Goal: Task Accomplishment & Management: Manage account settings

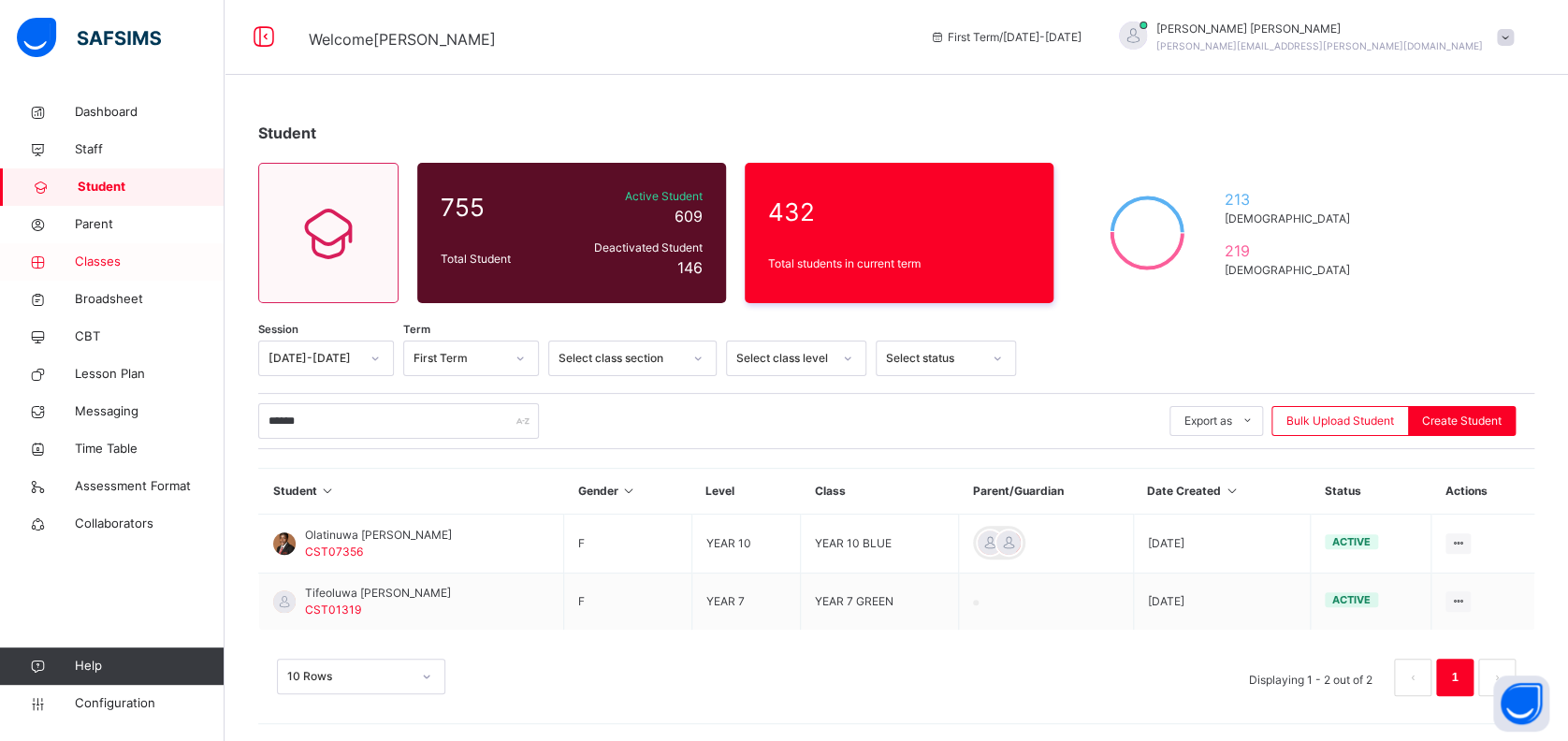
click at [106, 262] on span "Classes" at bounding box center [150, 262] width 150 height 19
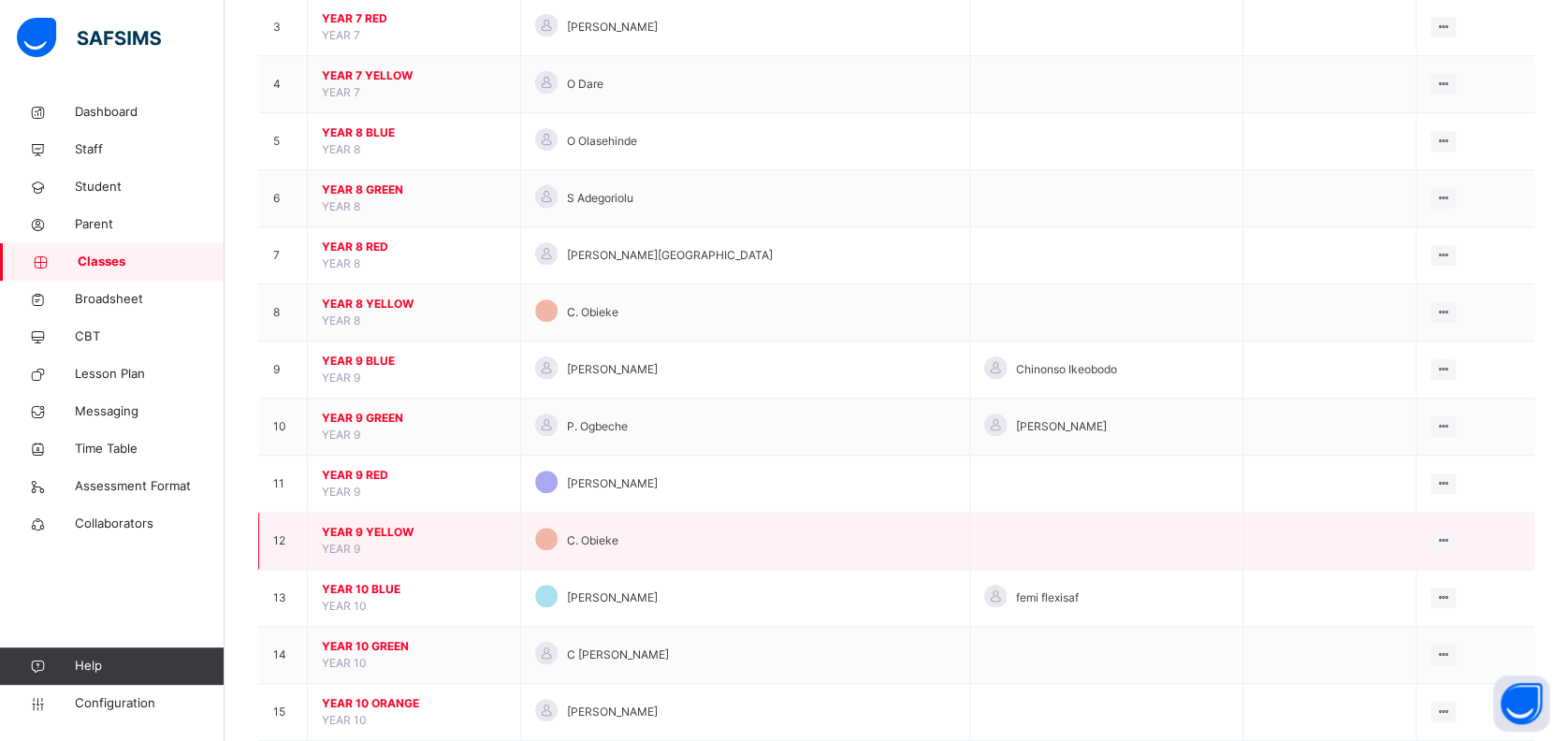
scroll to position [498, 0]
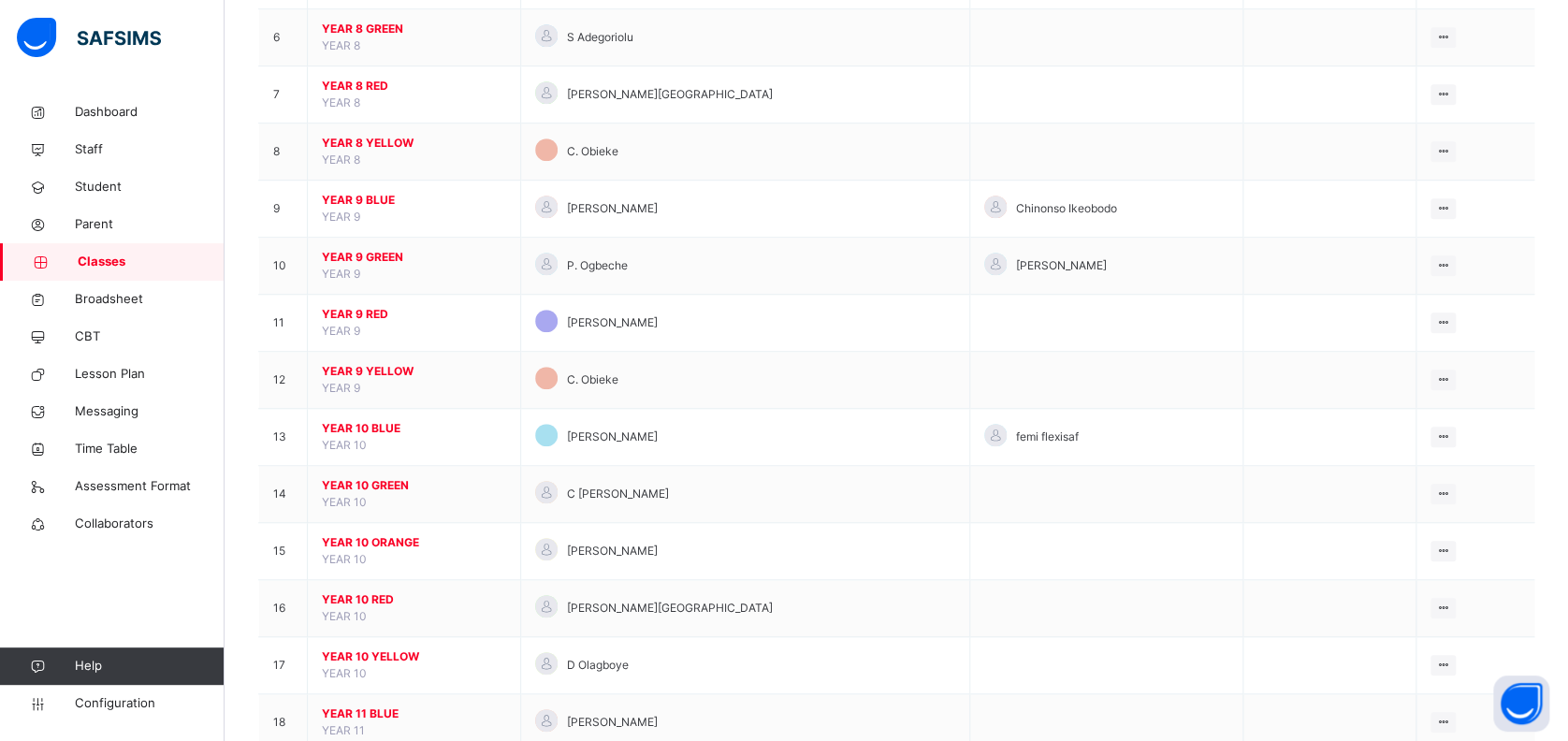
drag, startPoint x: 398, startPoint y: 534, endPoint x: 508, endPoint y: 543, distance: 110.4
click at [398, 534] on span "YEAR 10 ORANGE" at bounding box center [413, 542] width 185 height 17
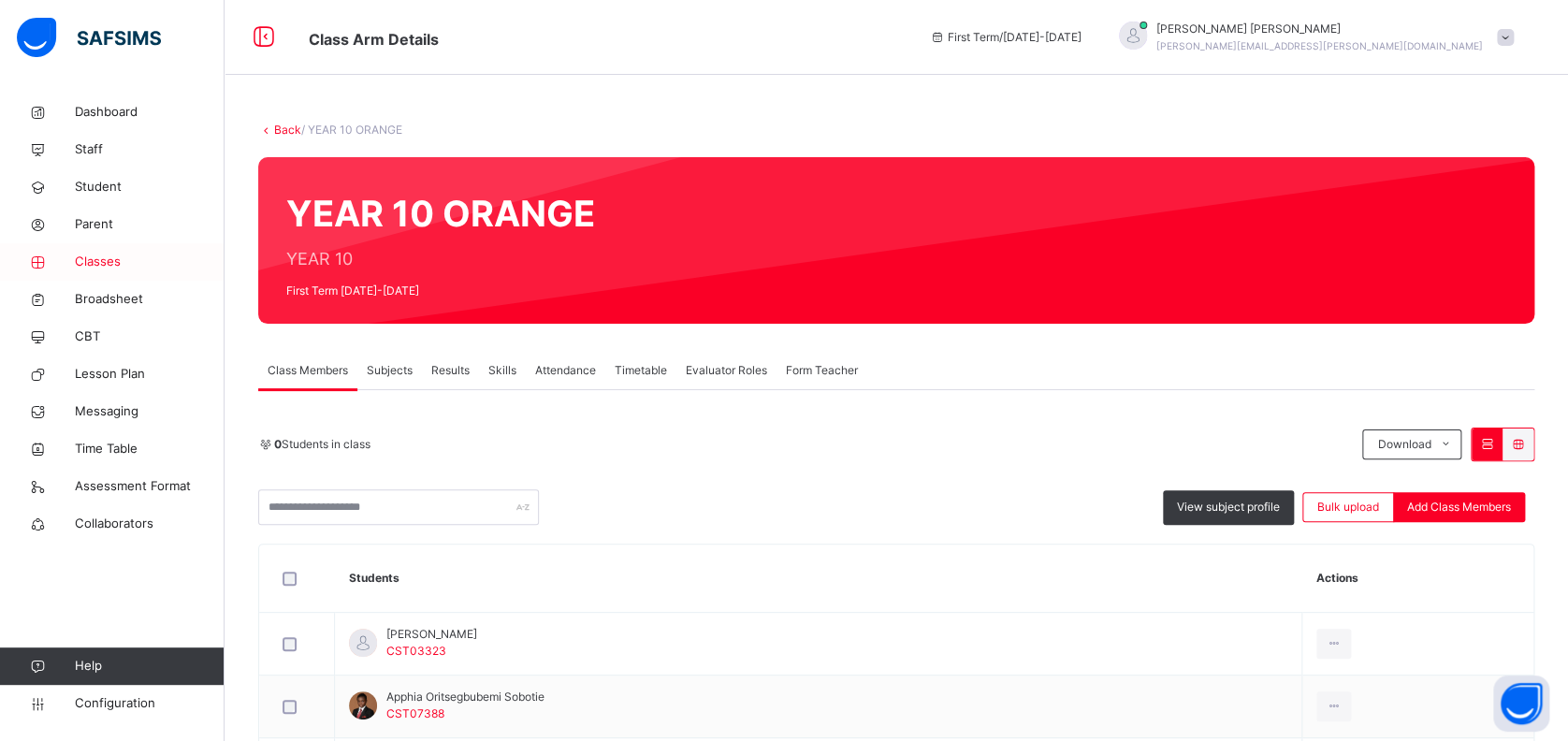
click at [105, 264] on span "Classes" at bounding box center [150, 262] width 150 height 19
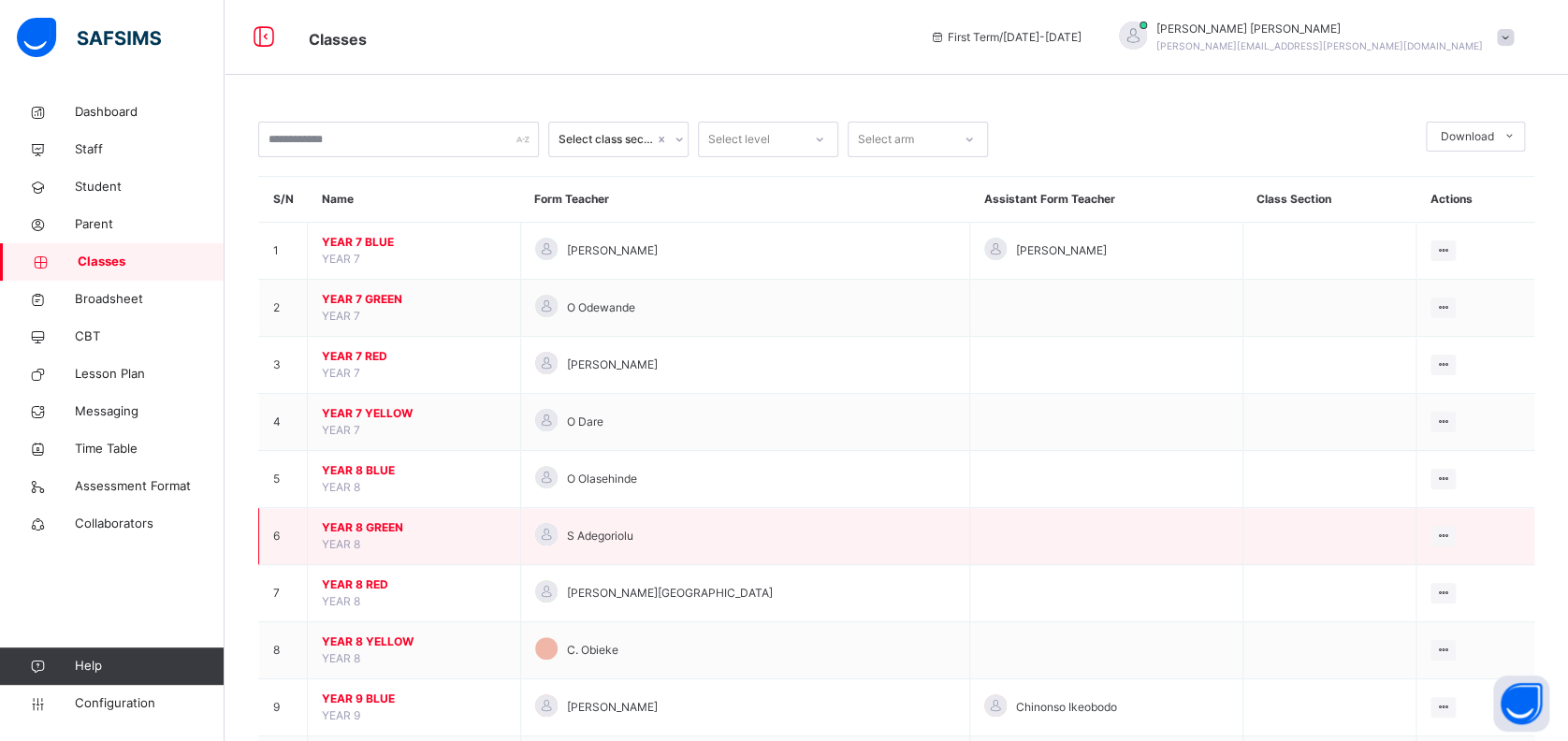
click at [1161, 510] on td at bounding box center [1105, 536] width 273 height 57
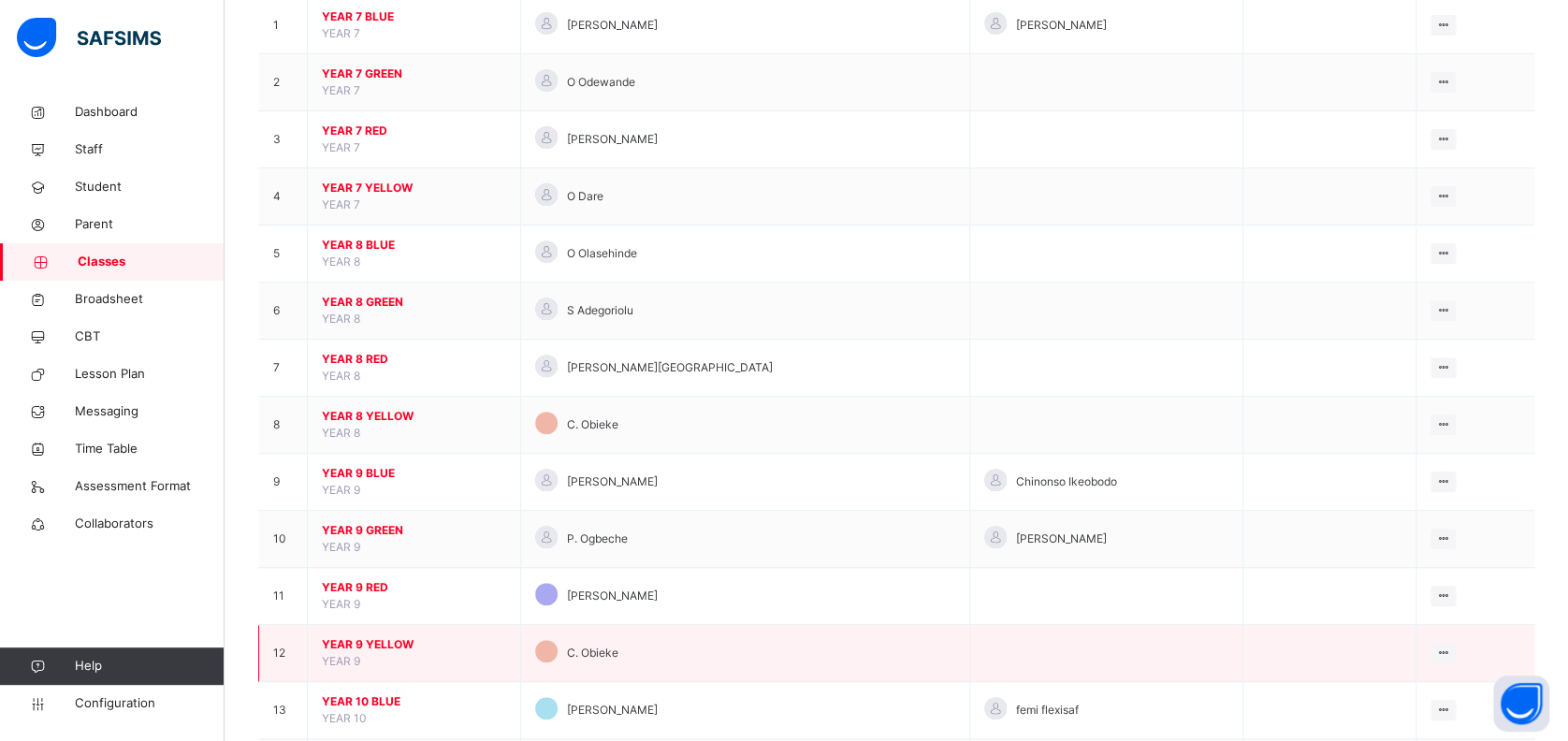
scroll to position [374, 0]
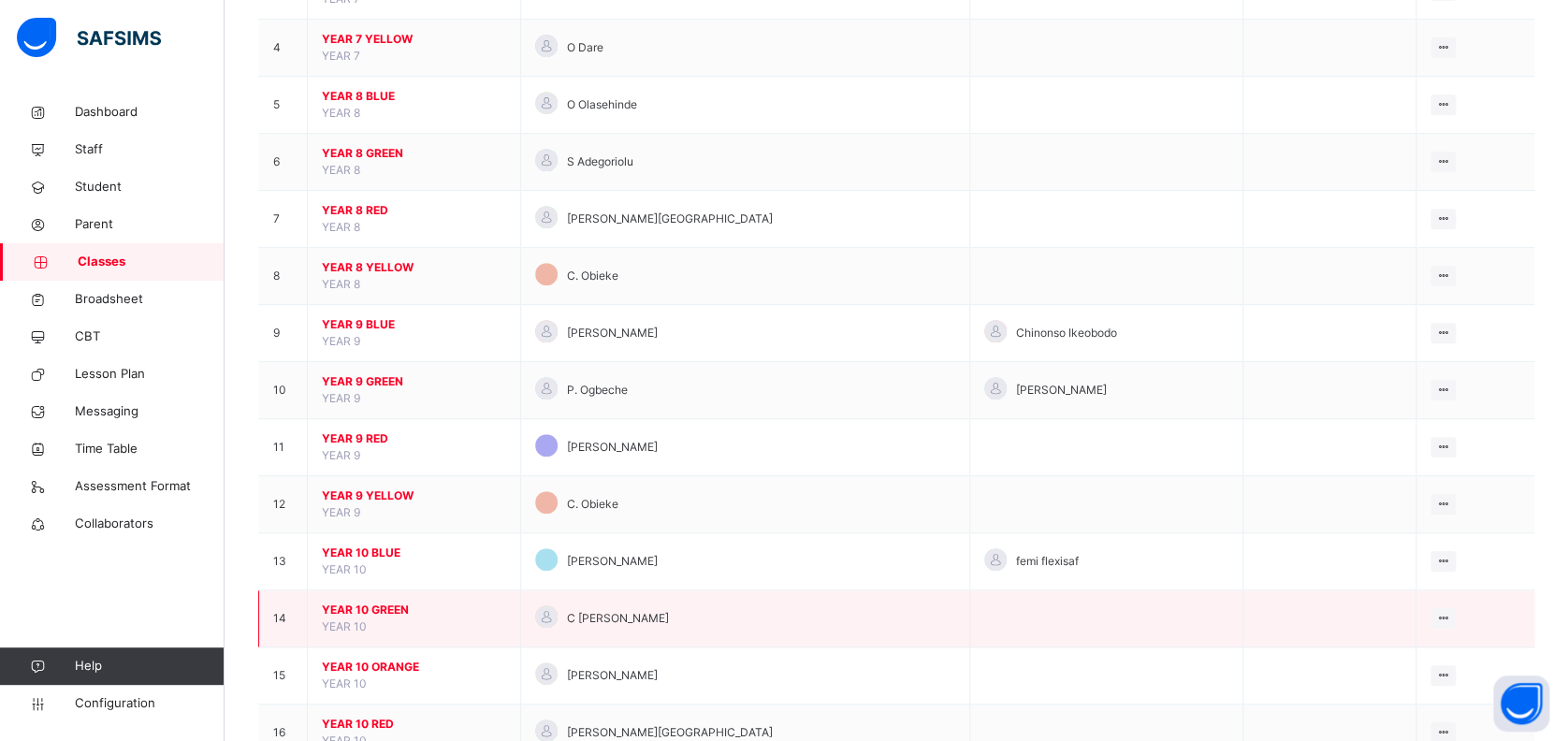
click at [394, 606] on span "YEAR 10 GREEN" at bounding box center [413, 609] width 185 height 17
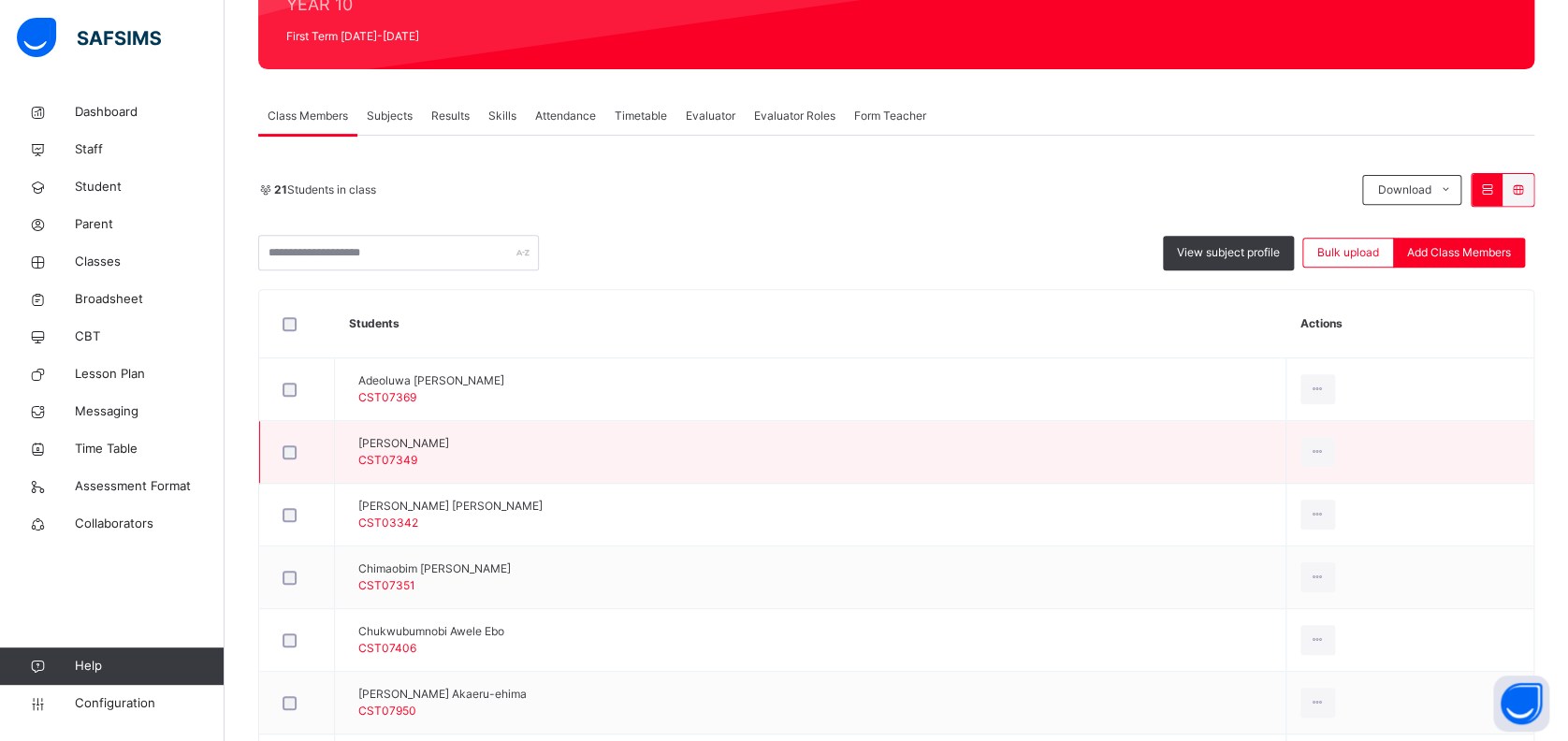
scroll to position [249, 0]
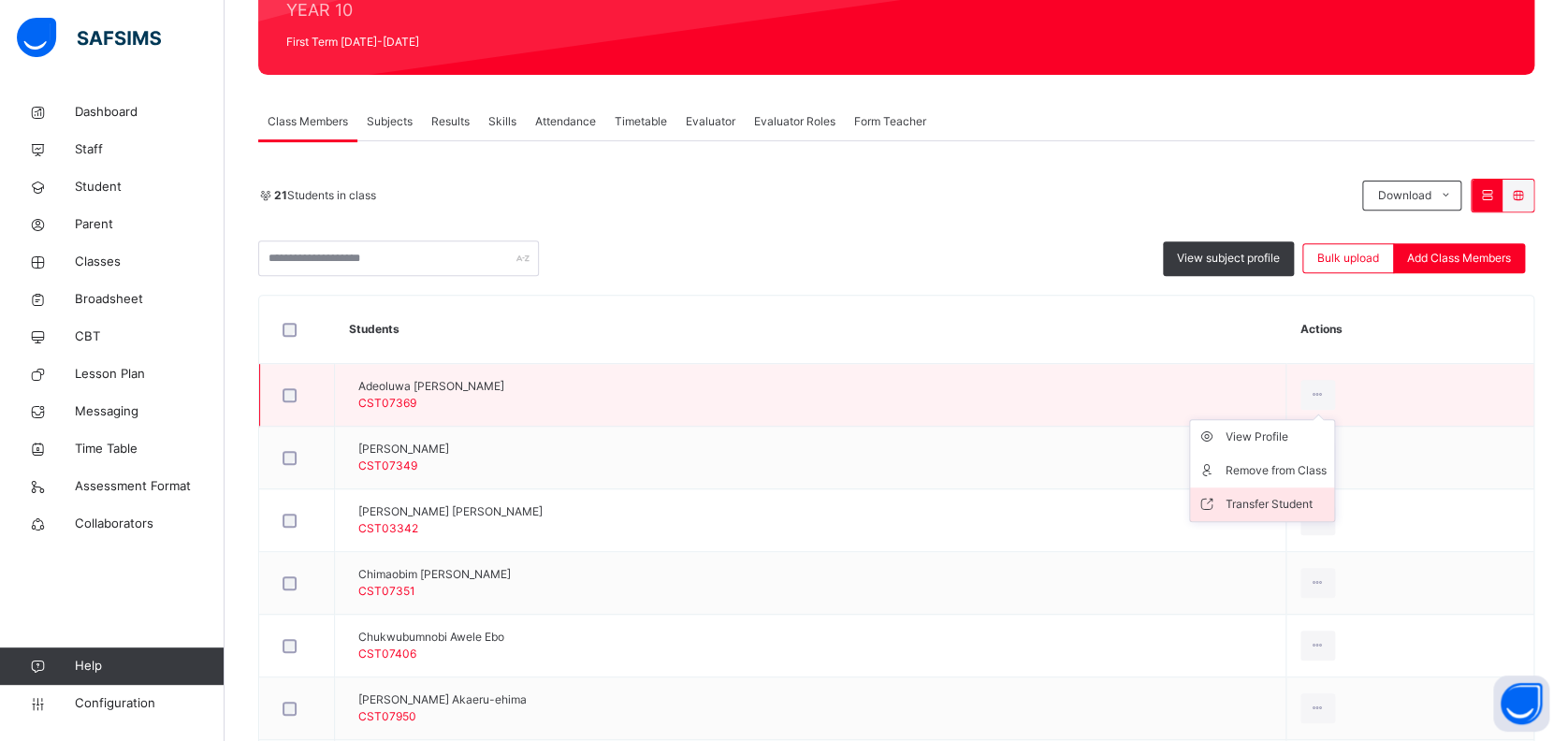
click at [1277, 494] on div "Transfer Student" at bounding box center [1275, 503] width 101 height 19
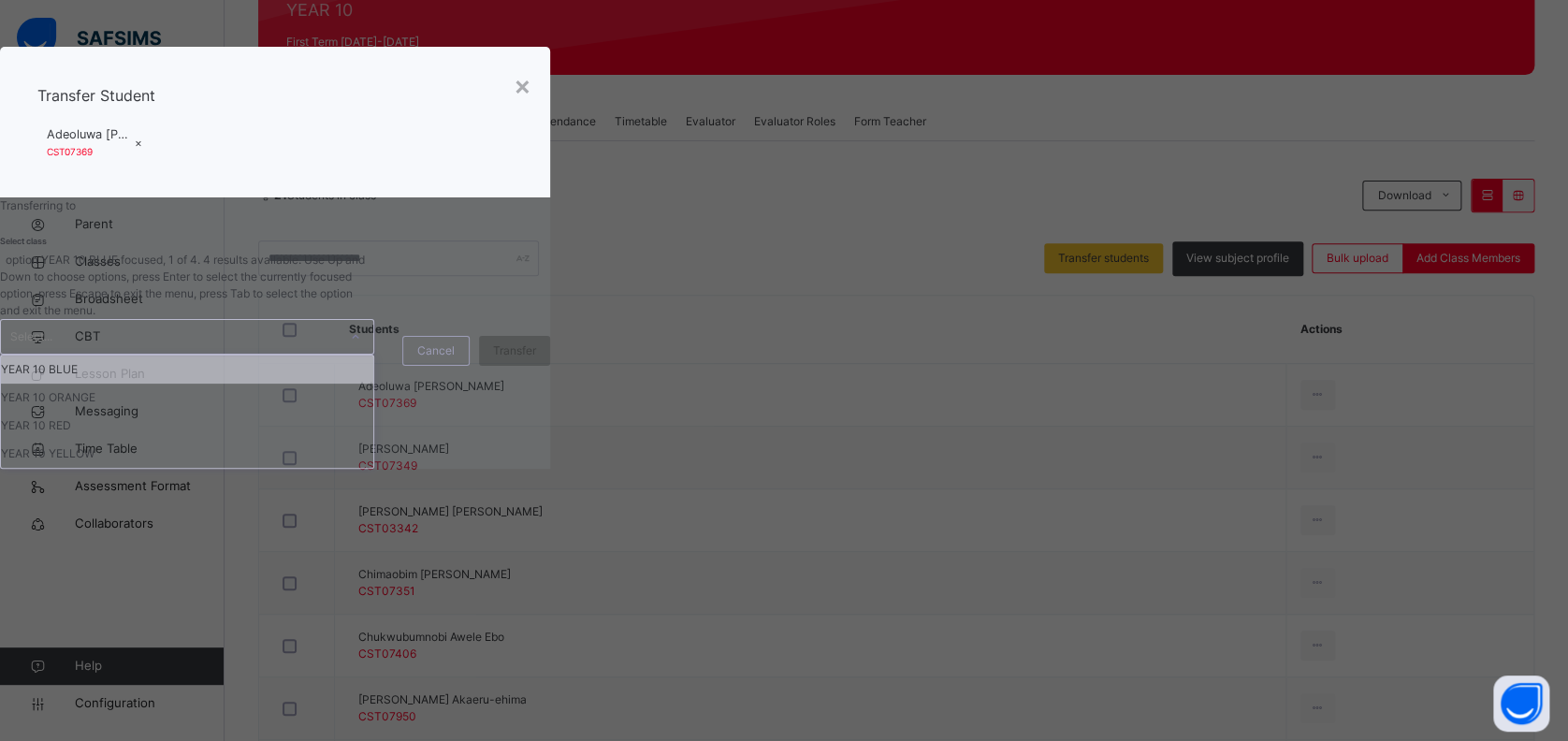
click at [338, 354] on div "Select..." at bounding box center [169, 337] width 337 height 34
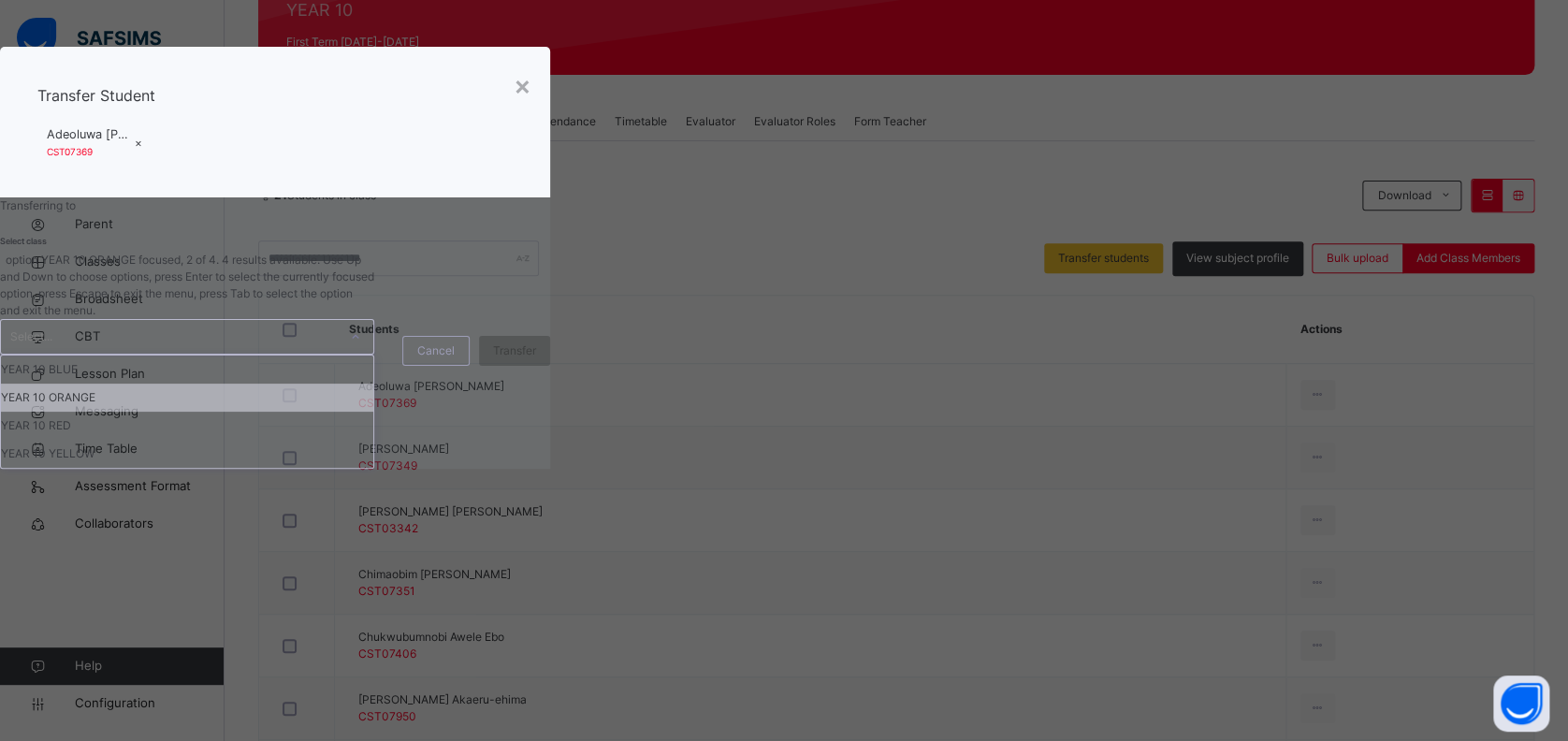
click at [374, 411] on div "YEAR 10 ORANGE" at bounding box center [187, 397] width 373 height 28
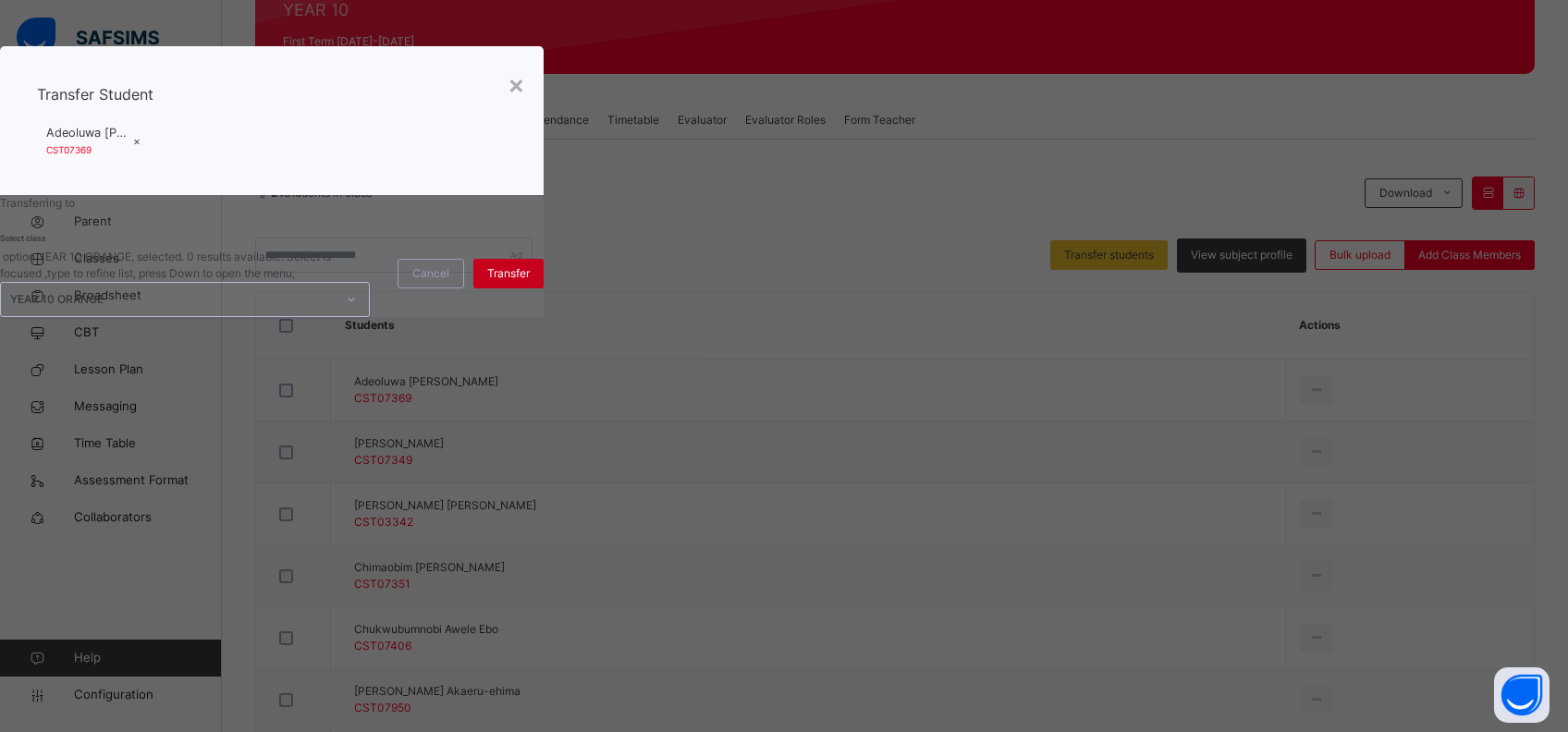
click at [530, 282] on span "Transfer" at bounding box center [508, 273] width 42 height 17
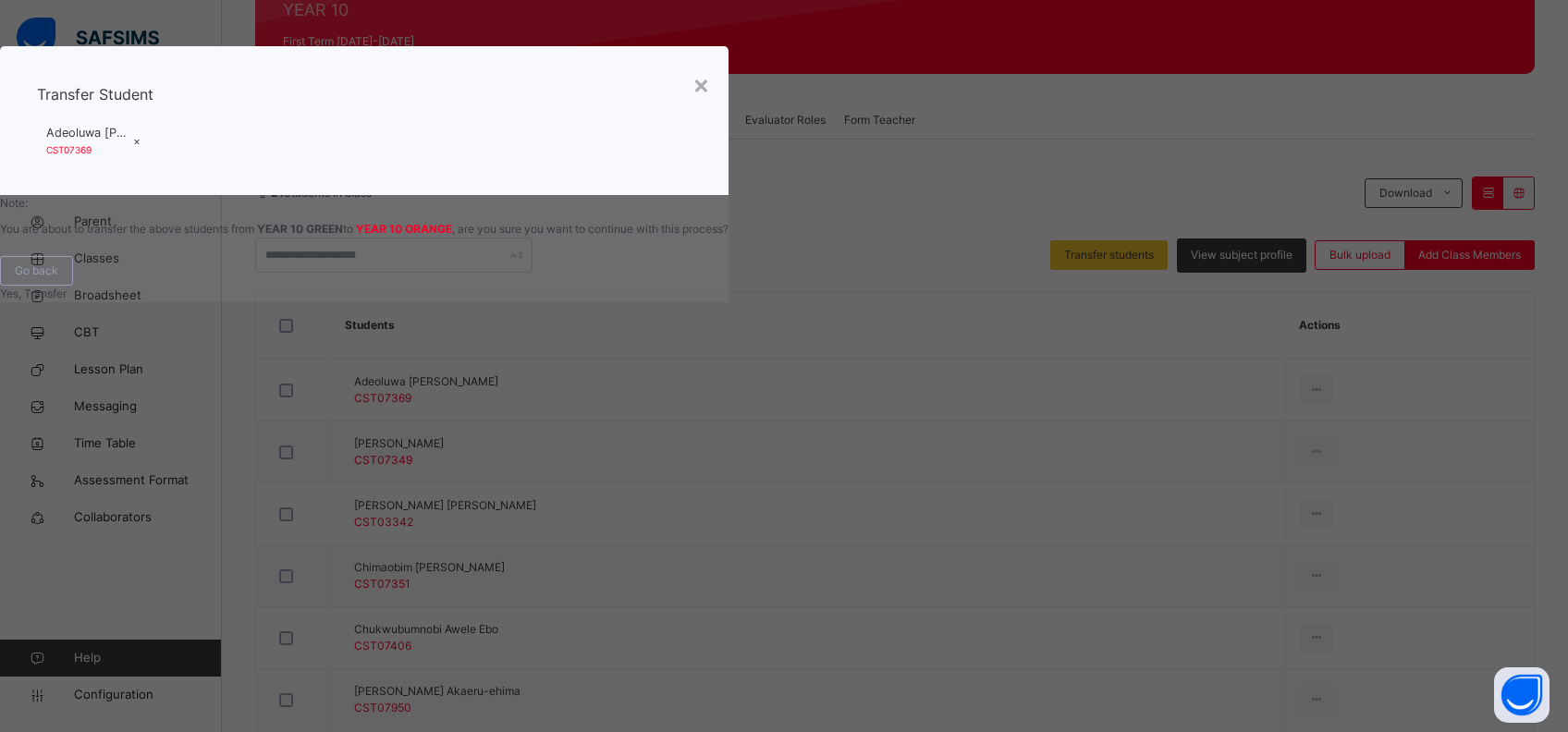
click at [66, 300] on span "Yes, Transfer" at bounding box center [33, 293] width 66 height 14
click at [1100, 504] on td "[PERSON_NAME] [PERSON_NAME] CST03342" at bounding box center [800, 514] width 940 height 62
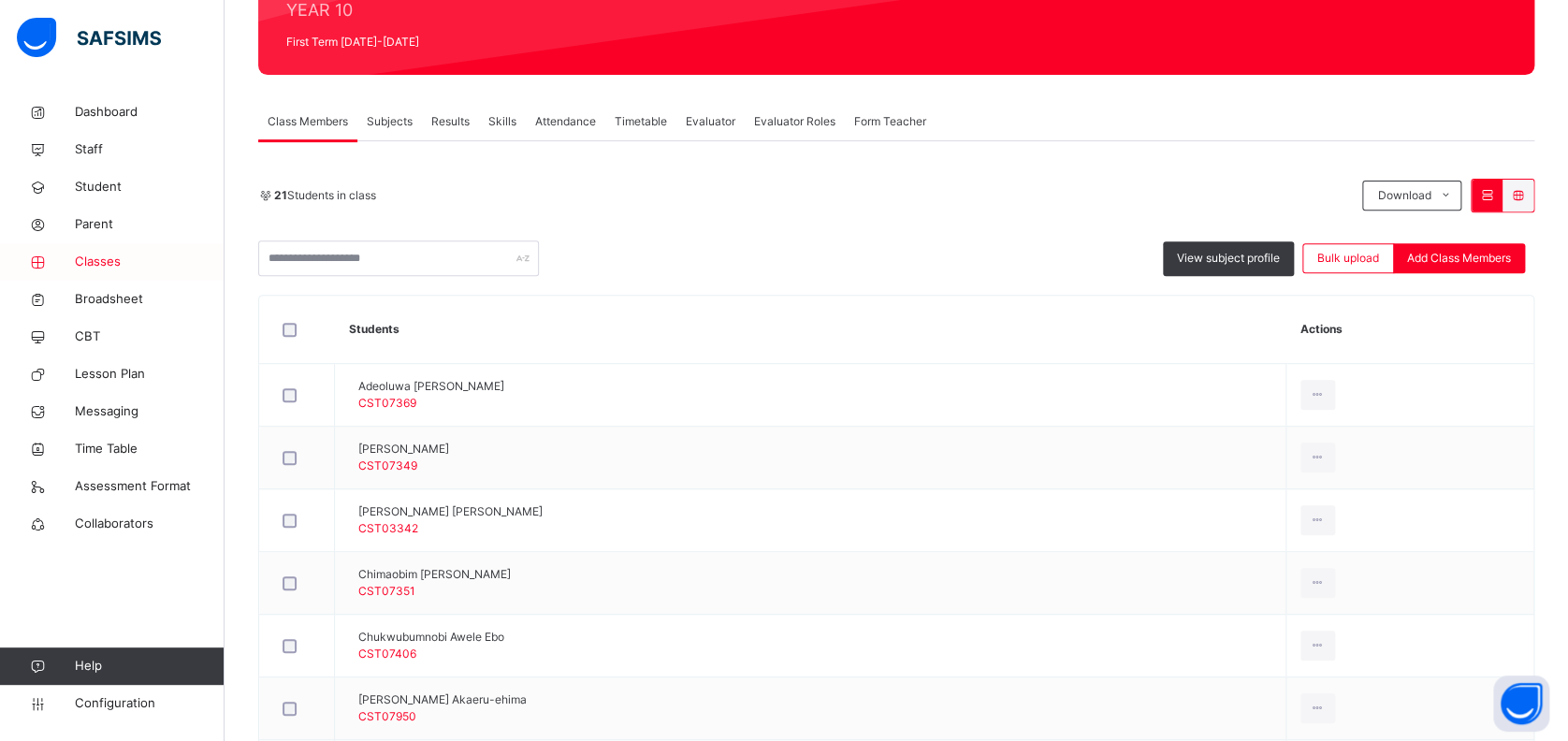
click at [109, 253] on span "Classes" at bounding box center [150, 262] width 150 height 19
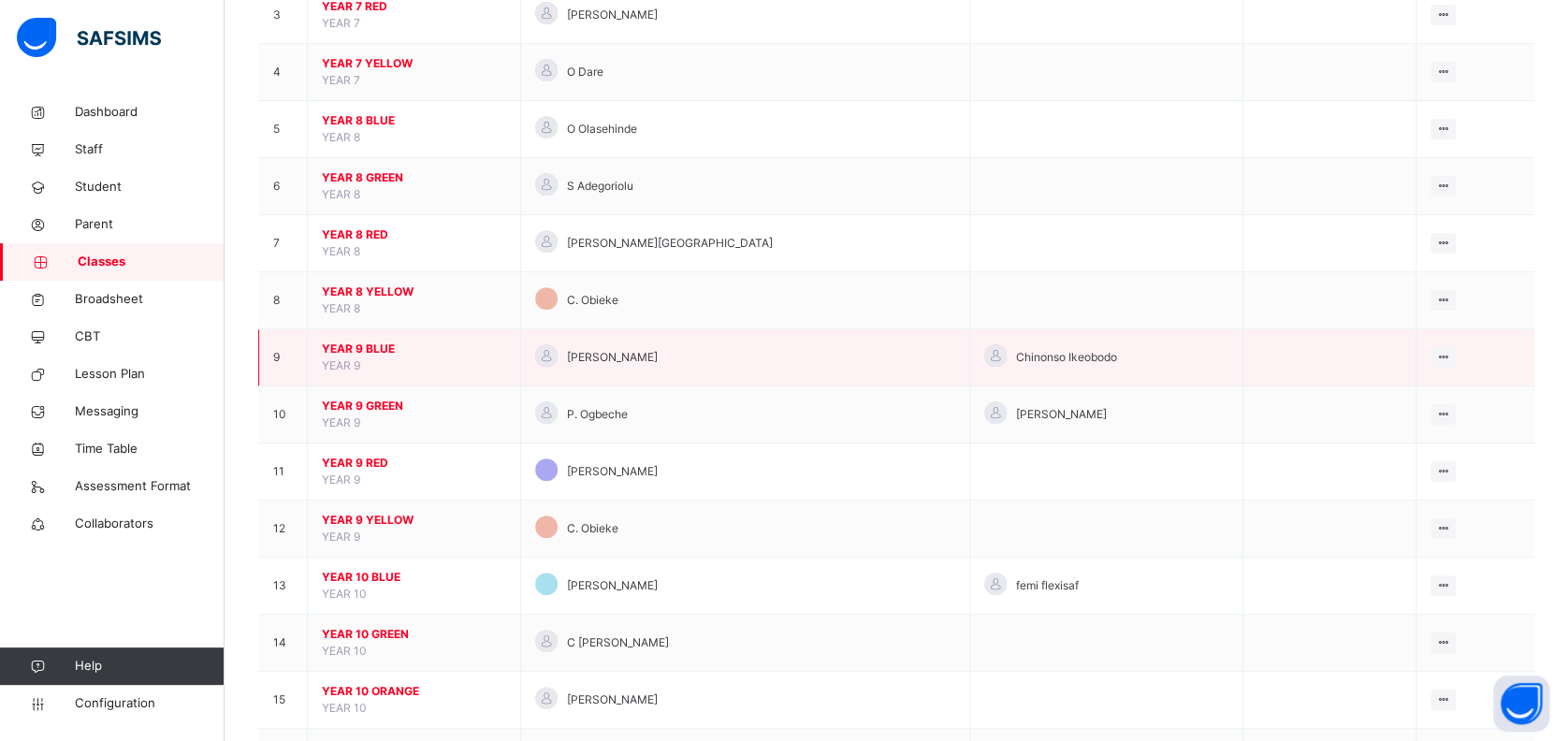
scroll to position [623, 0]
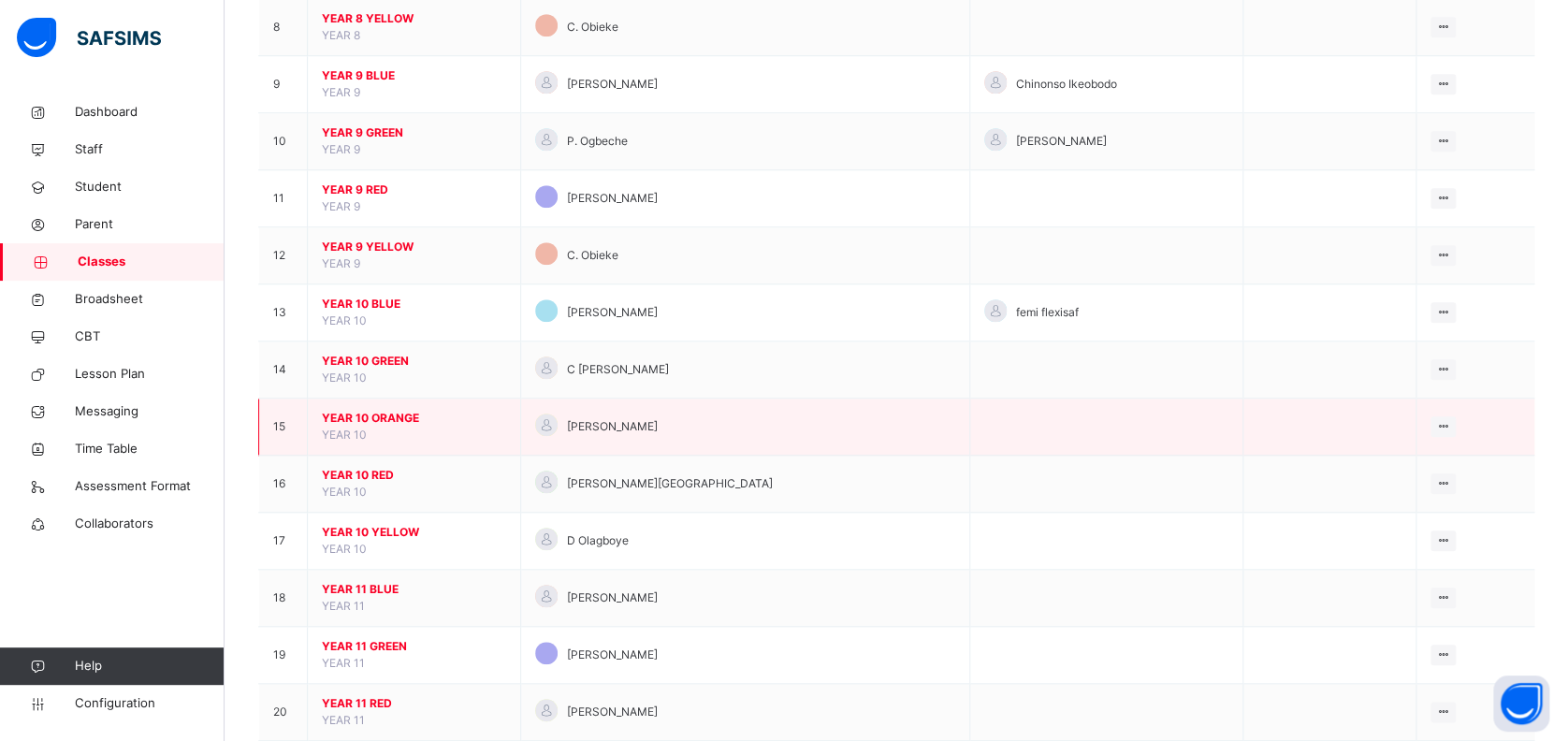
click at [390, 417] on span "YEAR 10 ORANGE" at bounding box center [413, 417] width 185 height 17
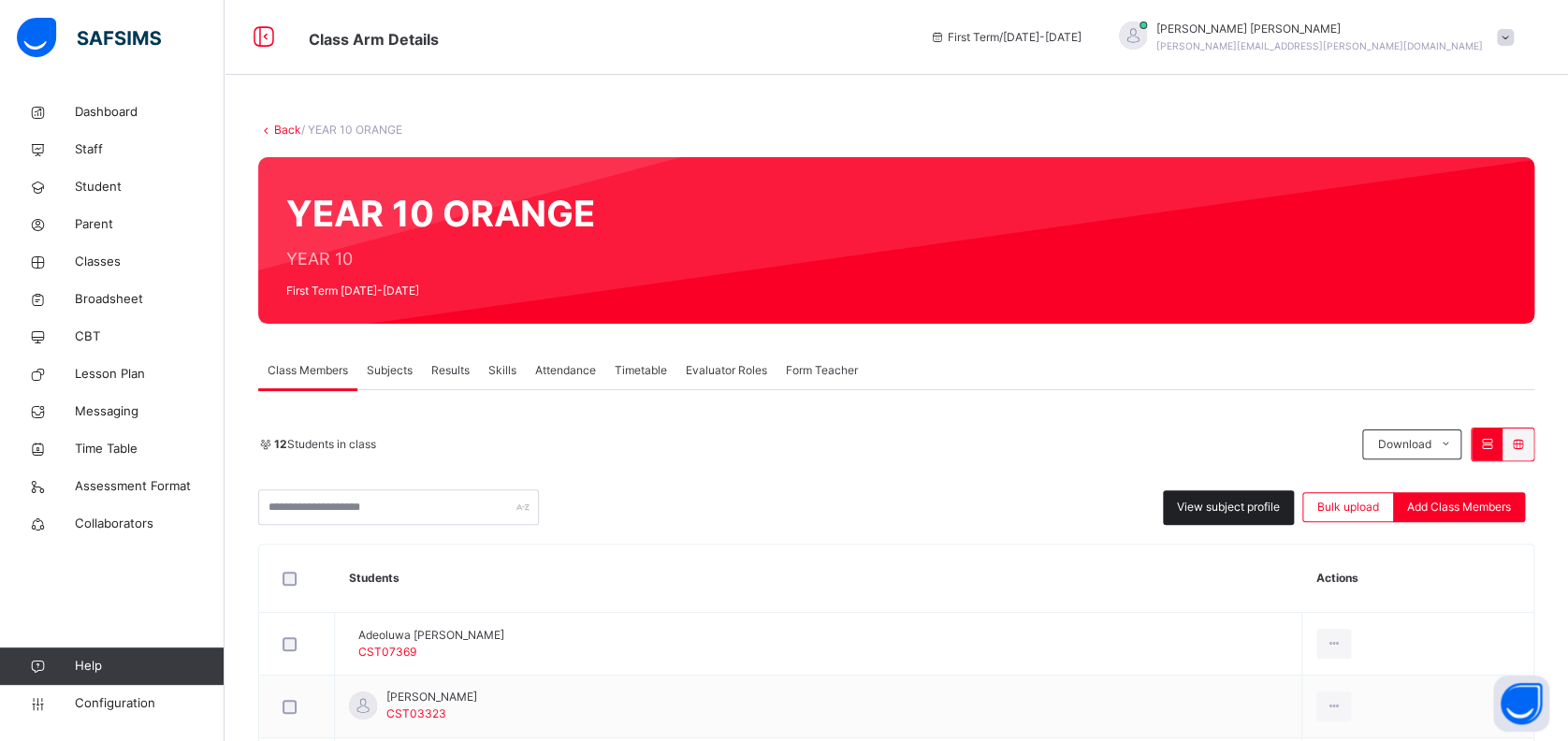
click at [1262, 516] on div "View subject profile" at bounding box center [1227, 507] width 131 height 35
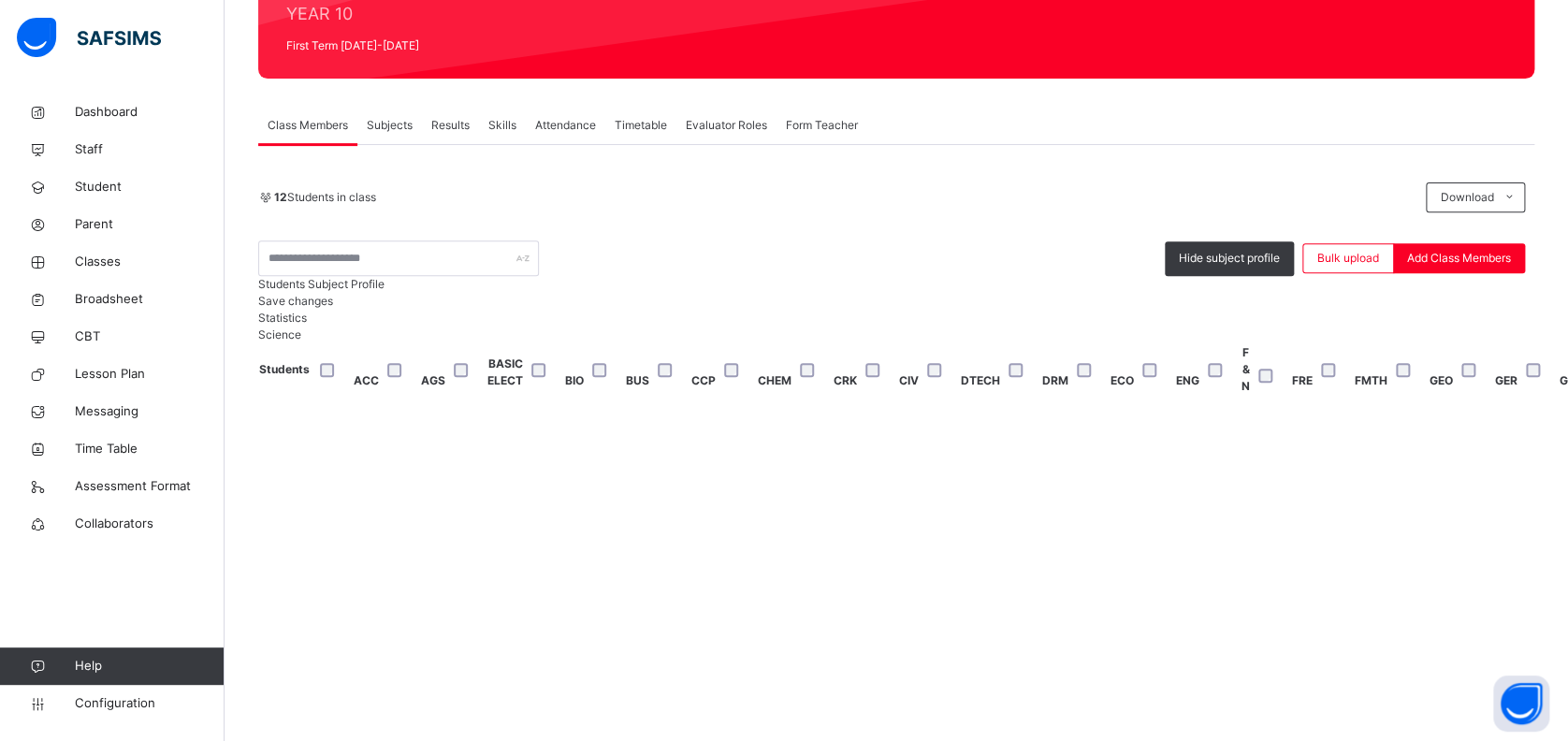
scroll to position [249, 0]
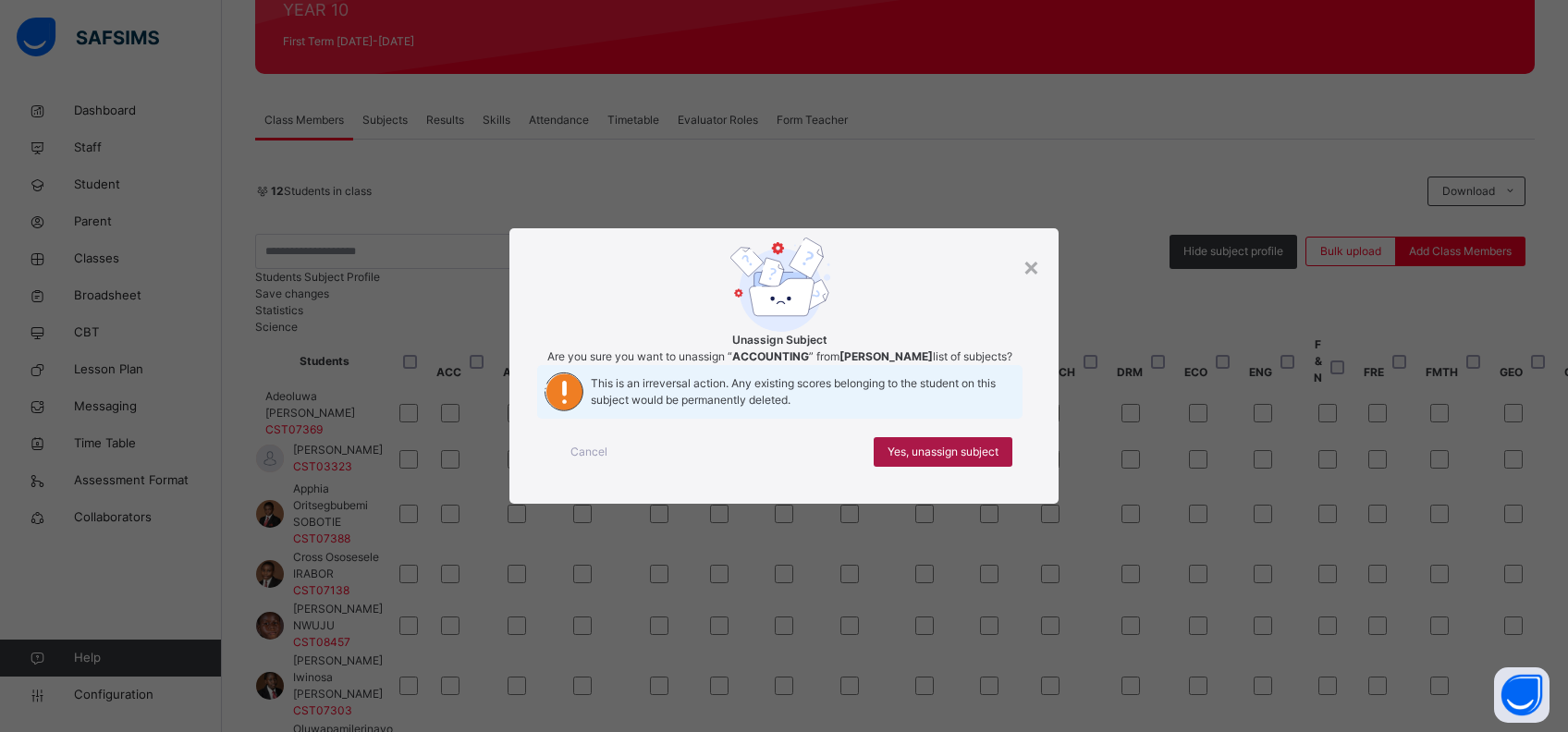
click at [919, 460] on span "Yes, unassign subject" at bounding box center [942, 452] width 111 height 17
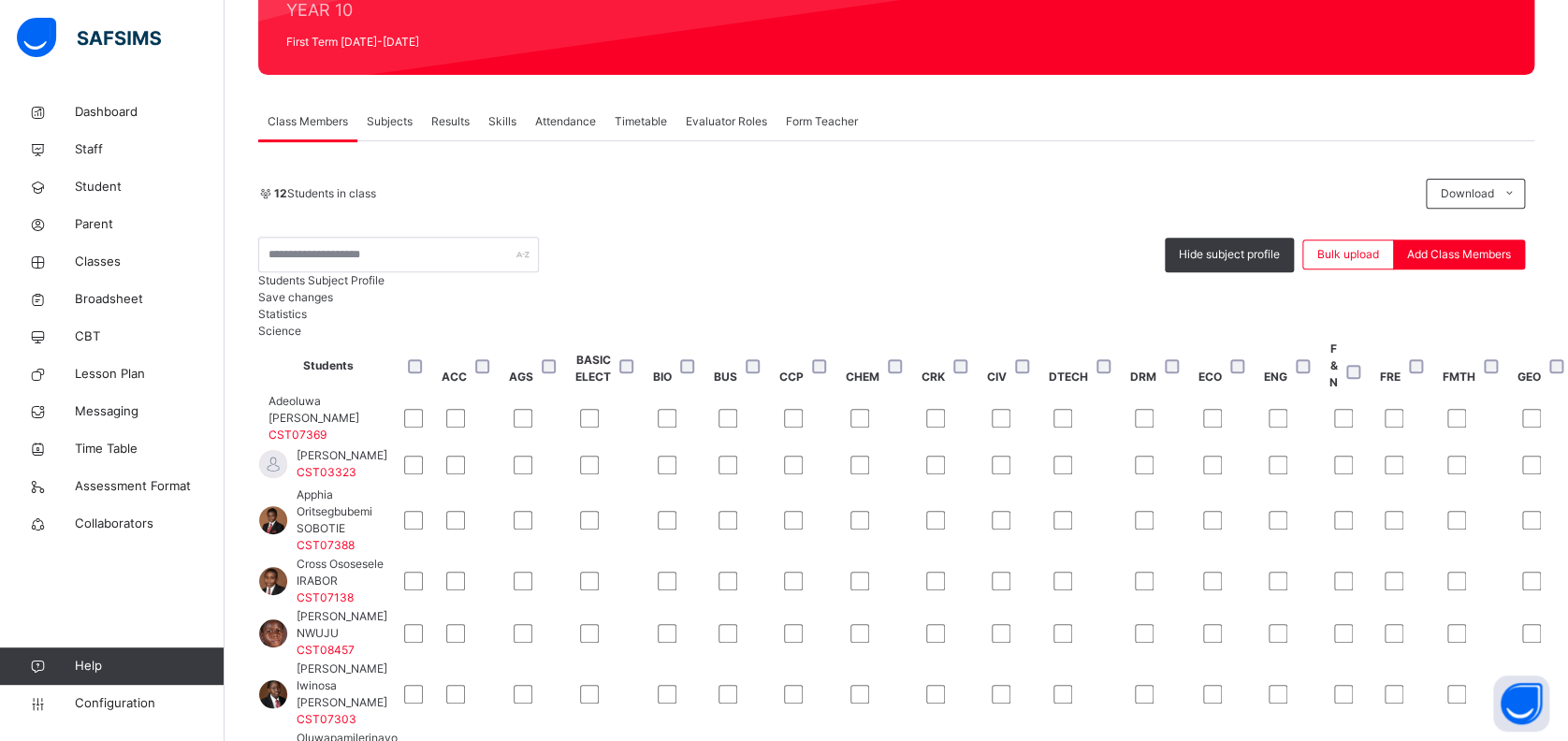
click at [333, 304] on span "Save changes" at bounding box center [296, 297] width 75 height 14
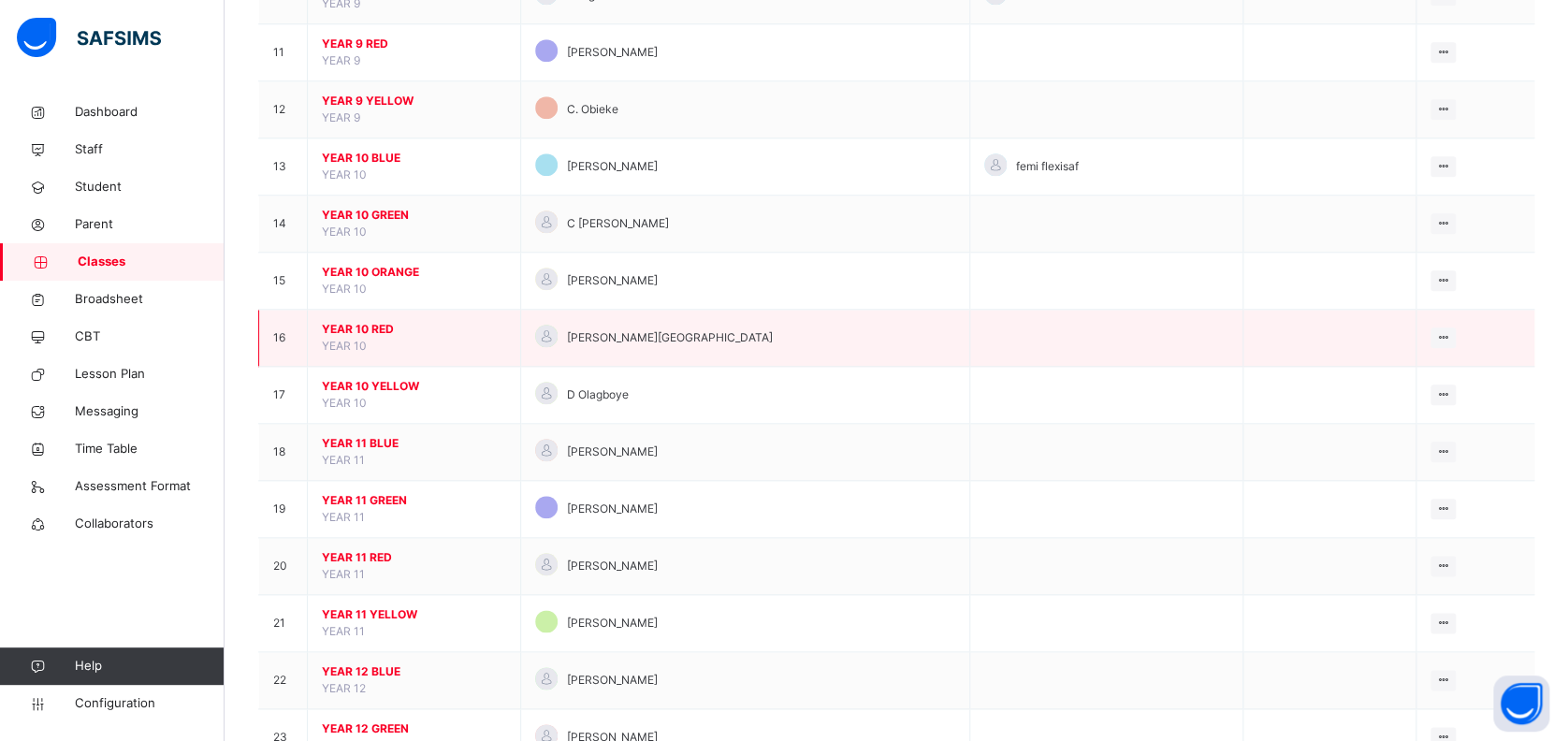
scroll to position [766, 0]
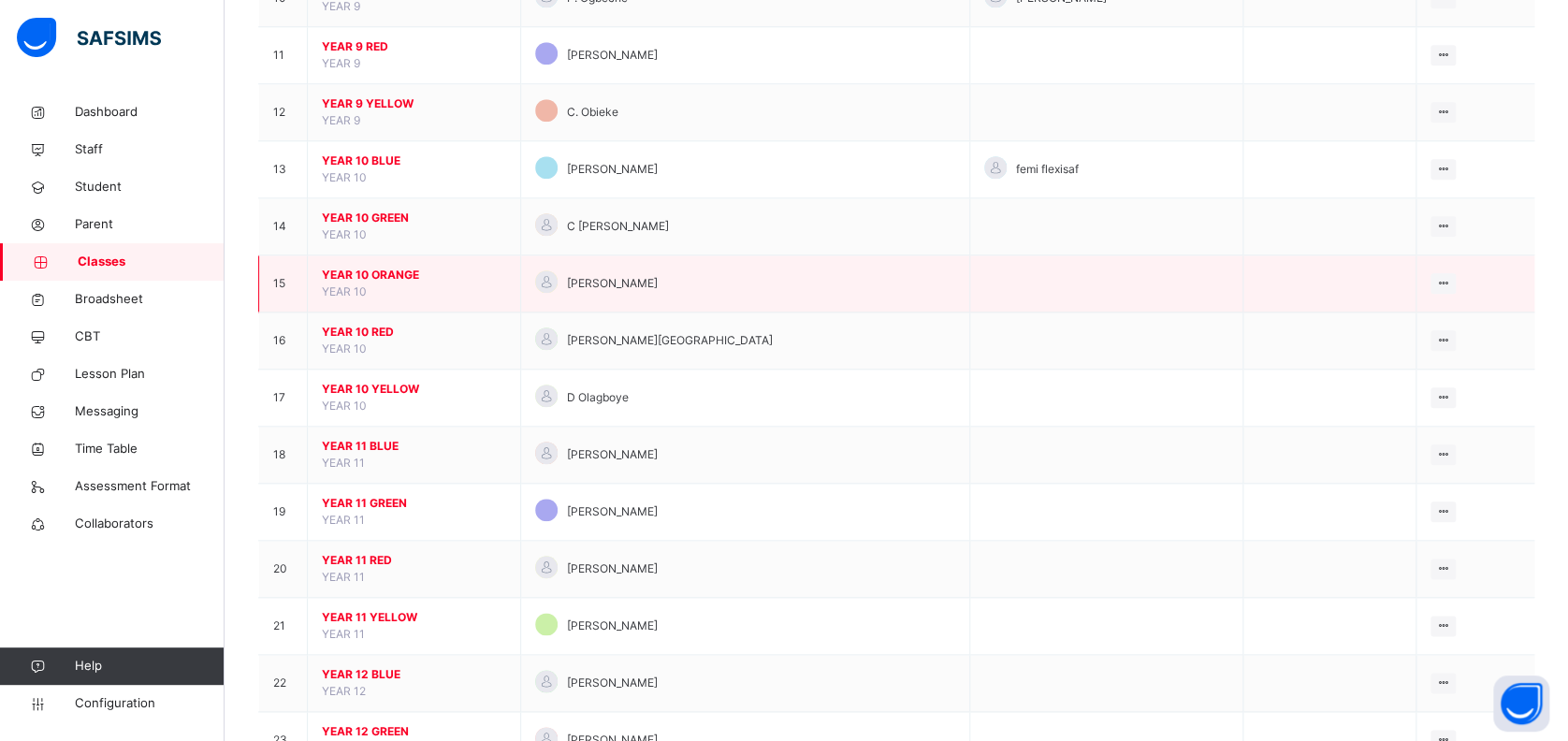
click at [375, 274] on span "YEAR 10 ORANGE" at bounding box center [413, 275] width 185 height 17
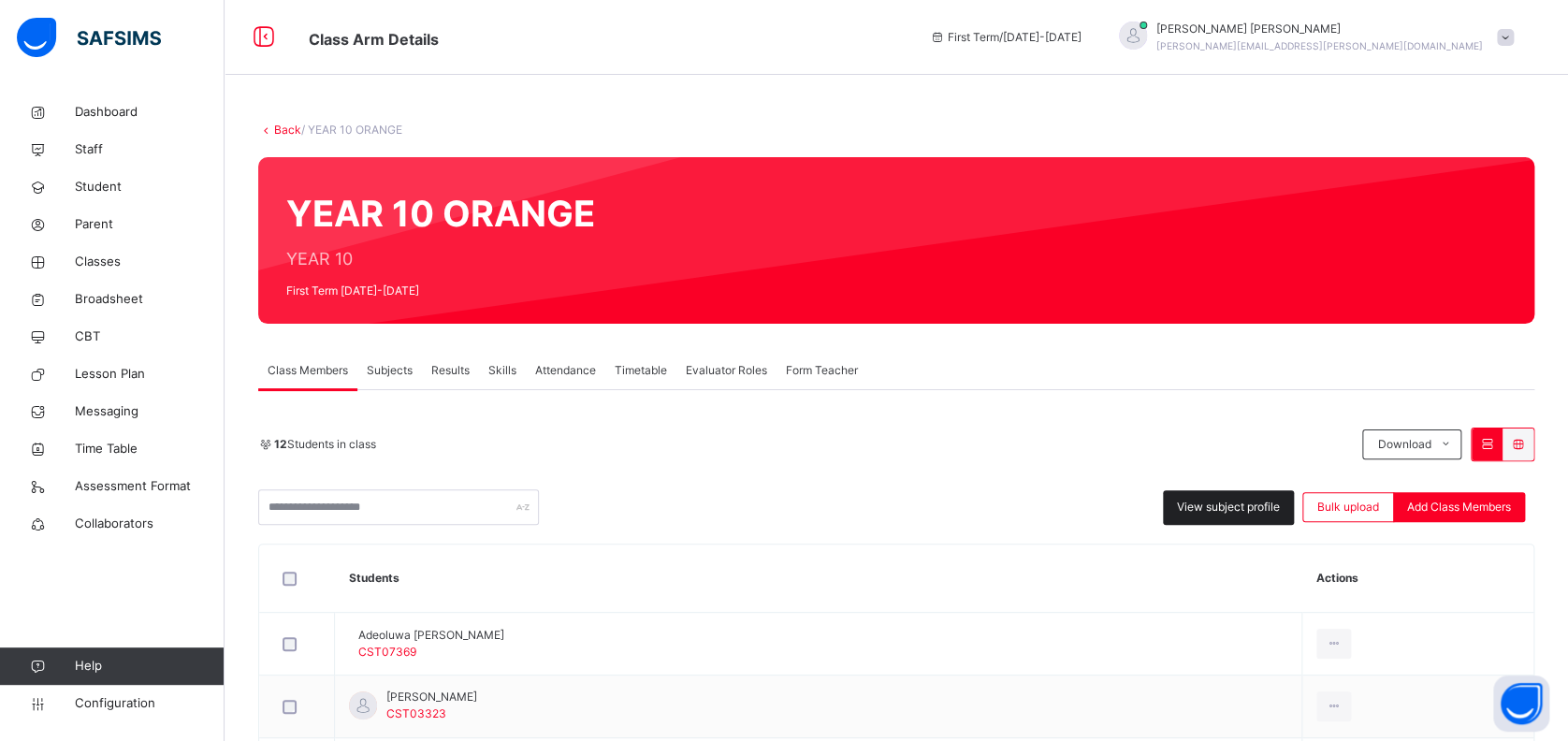
click at [1234, 509] on span "View subject profile" at bounding box center [1227, 506] width 103 height 17
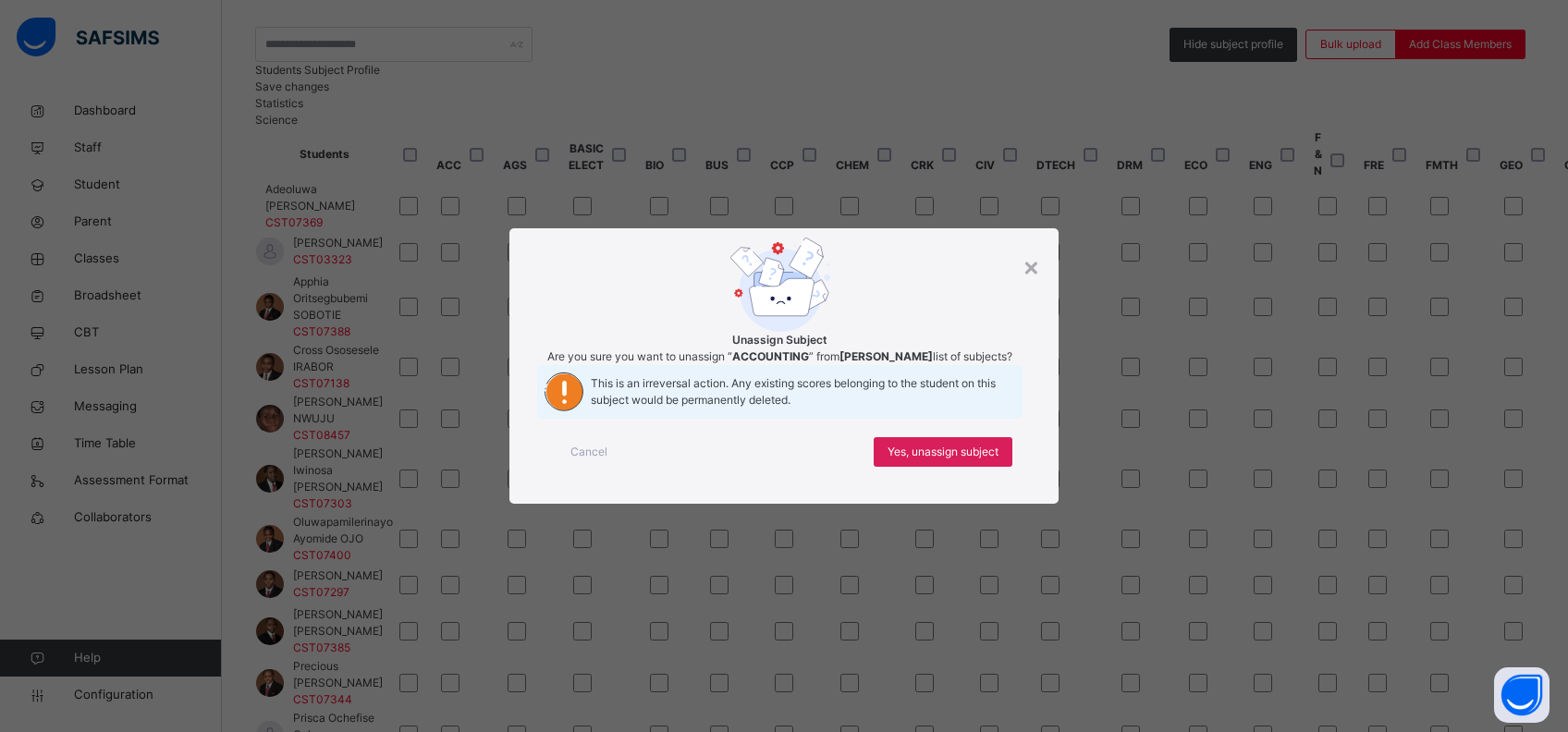
click at [654, 393] on span "This is an irreversal action. Any existing scores belonging to the student on t…" at bounding box center [806, 392] width 431 height 34
click at [975, 460] on span "Yes, unassign subject" at bounding box center [942, 452] width 111 height 17
click at [946, 460] on span "Yes, unassign subject" at bounding box center [942, 452] width 111 height 17
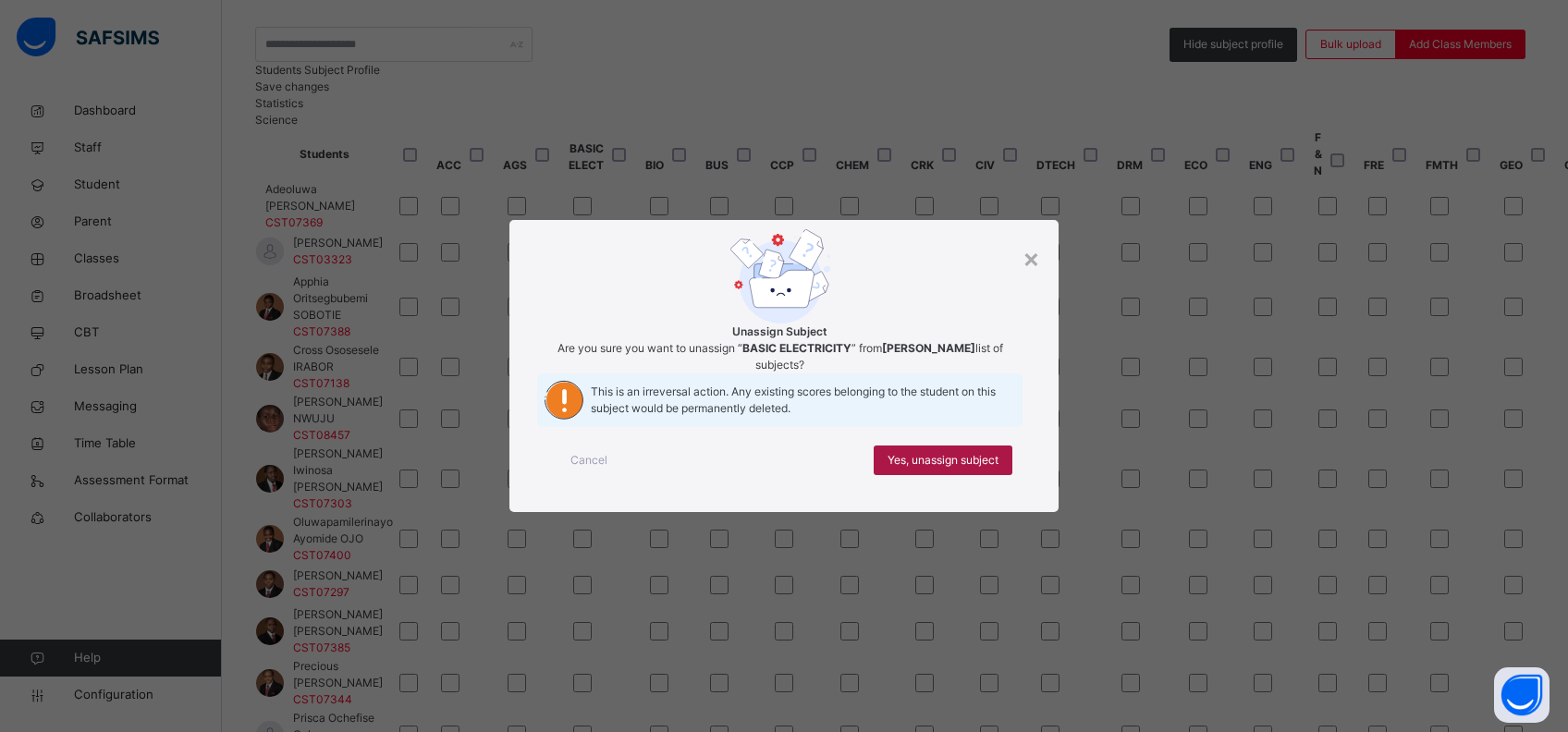
click at [962, 469] on span "Yes, unassign subject" at bounding box center [942, 460] width 111 height 17
click at [970, 469] on span "Yes, unassign subject" at bounding box center [942, 460] width 111 height 17
click at [946, 469] on span "Yes, unassign subject" at bounding box center [942, 460] width 111 height 17
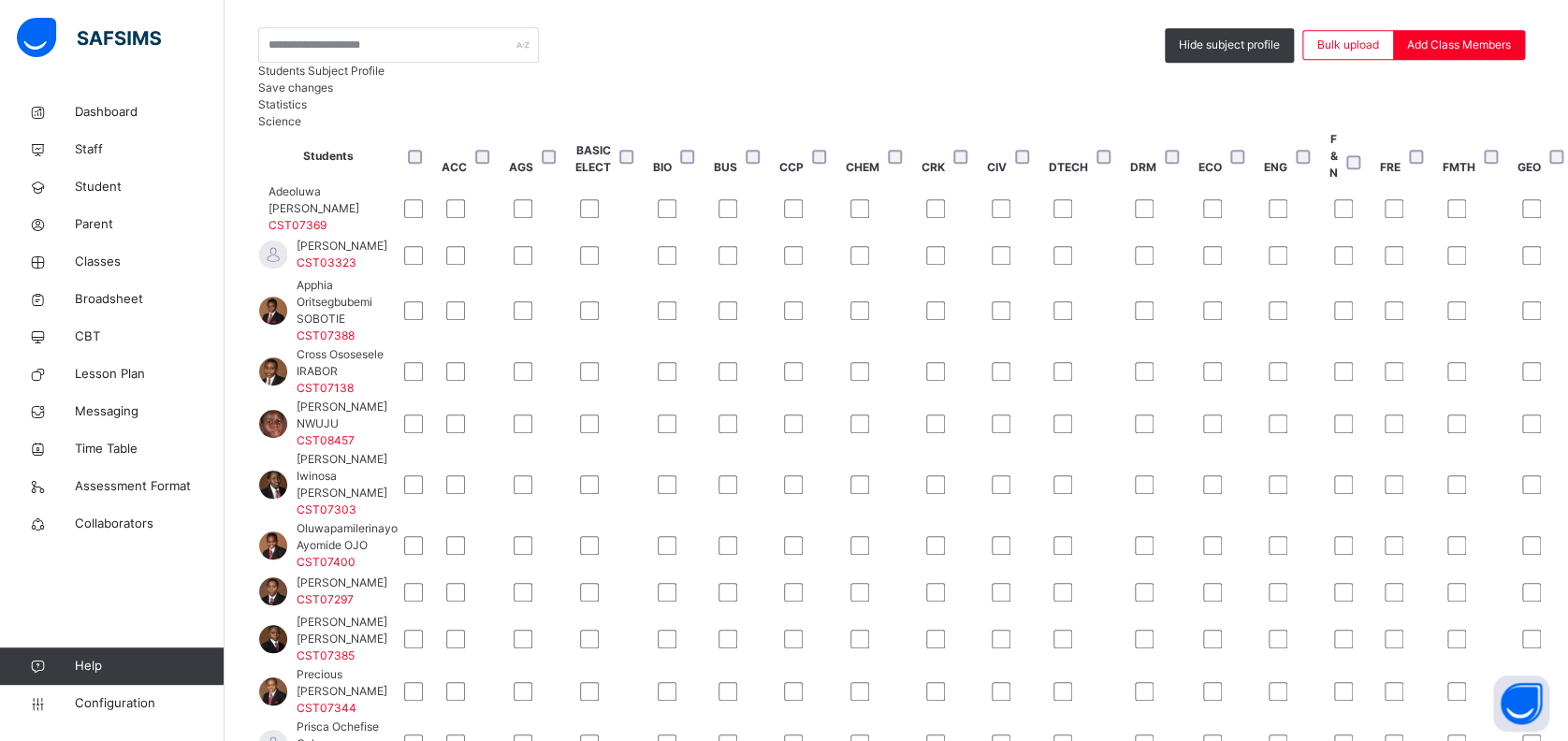
scroll to position [1, 357]
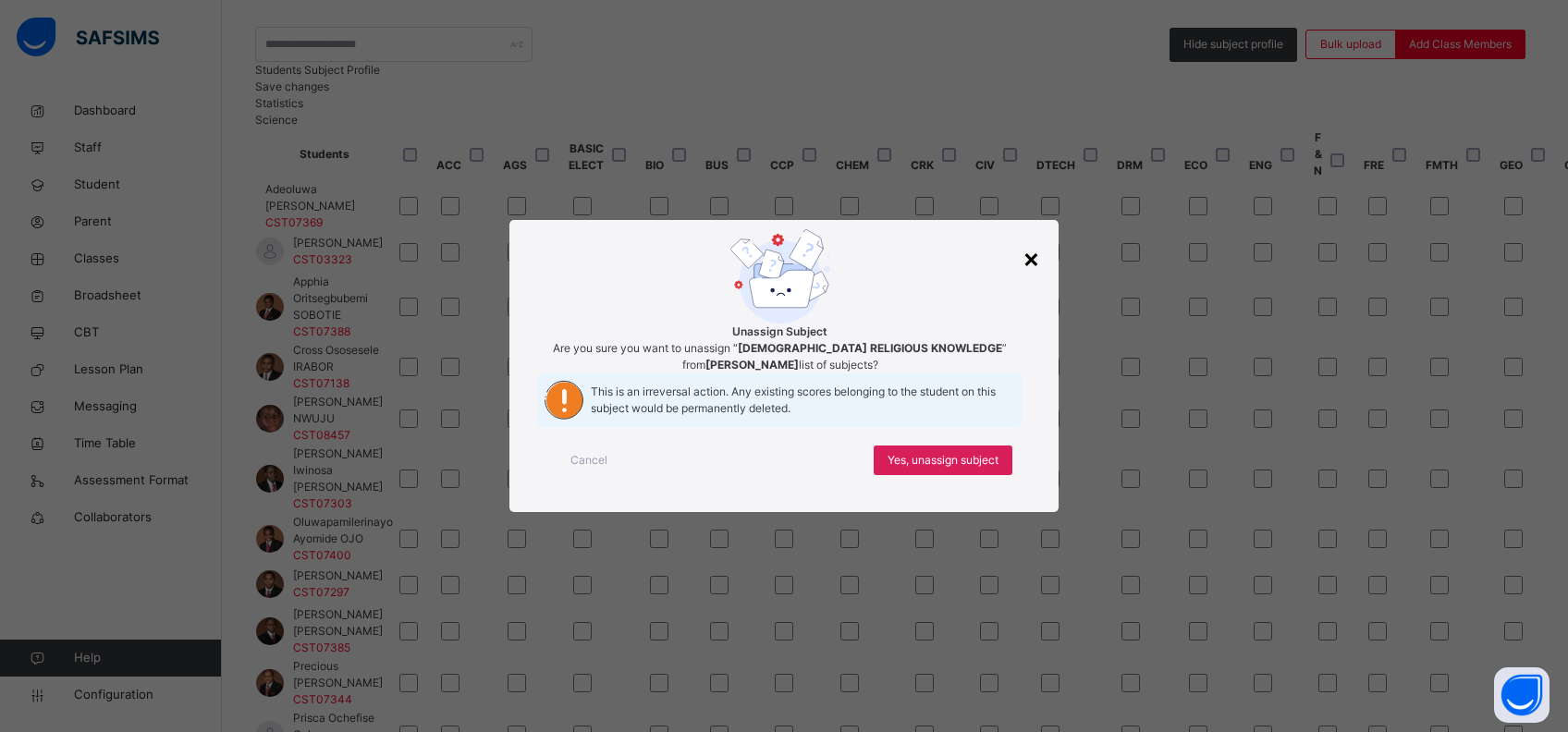
click at [1032, 239] on div "×" at bounding box center [1031, 257] width 18 height 38
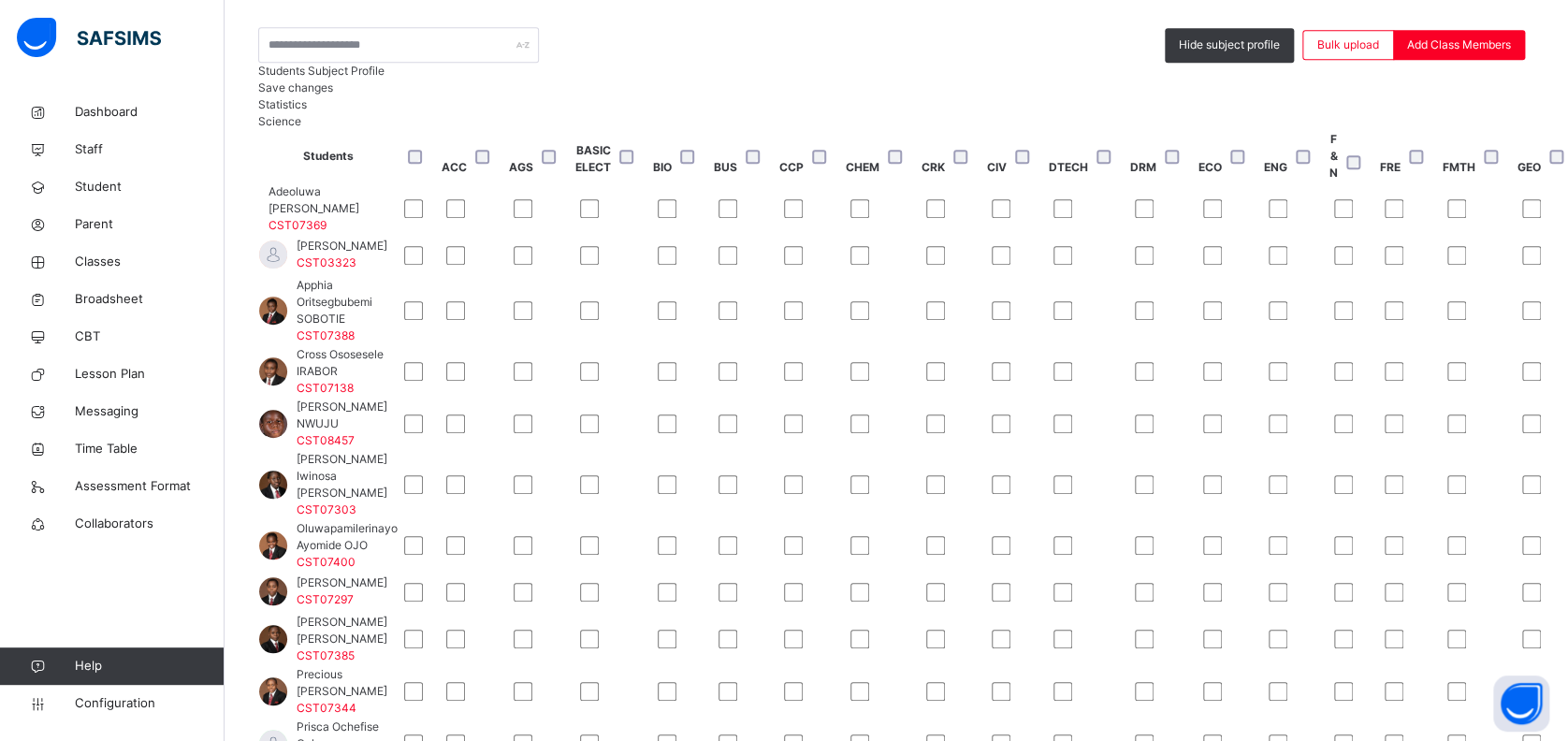
click at [981, 265] on div at bounding box center [953, 255] width 54 height 19
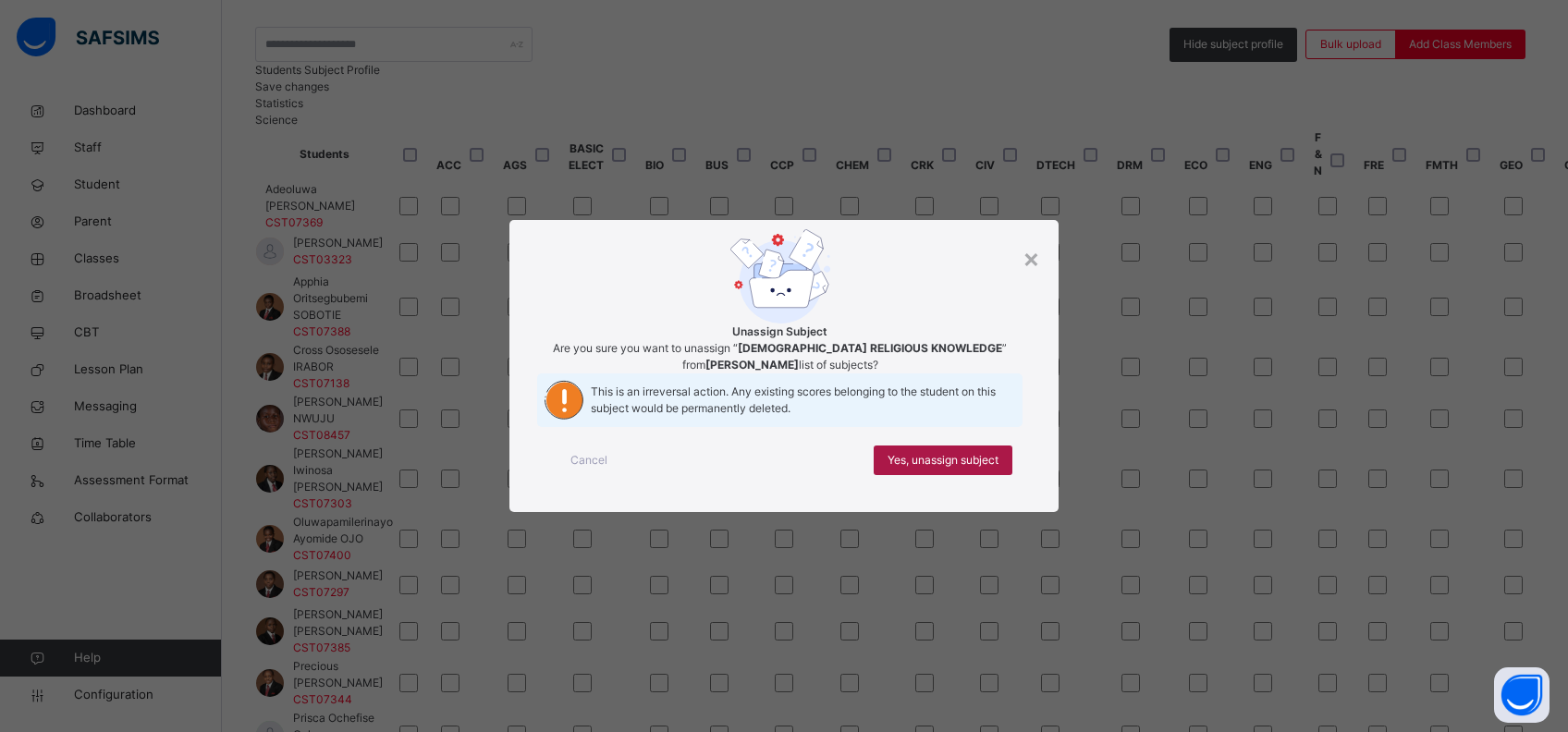
click at [960, 469] on span "Yes, unassign subject" at bounding box center [942, 460] width 111 height 17
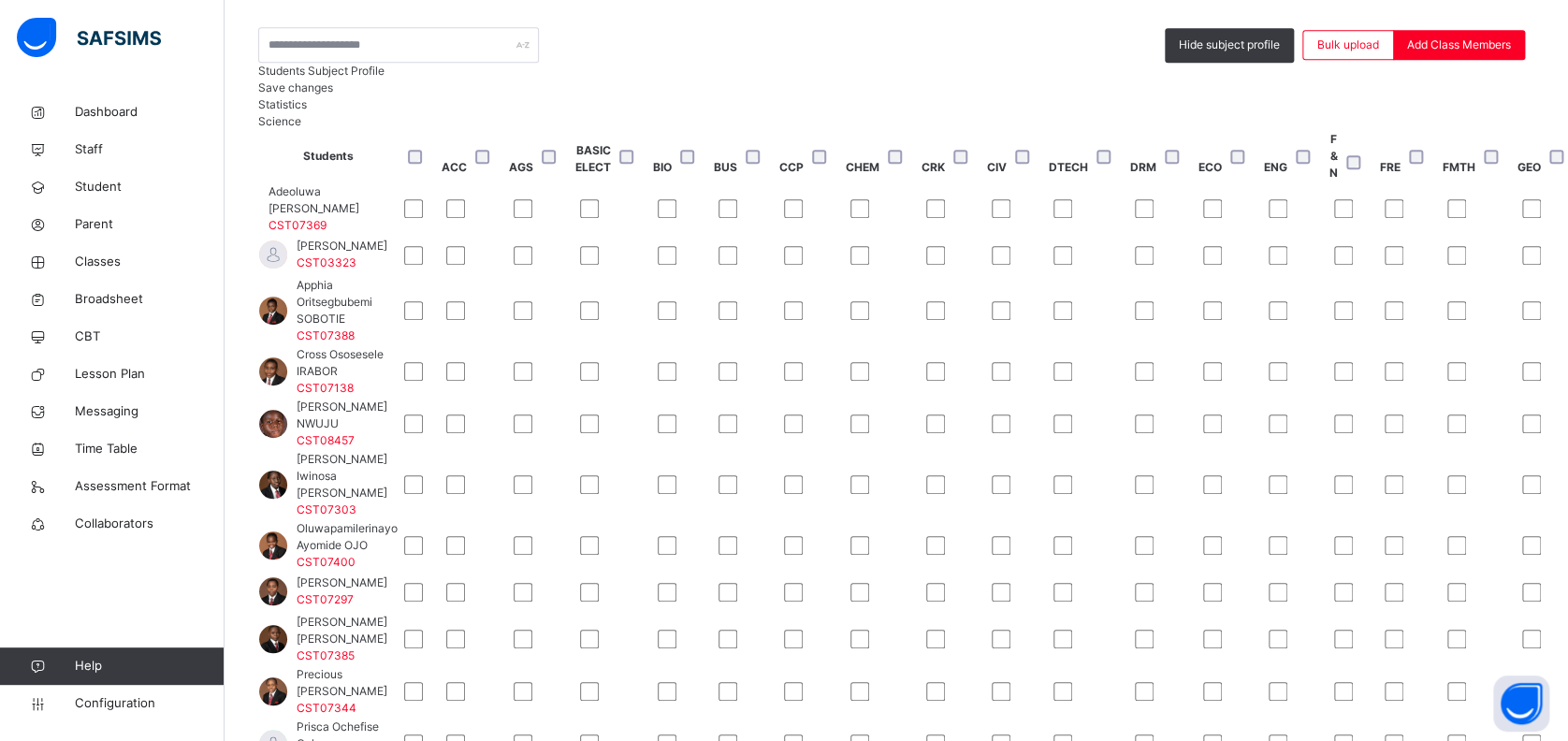
scroll to position [1, 494]
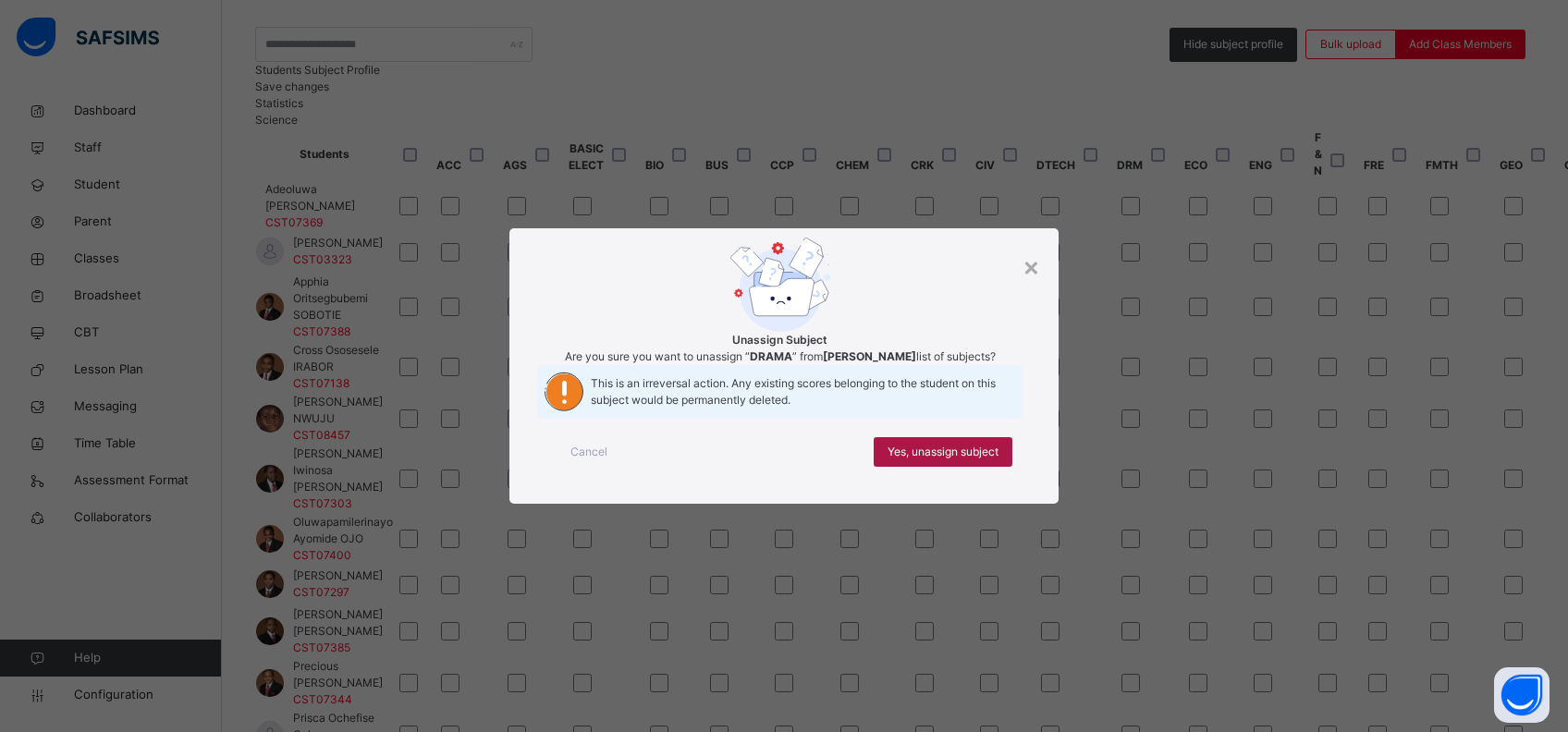
click at [969, 460] on span "Yes, unassign subject" at bounding box center [942, 452] width 111 height 17
click at [1024, 247] on div "×" at bounding box center [1031, 265] width 18 height 38
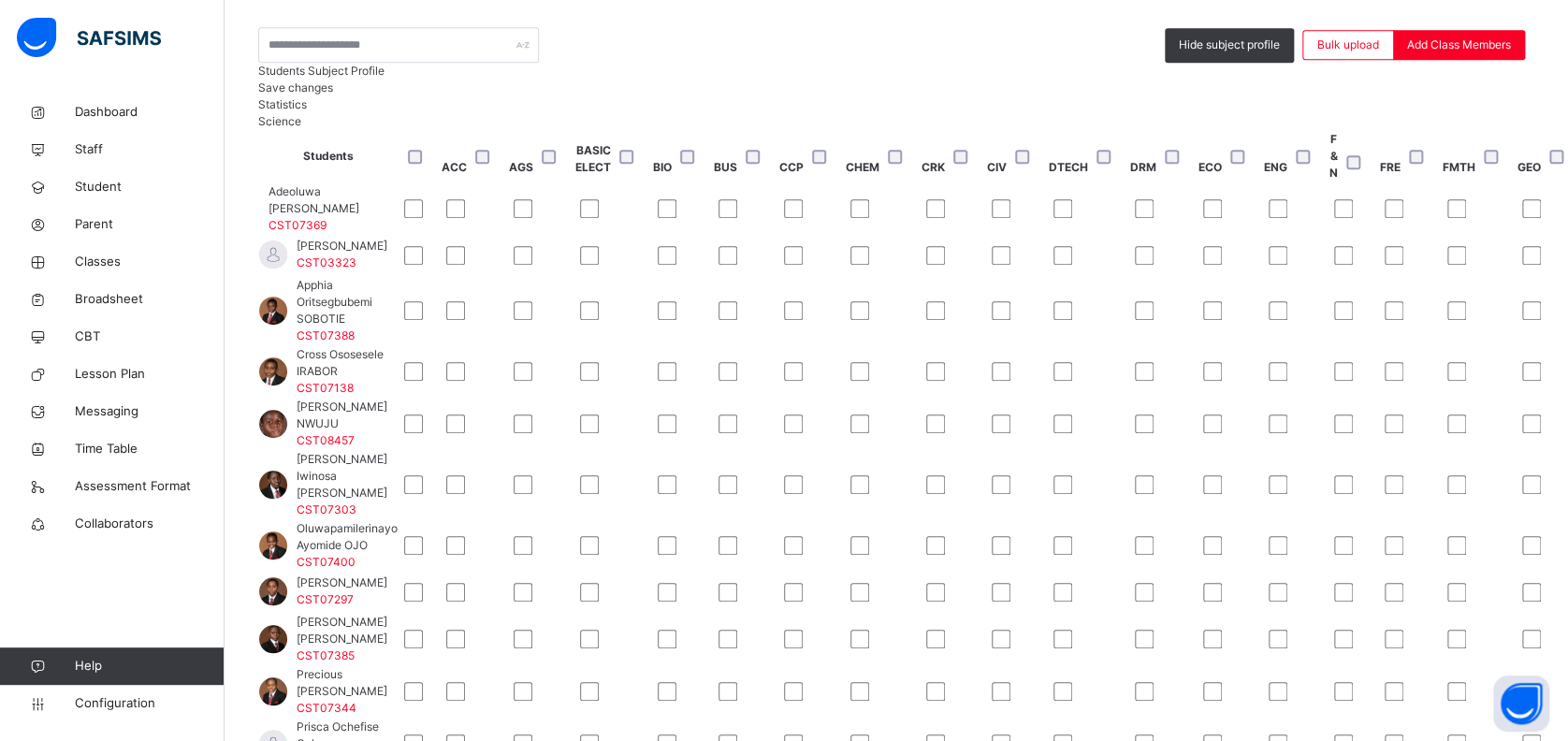
scroll to position [1, 773]
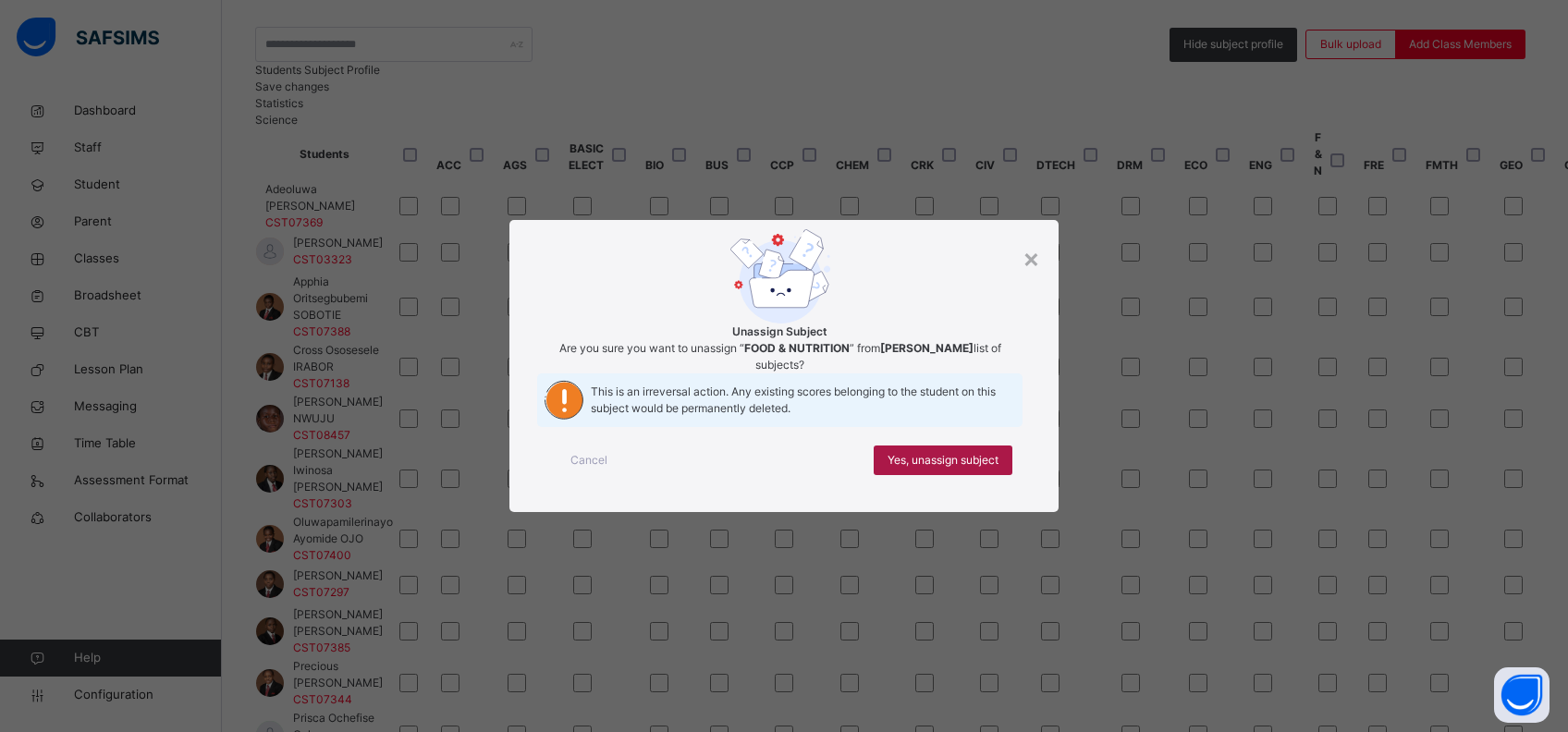
click at [985, 469] on span "Yes, unassign subject" at bounding box center [942, 460] width 111 height 17
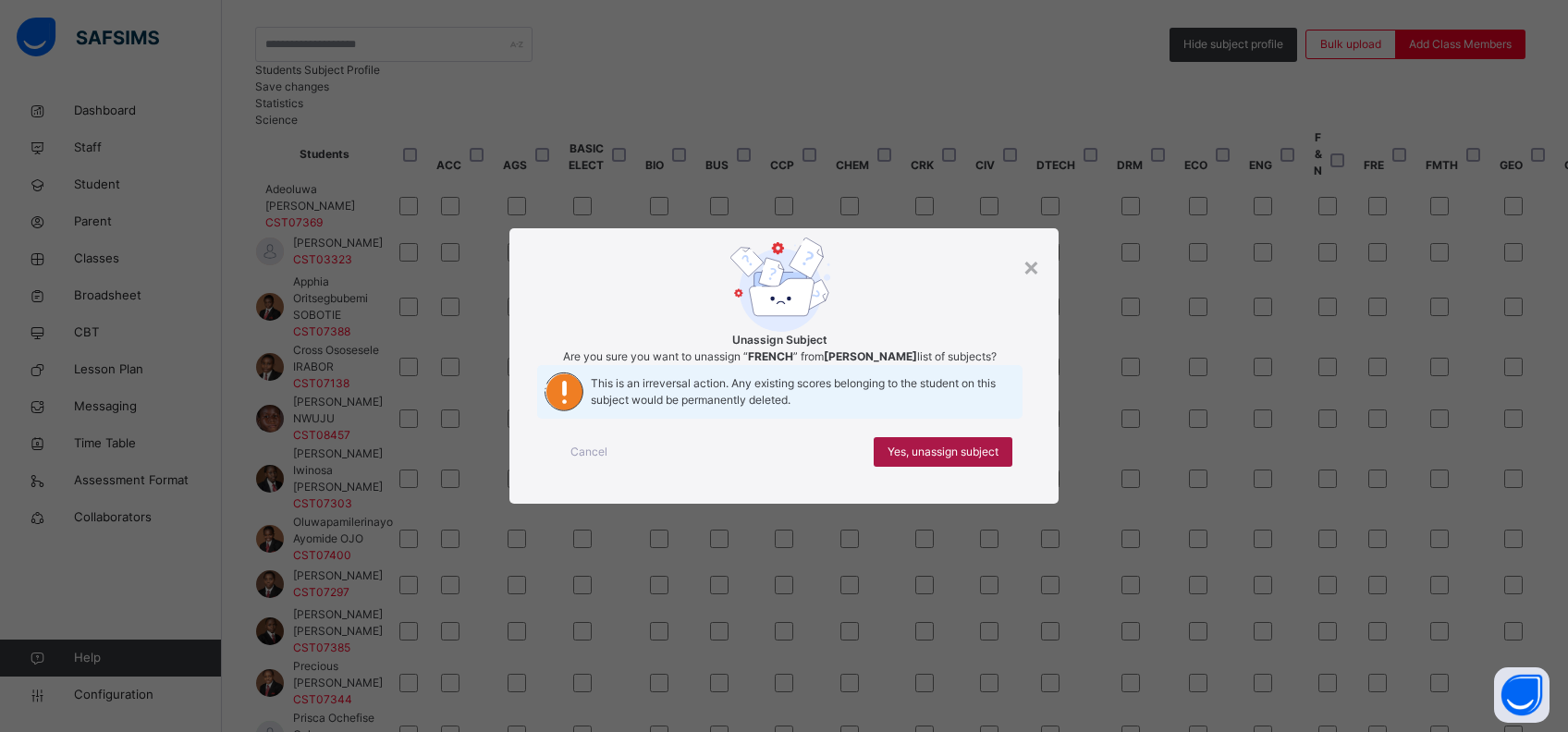
click at [978, 460] on span "Yes, unassign subject" at bounding box center [942, 452] width 111 height 17
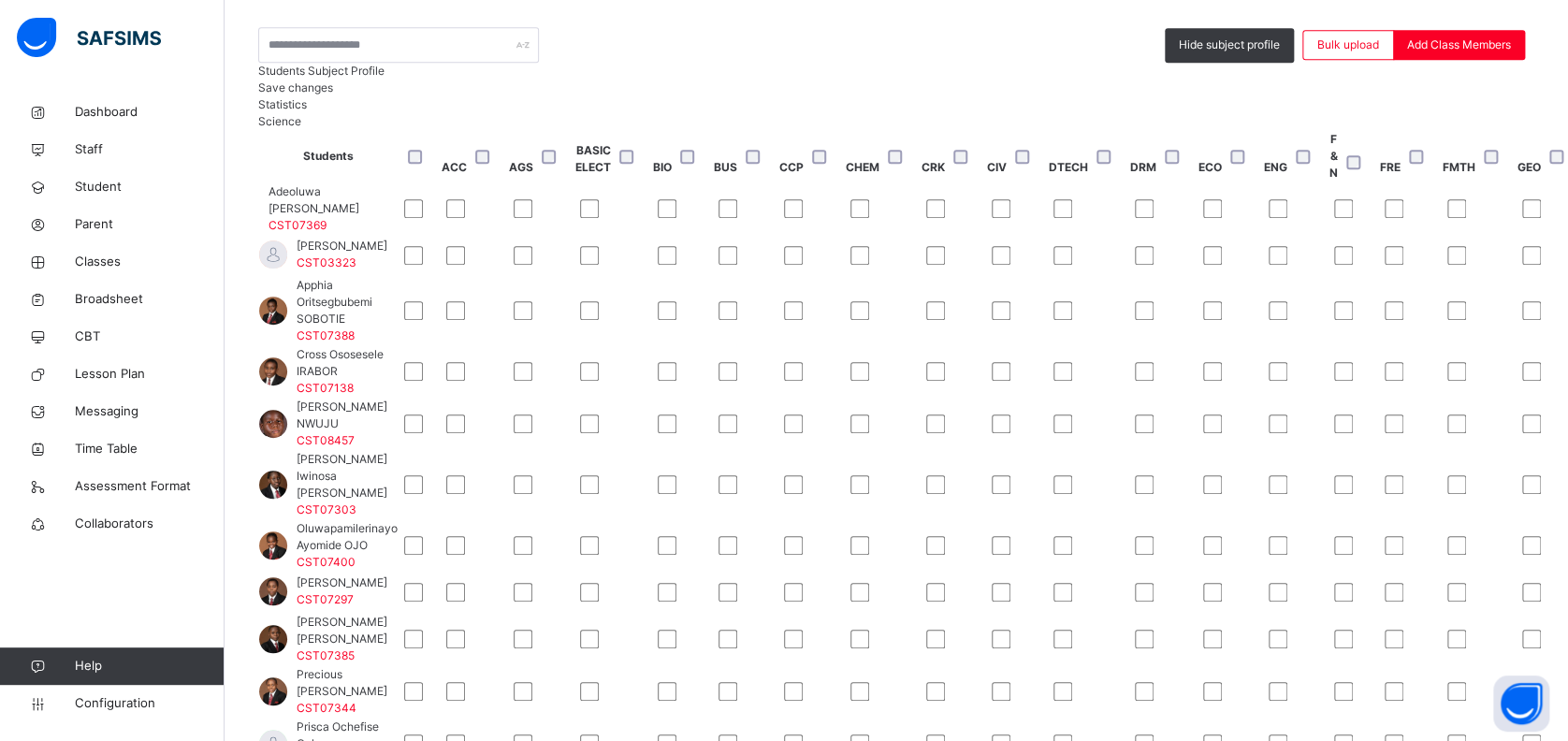
scroll to position [1, 930]
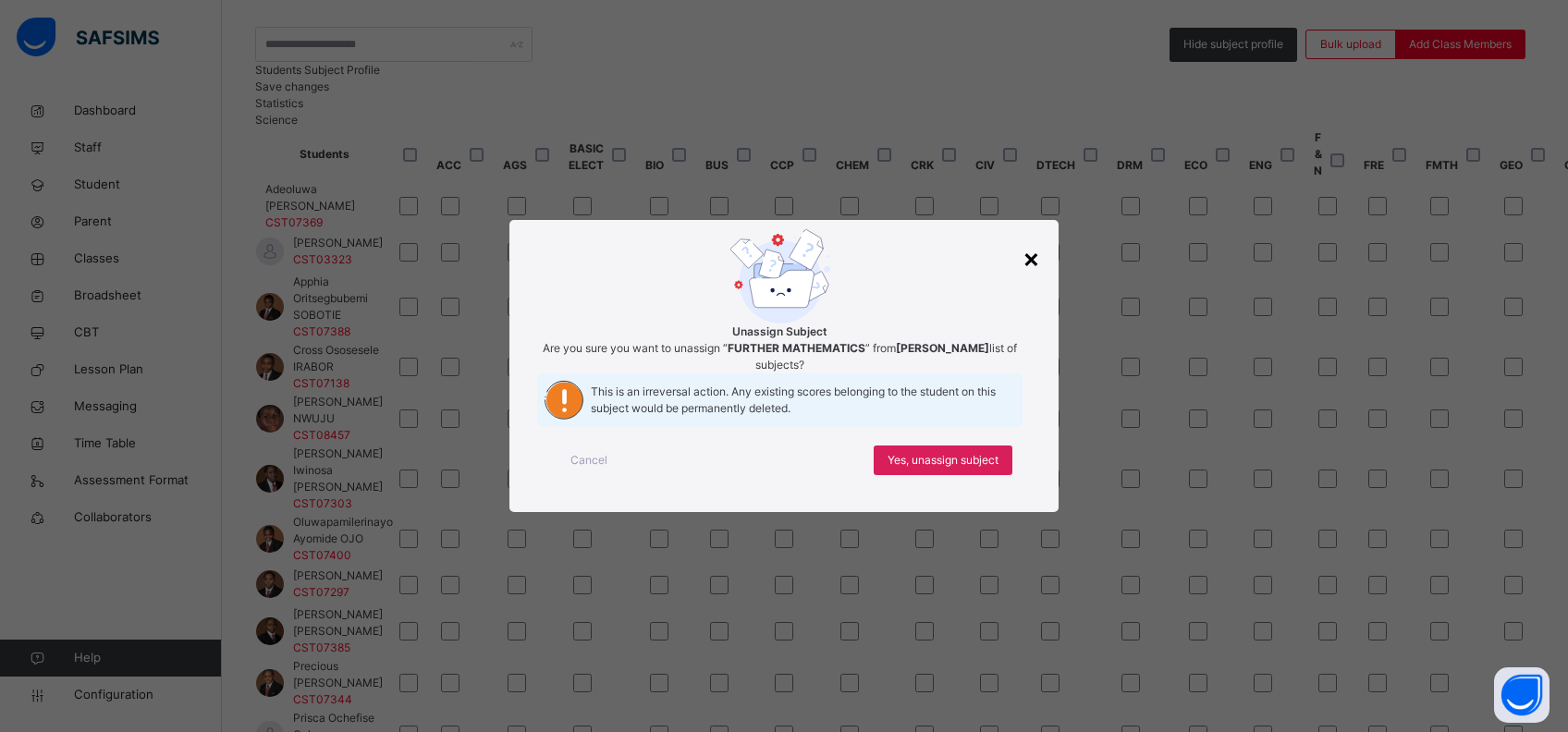
click at [1027, 239] on div "×" at bounding box center [1031, 257] width 18 height 38
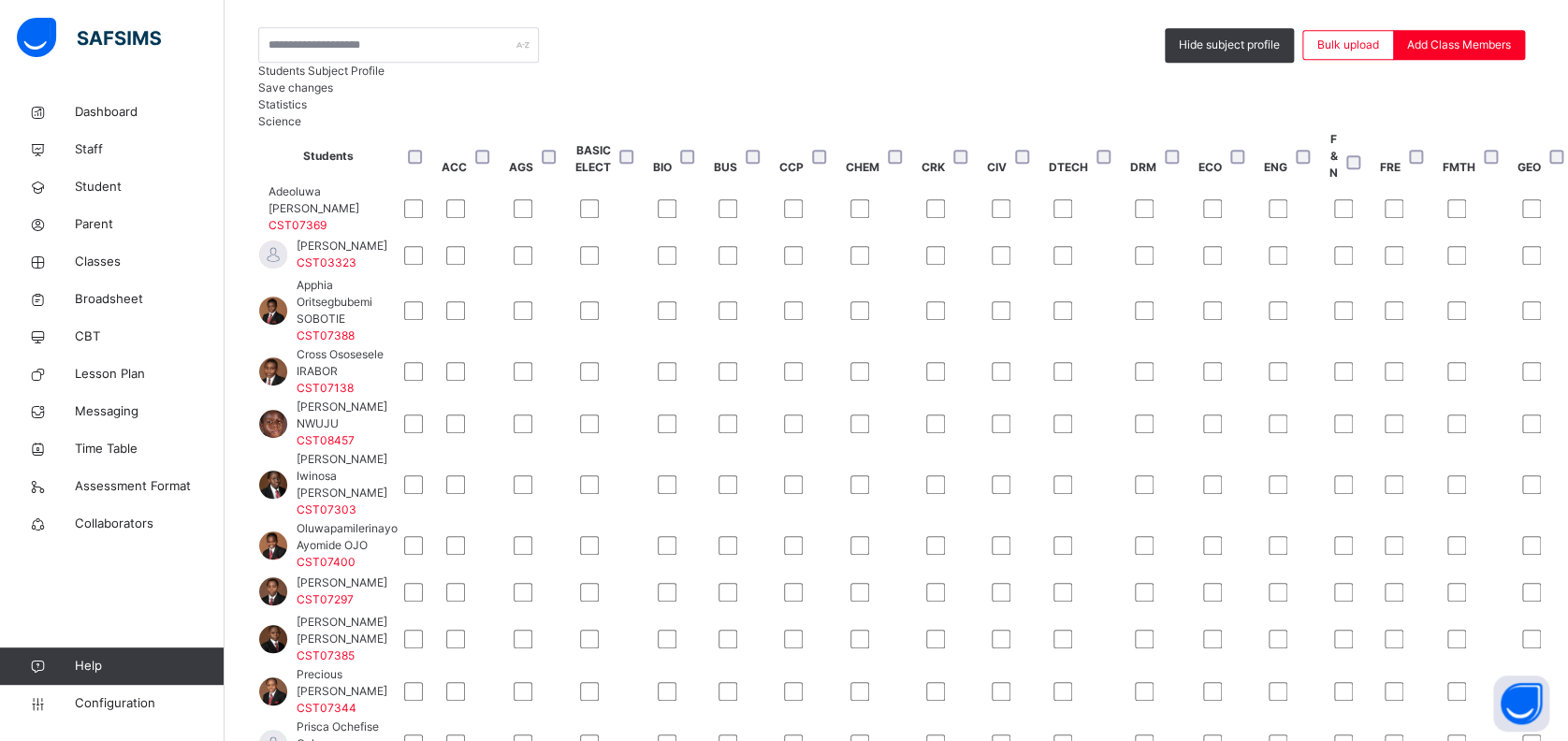
click at [1522, 265] on div at bounding box center [1549, 255] width 54 height 19
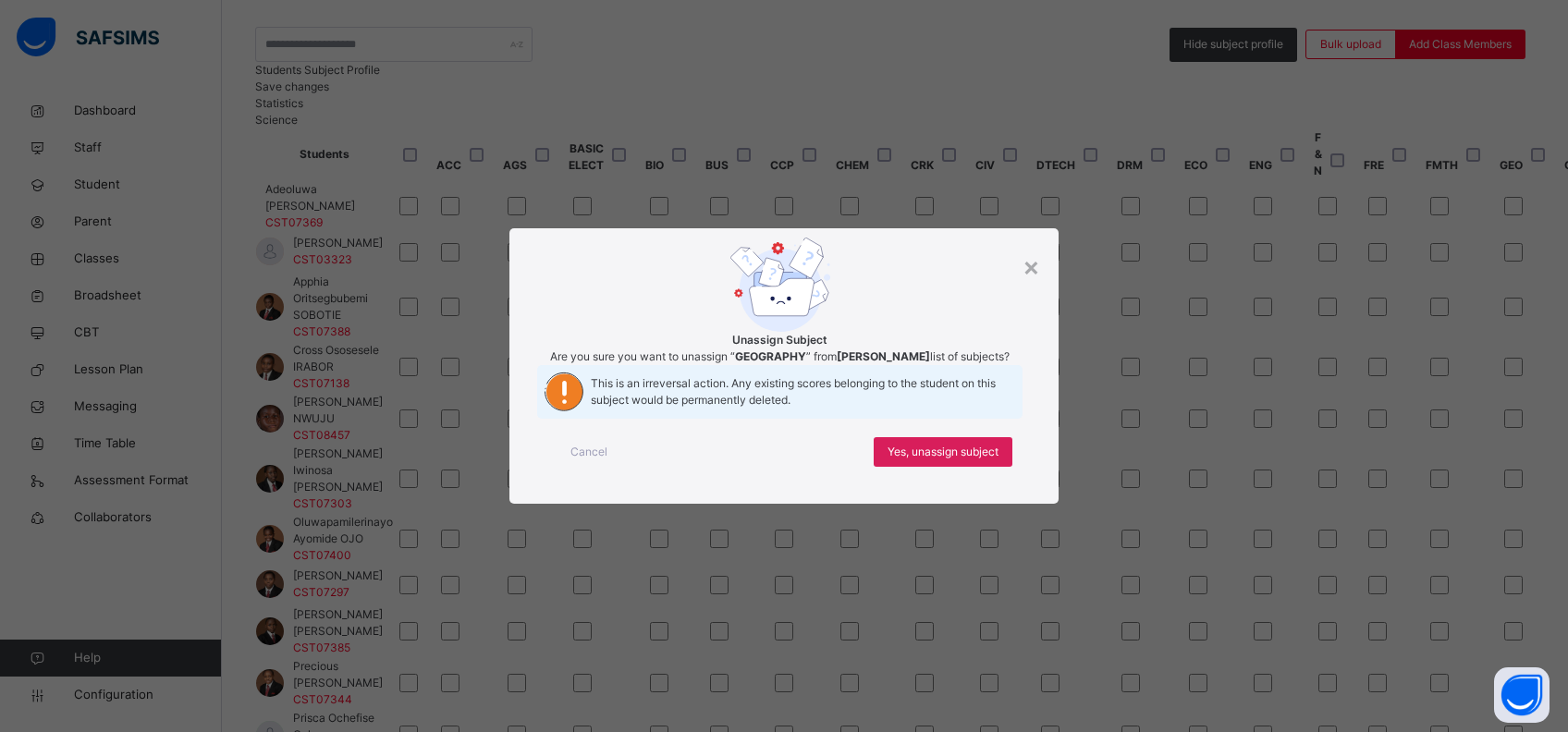
click at [1274, 395] on div "× Unassign Subject Are you sure you want to unassign “ GEOGRAPHY ” from [PERSON…" at bounding box center [784, 366] width 1568 height 732
click at [947, 460] on span "Yes, unassign subject" at bounding box center [942, 452] width 111 height 17
click at [974, 460] on span "Yes, unassign subject" at bounding box center [942, 452] width 111 height 17
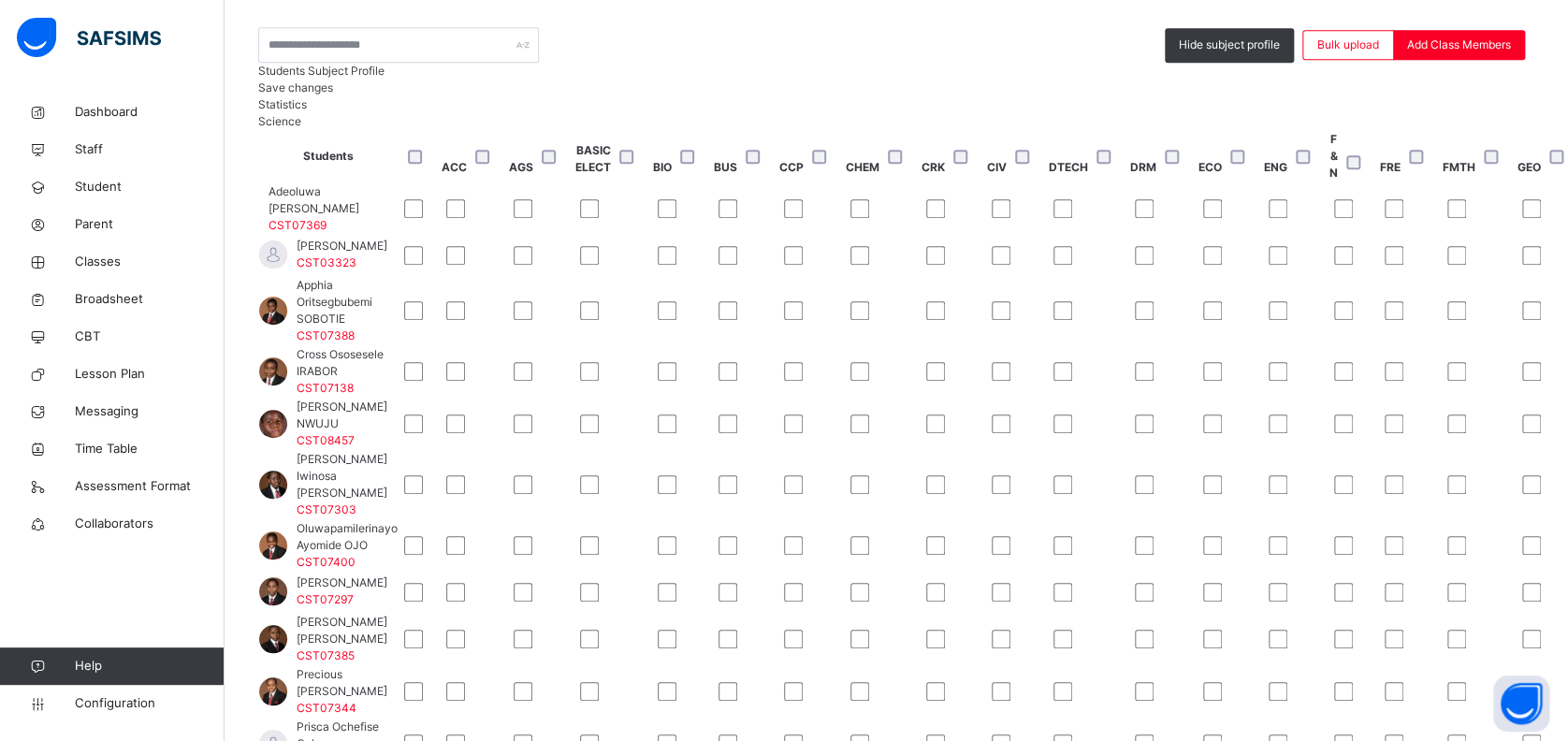
scroll to position [1, 1306]
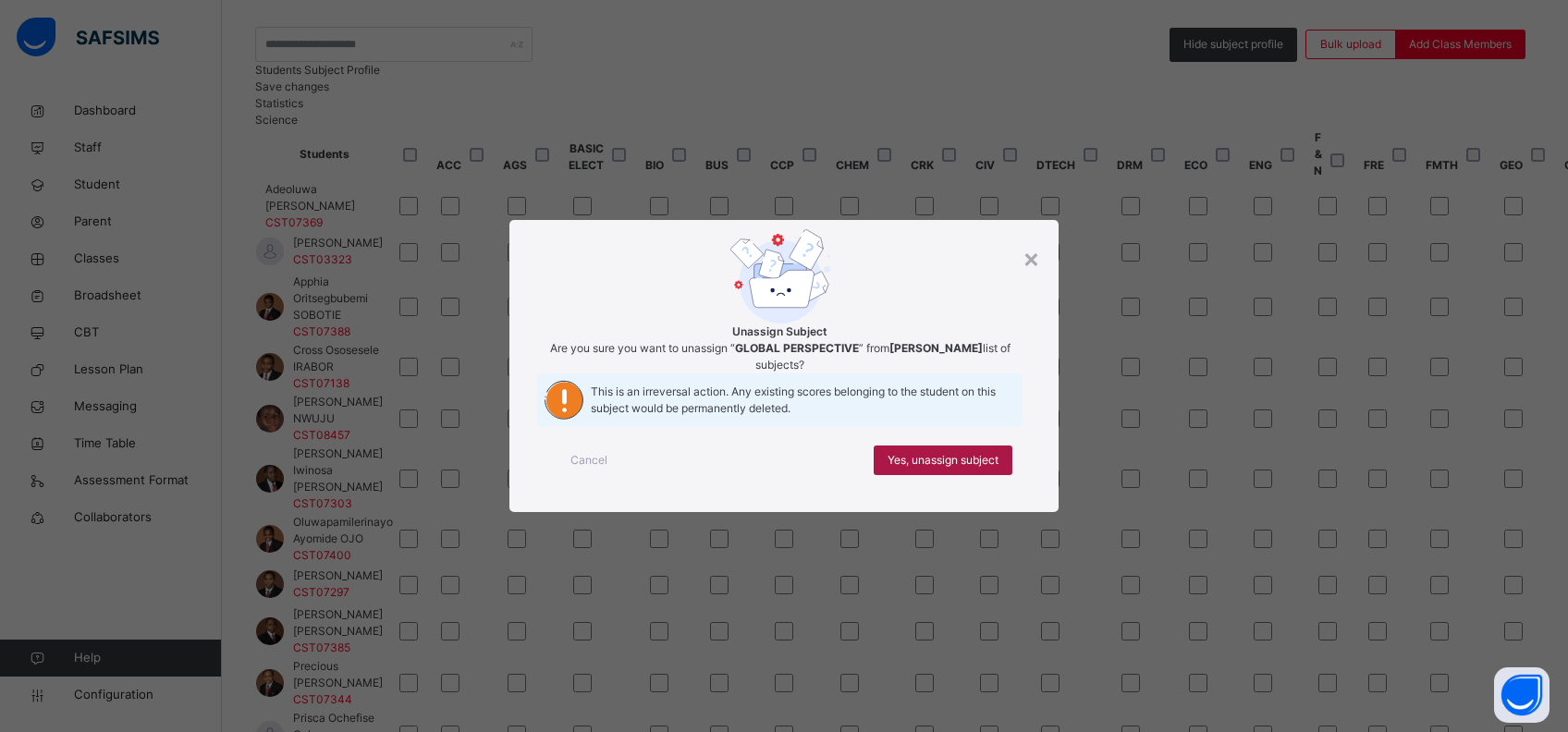
click at [985, 475] on div "Yes, unassign subject" at bounding box center [942, 460] width 138 height 30
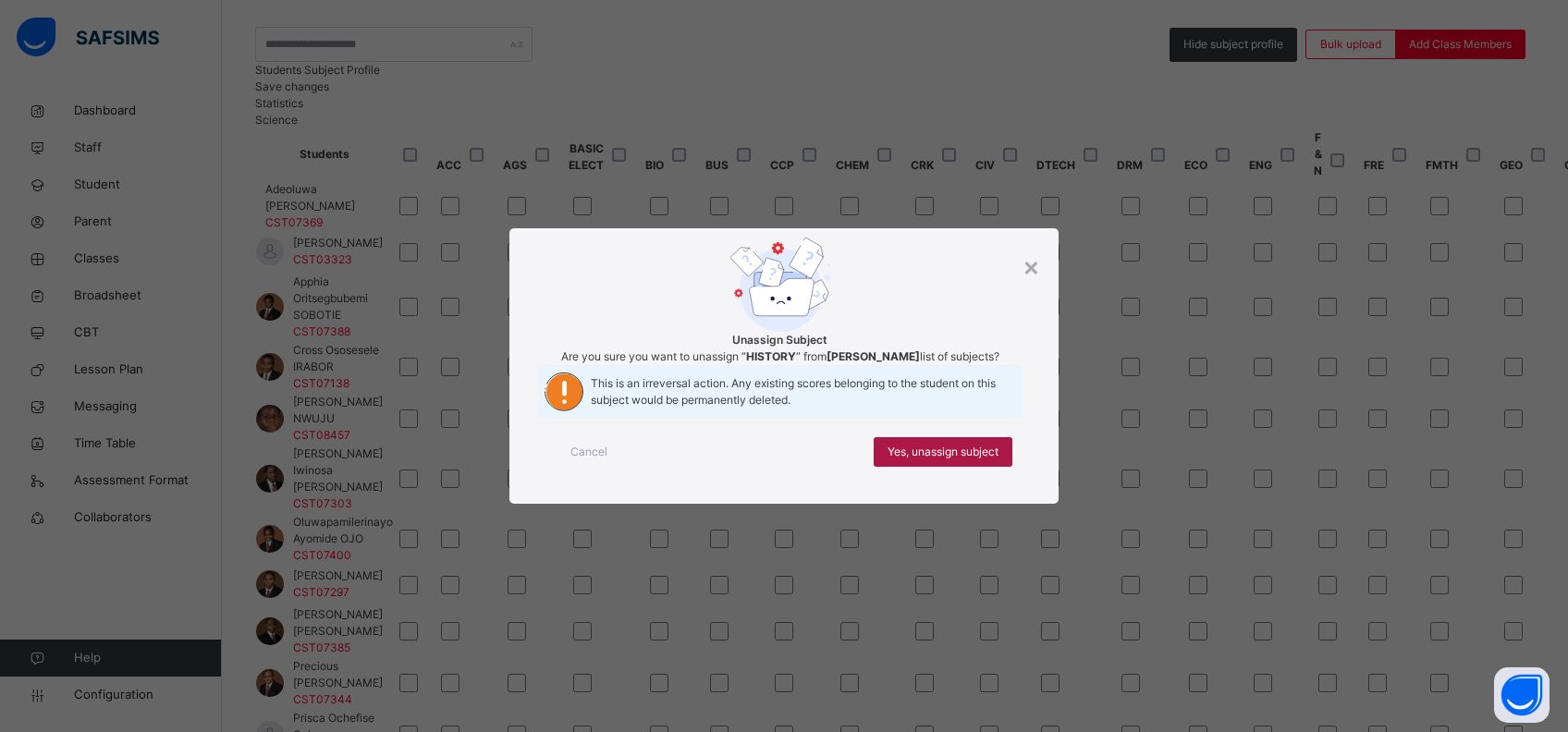
click at [984, 467] on div "Yes, unassign subject" at bounding box center [942, 452] width 138 height 30
click at [933, 460] on span "Yes, unassign subject" at bounding box center [942, 452] width 111 height 17
click at [978, 460] on span "Yes, unassign subject" at bounding box center [942, 452] width 111 height 17
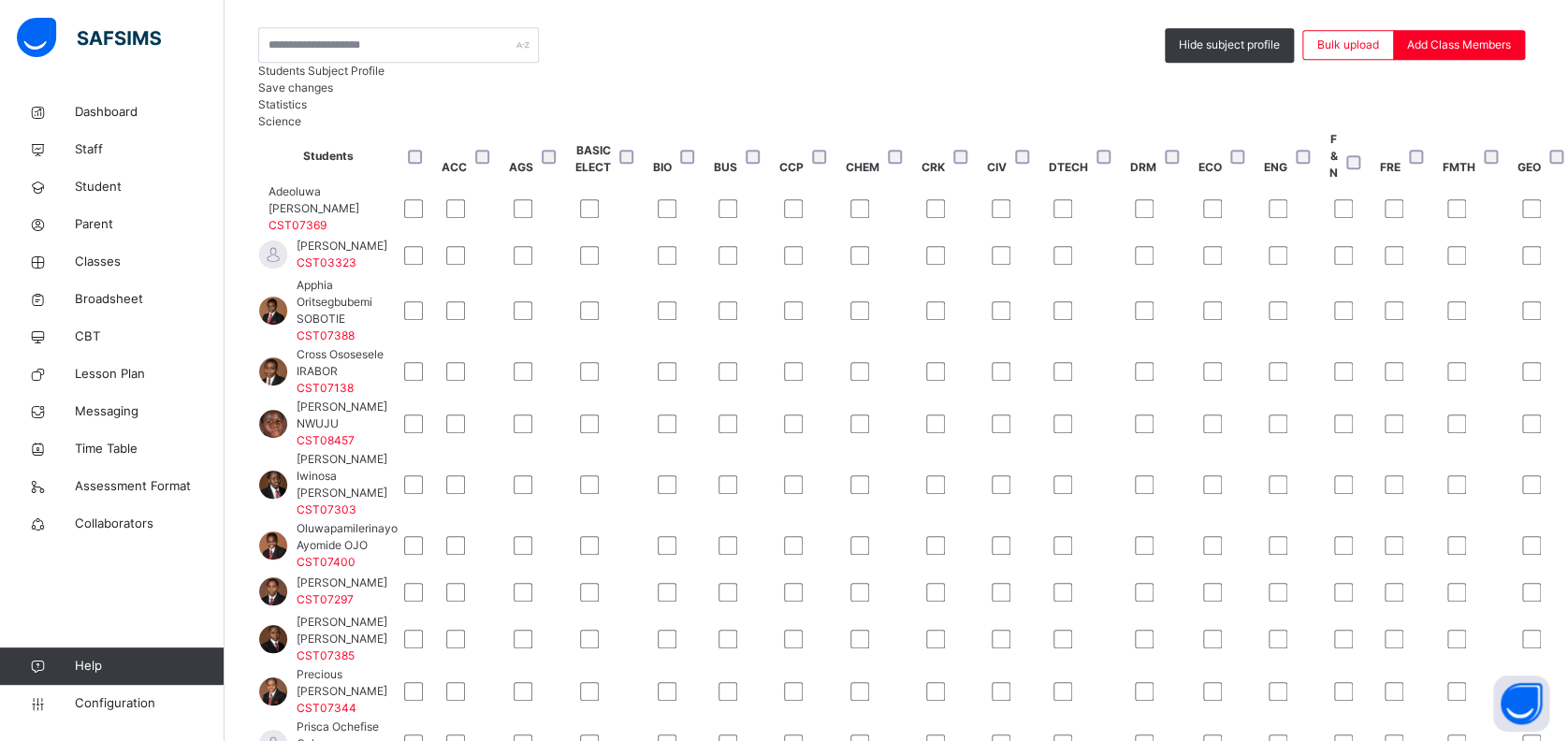
scroll to position [1, 1752]
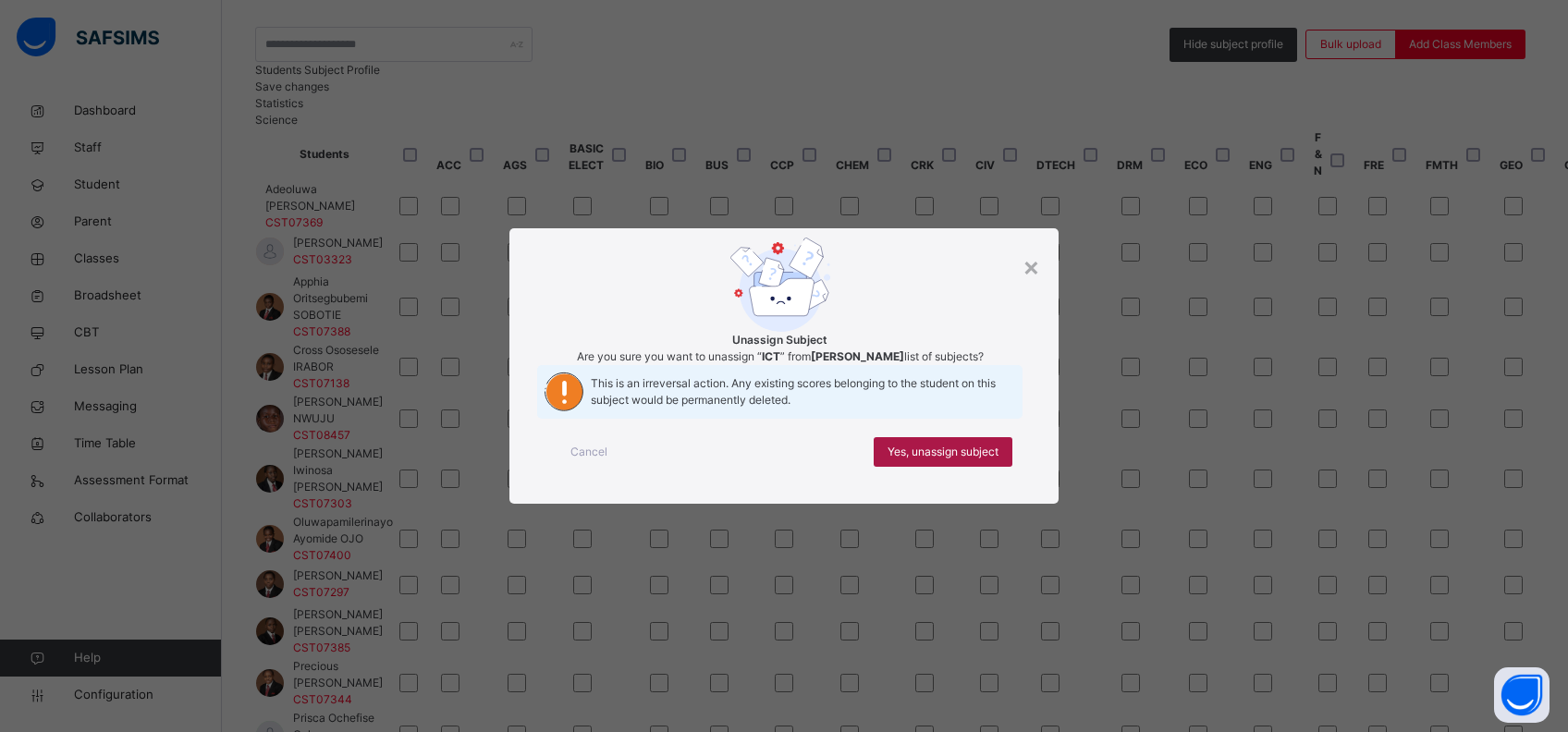
click at [994, 460] on span "Yes, unassign subject" at bounding box center [942, 452] width 111 height 17
click at [1001, 467] on div "Yes, unassign subject" at bounding box center [942, 452] width 138 height 30
click at [953, 460] on span "Yes, unassign subject" at bounding box center [942, 452] width 111 height 17
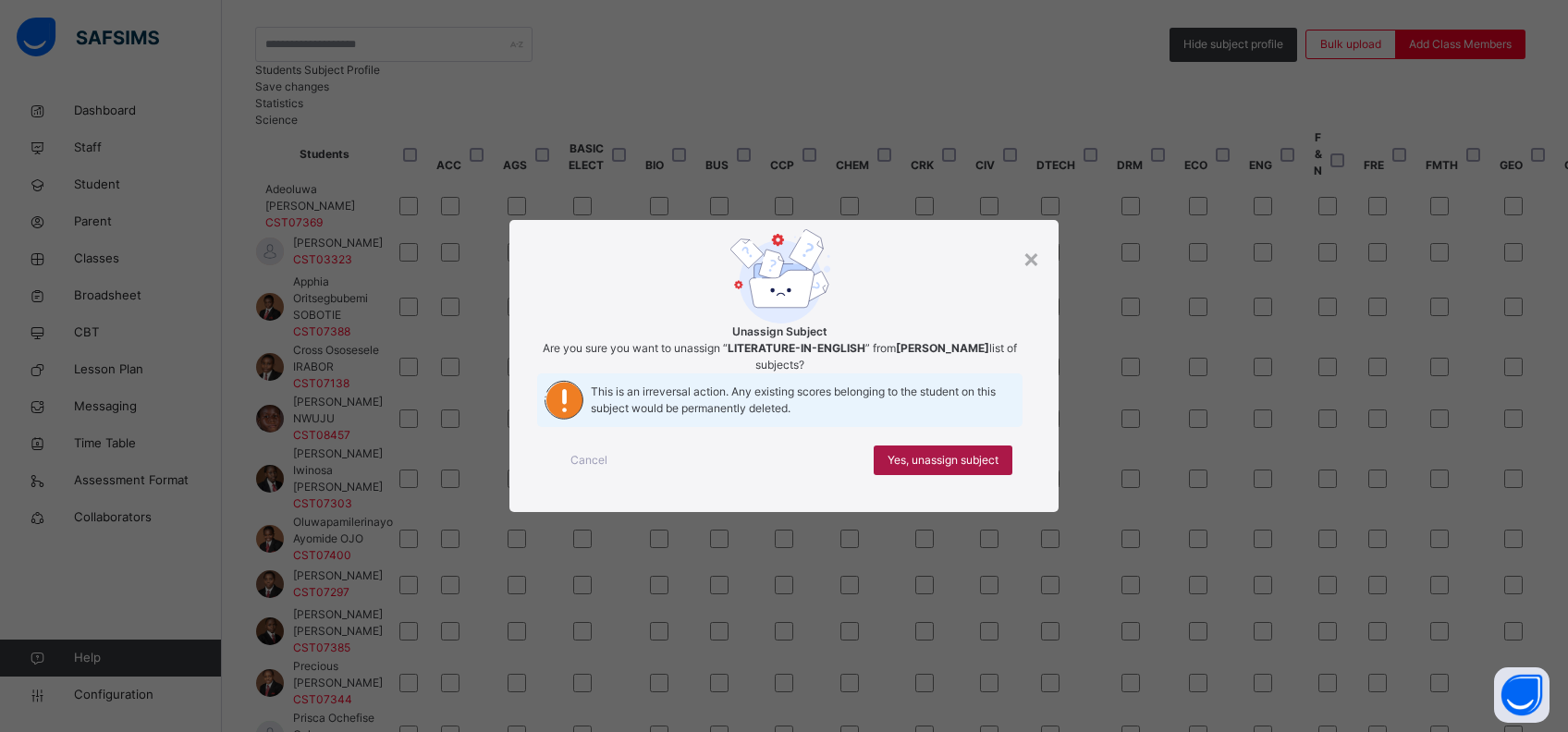
click at [990, 469] on span "Yes, unassign subject" at bounding box center [942, 460] width 111 height 17
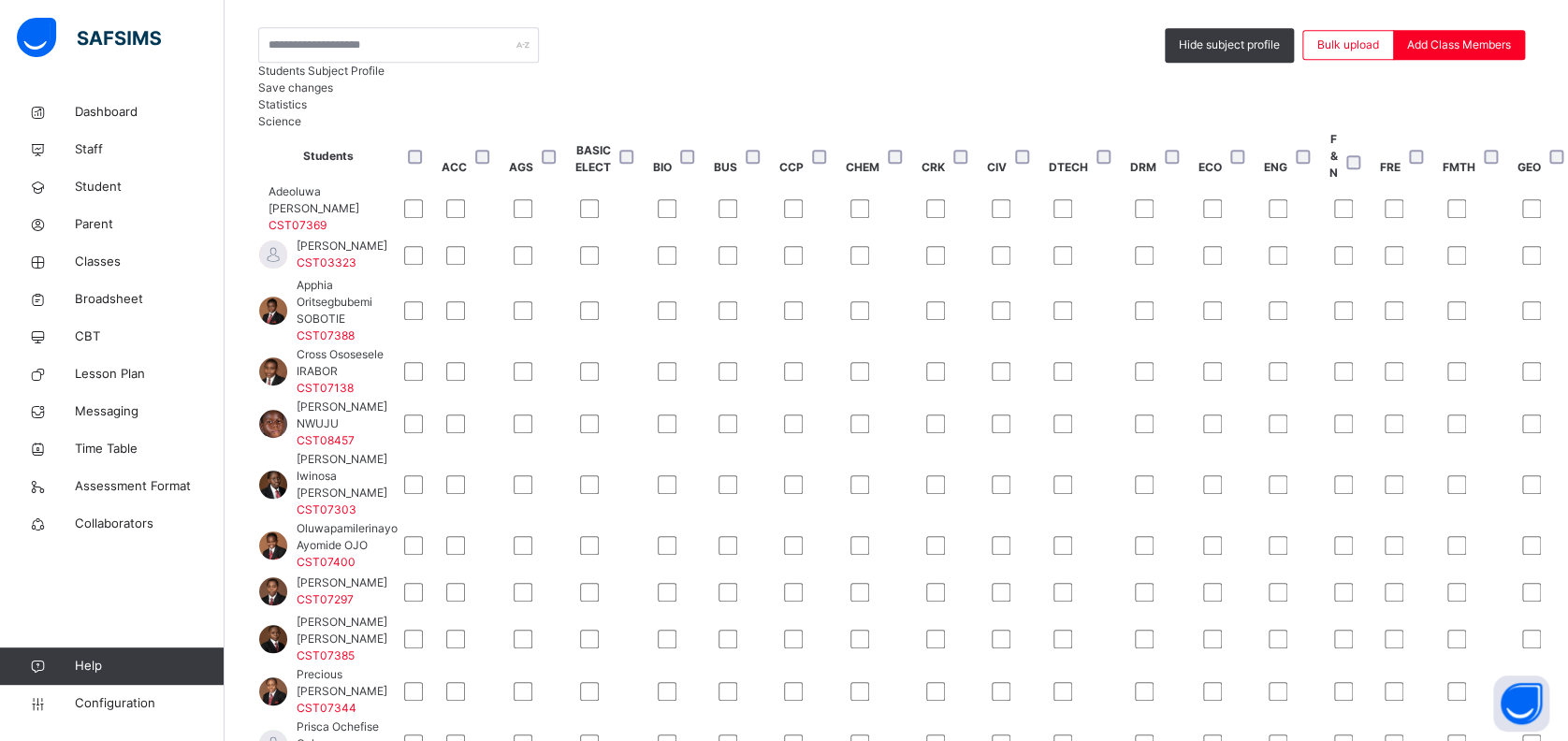
scroll to position [0, 2223]
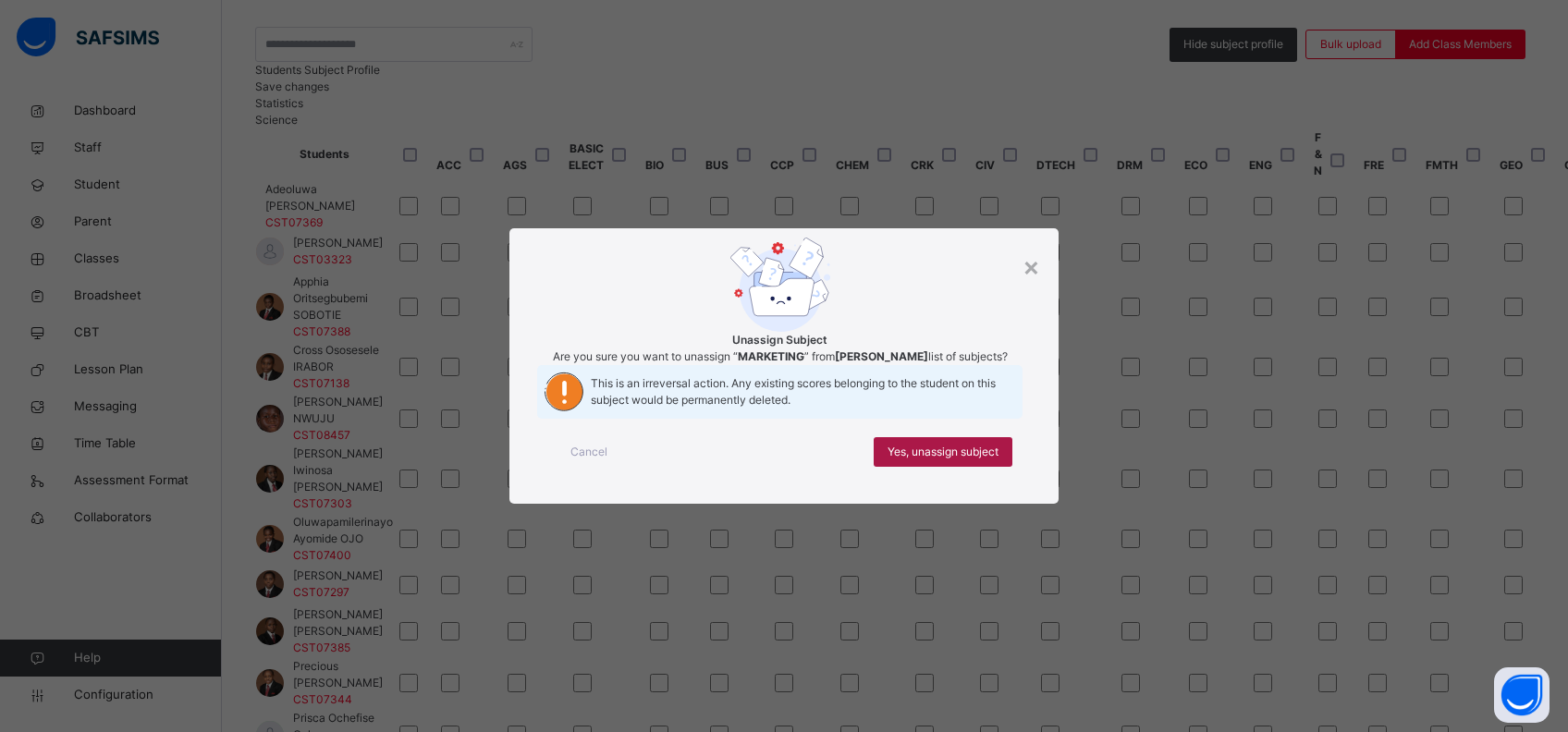
click at [917, 460] on span "Yes, unassign subject" at bounding box center [942, 452] width 111 height 17
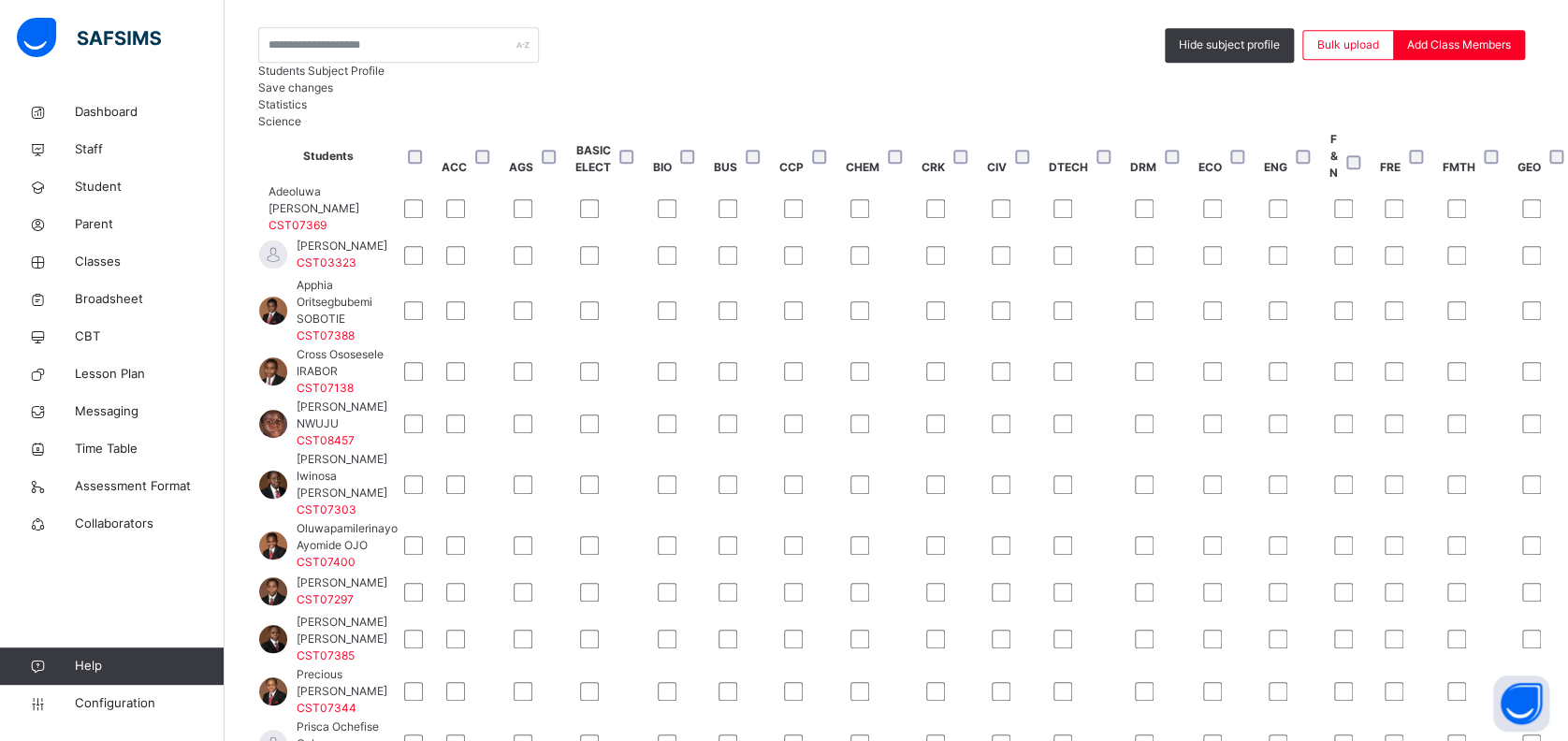
scroll to position [0, 2380]
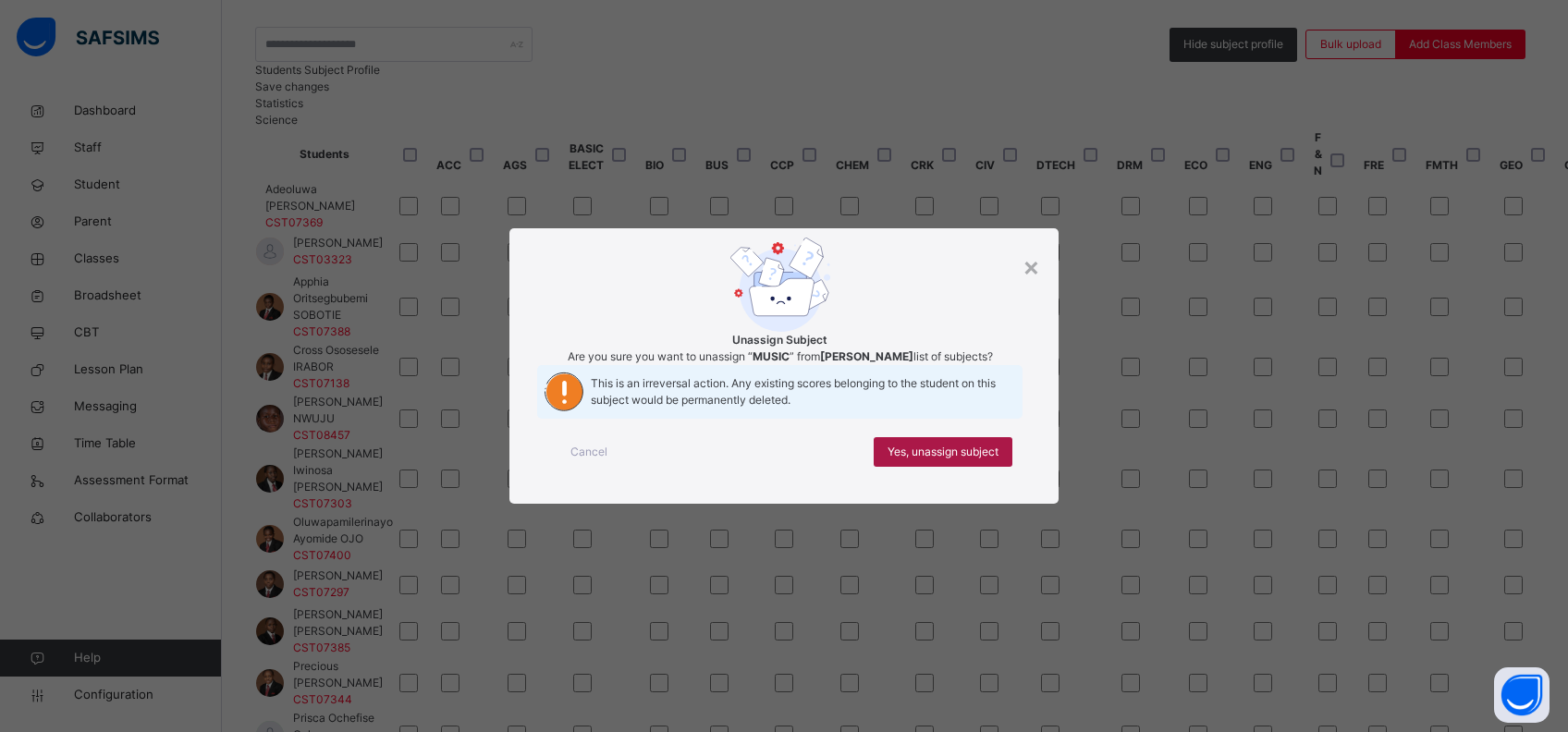
click at [944, 460] on span "Yes, unassign subject" at bounding box center [942, 452] width 111 height 17
click at [954, 460] on span "Yes, unassign subject" at bounding box center [942, 452] width 111 height 17
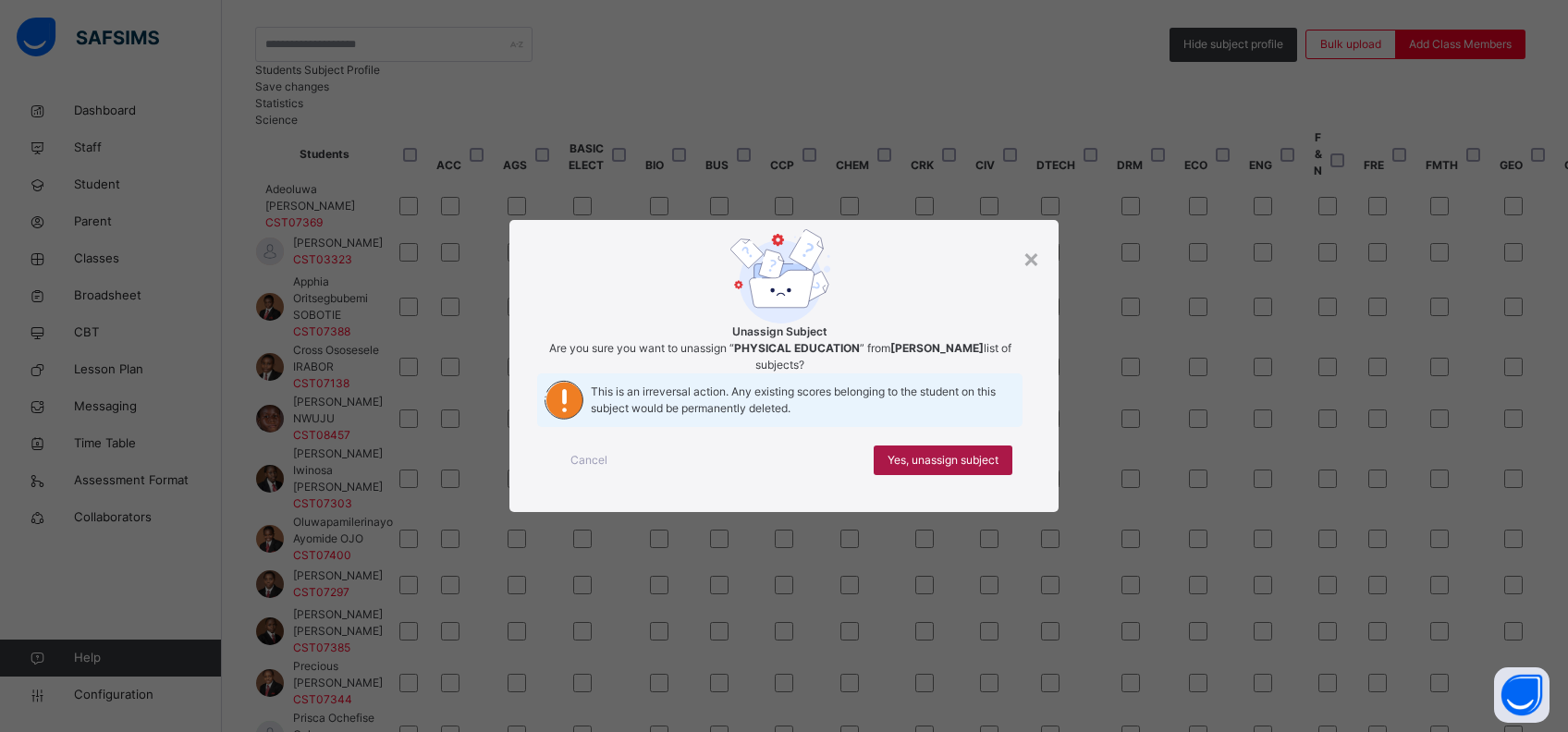
click at [961, 469] on span "Yes, unassign subject" at bounding box center [942, 460] width 111 height 17
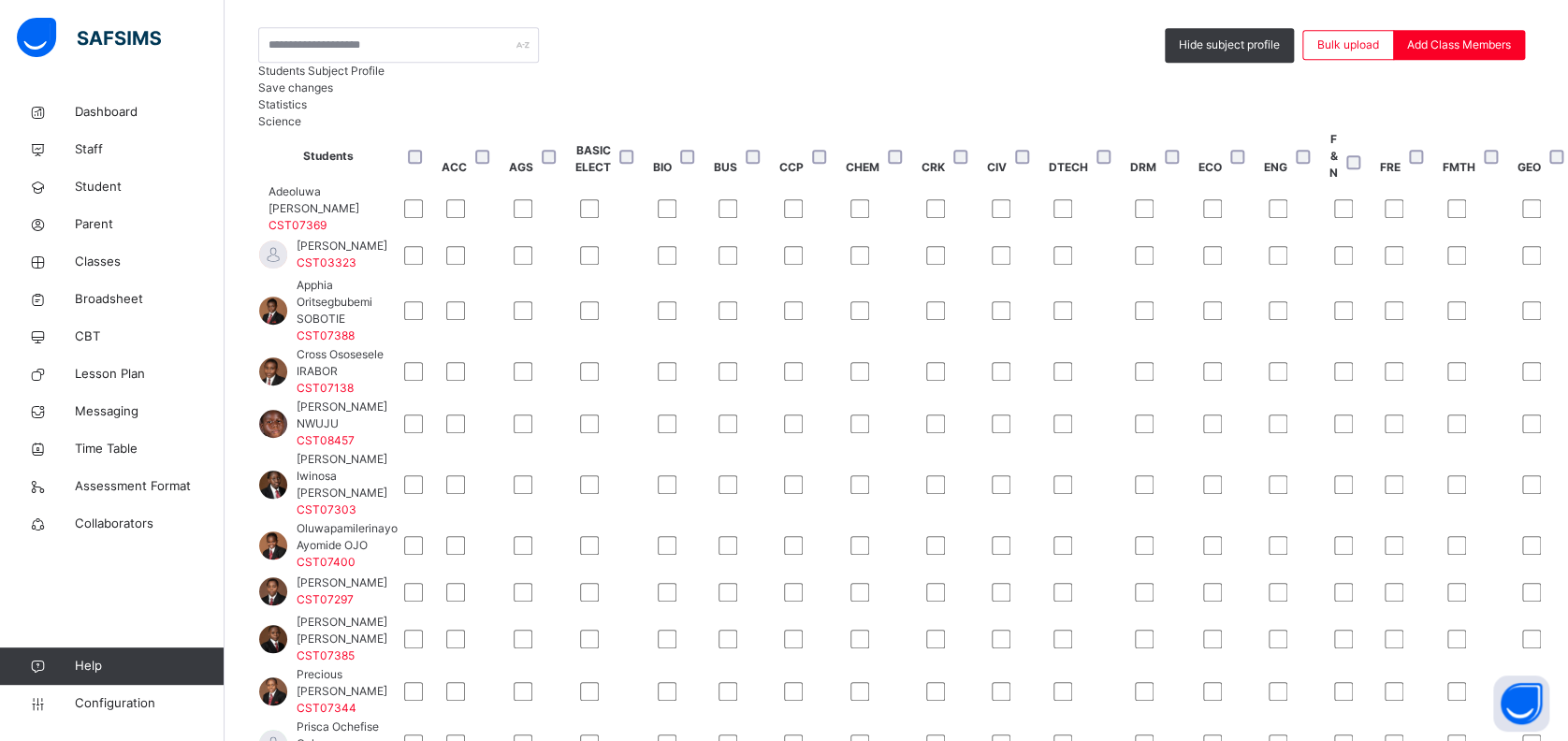
scroll to position [0, 2837]
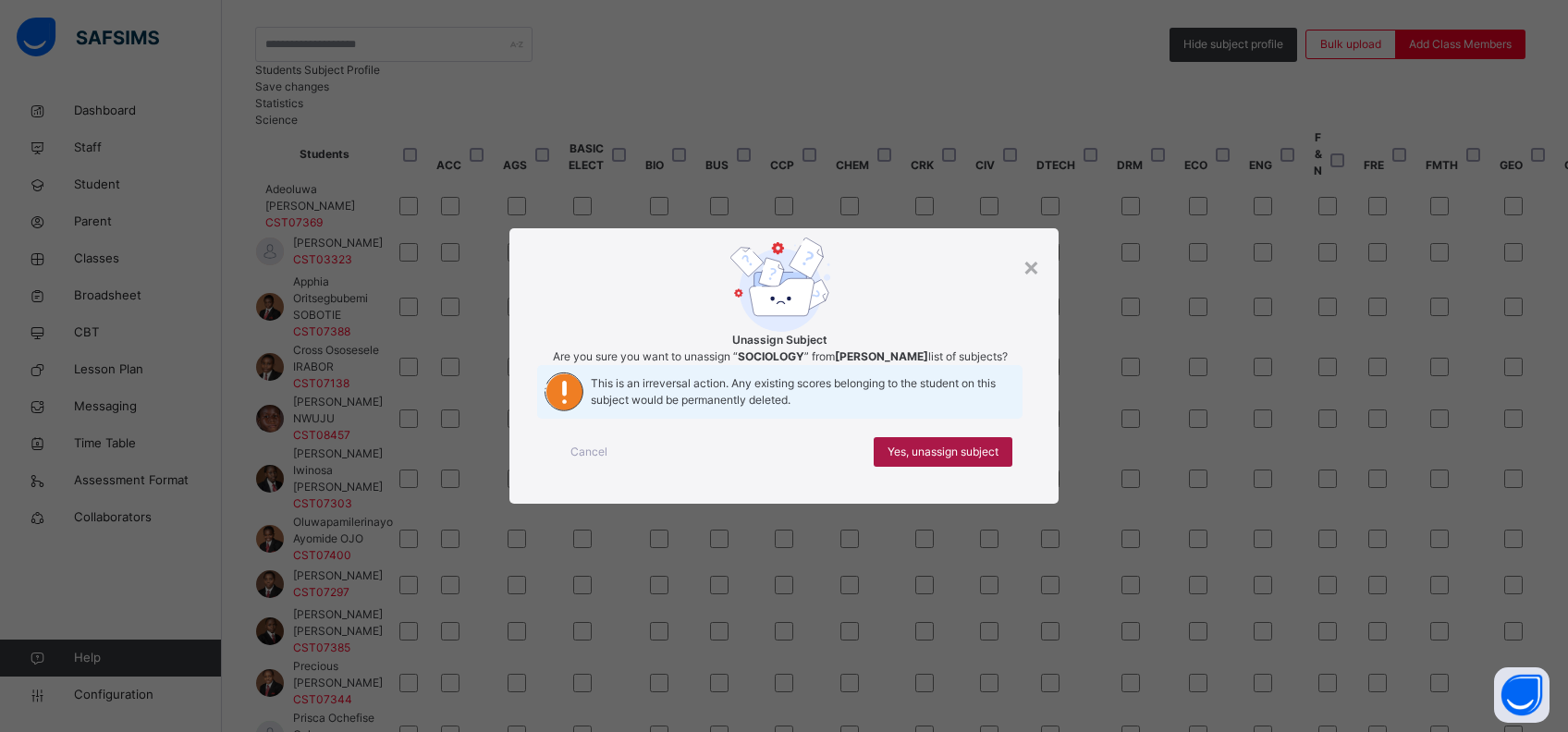
click at [951, 460] on span "Yes, unassign subject" at bounding box center [942, 452] width 111 height 17
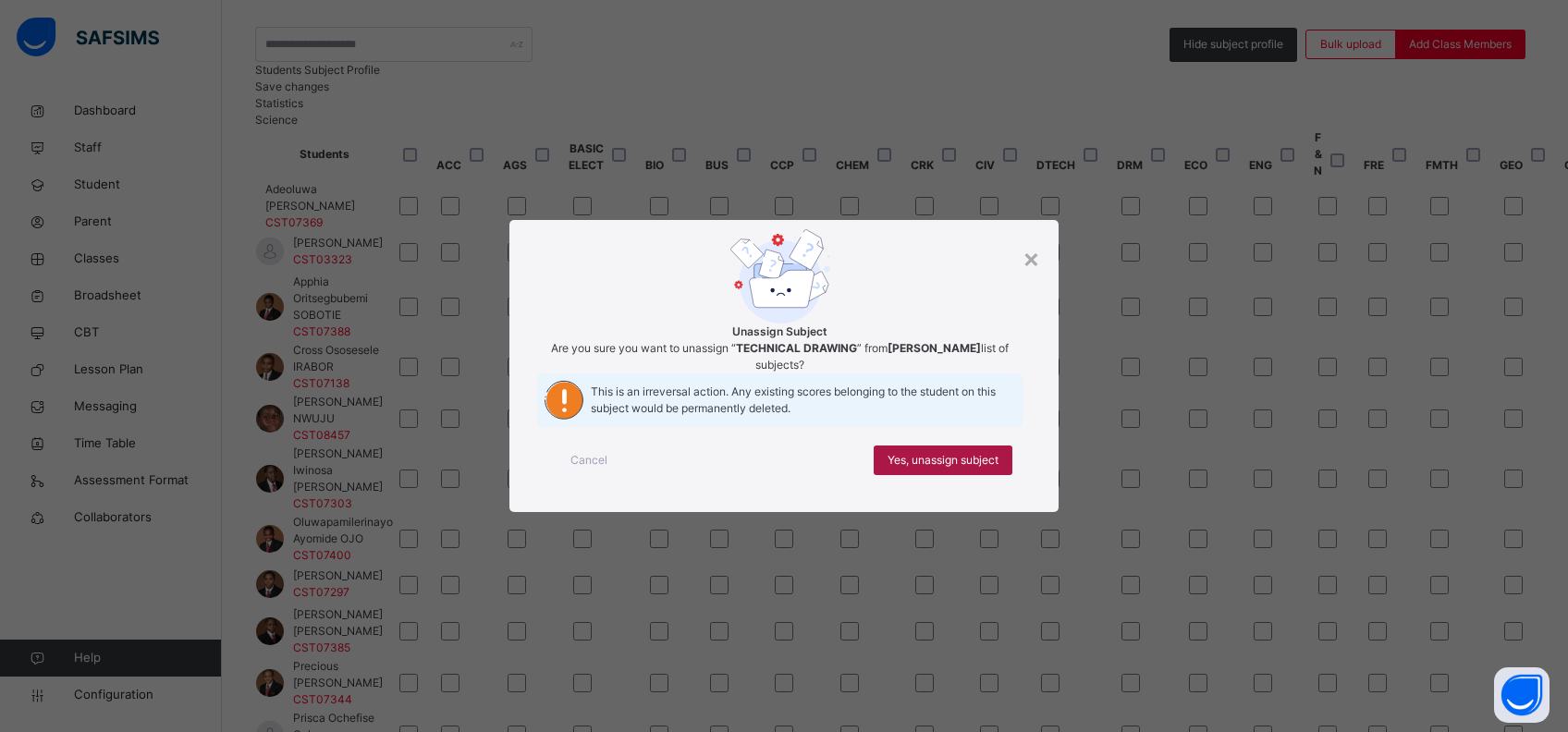
click at [938, 469] on span "Yes, unassign subject" at bounding box center [942, 460] width 111 height 17
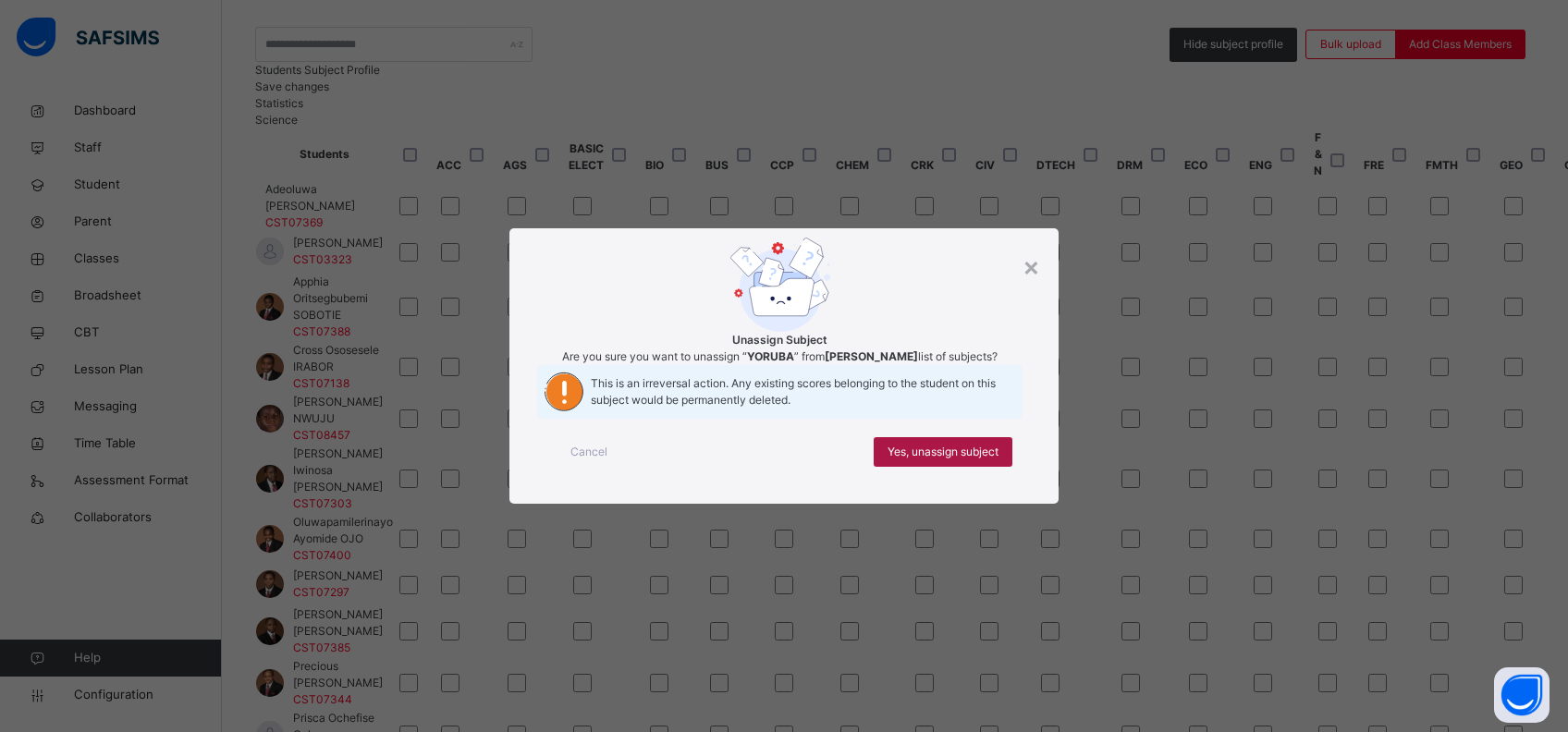
click at [953, 460] on span "Yes, unassign subject" at bounding box center [942, 452] width 111 height 17
click at [975, 460] on span "Yes, unassign subject" at bounding box center [942, 452] width 111 height 17
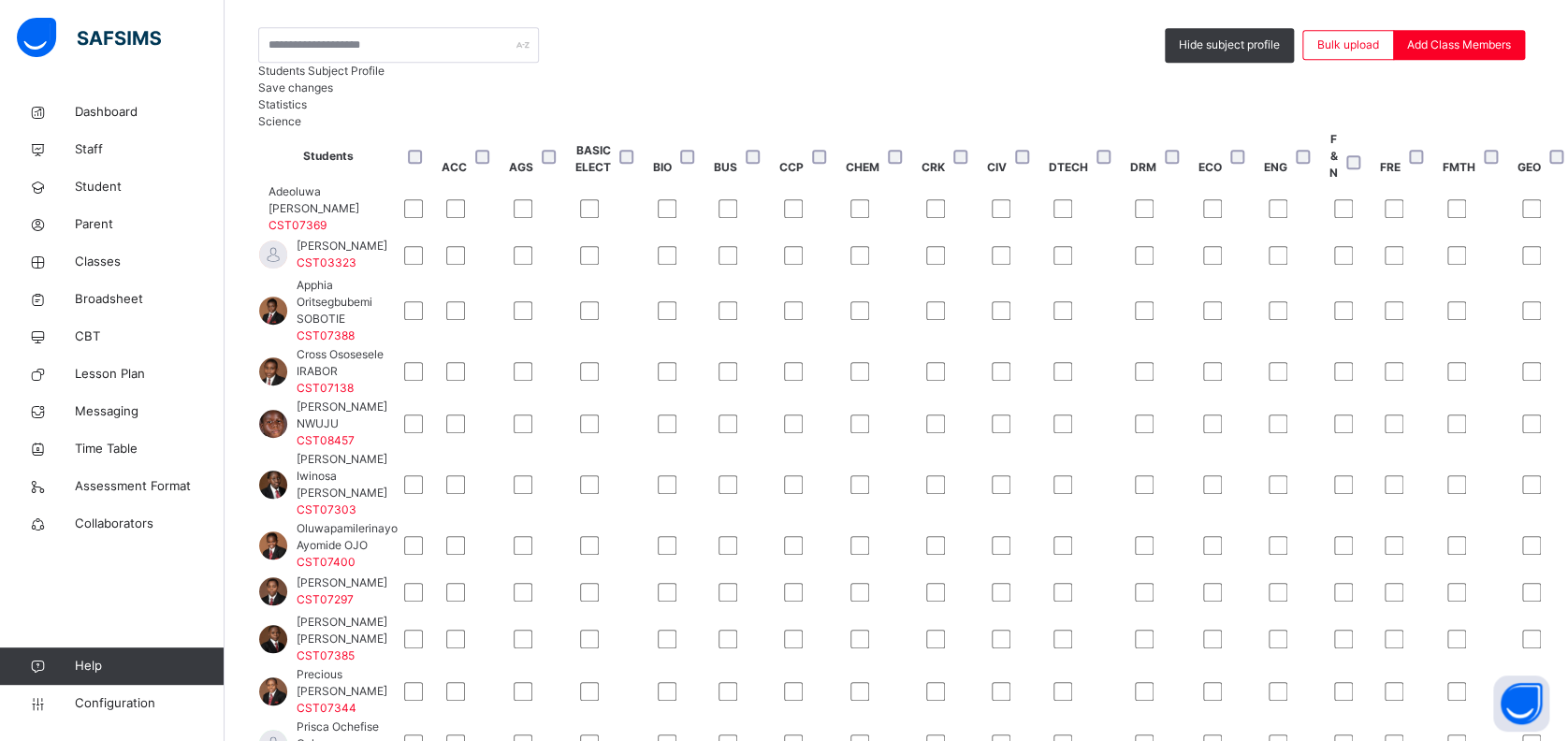
scroll to position [27, 0]
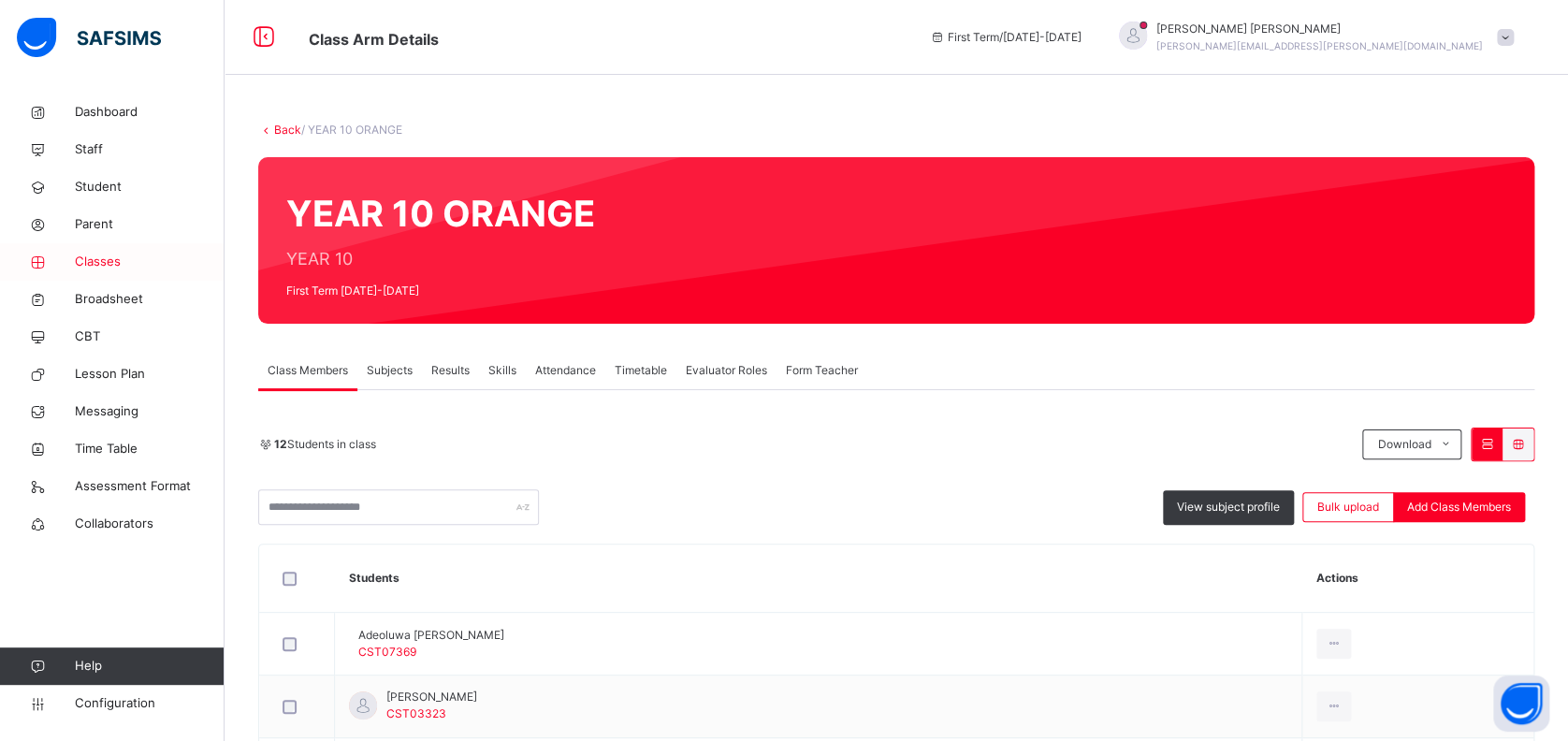
click at [101, 262] on span "Classes" at bounding box center [150, 262] width 150 height 19
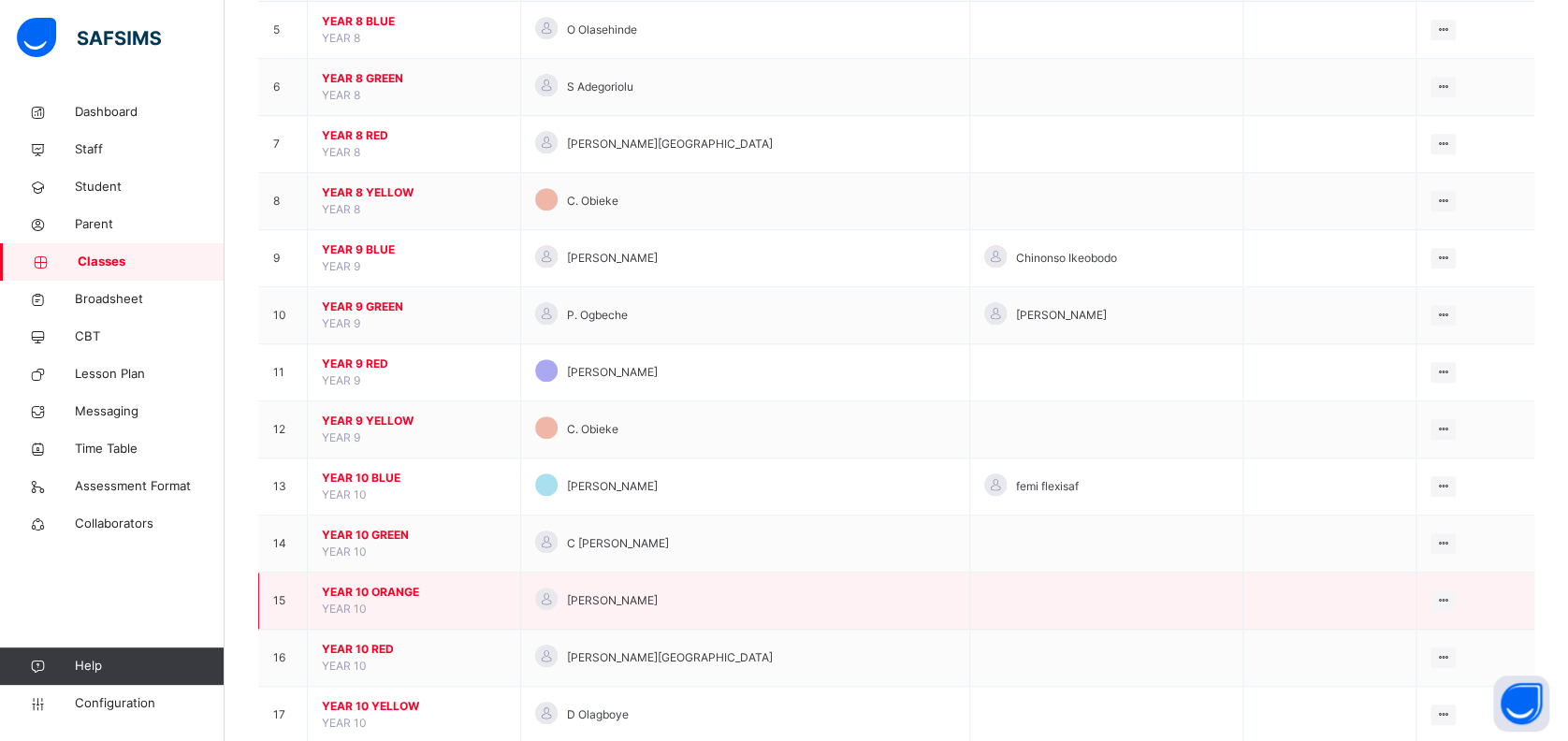
scroll to position [498, 0]
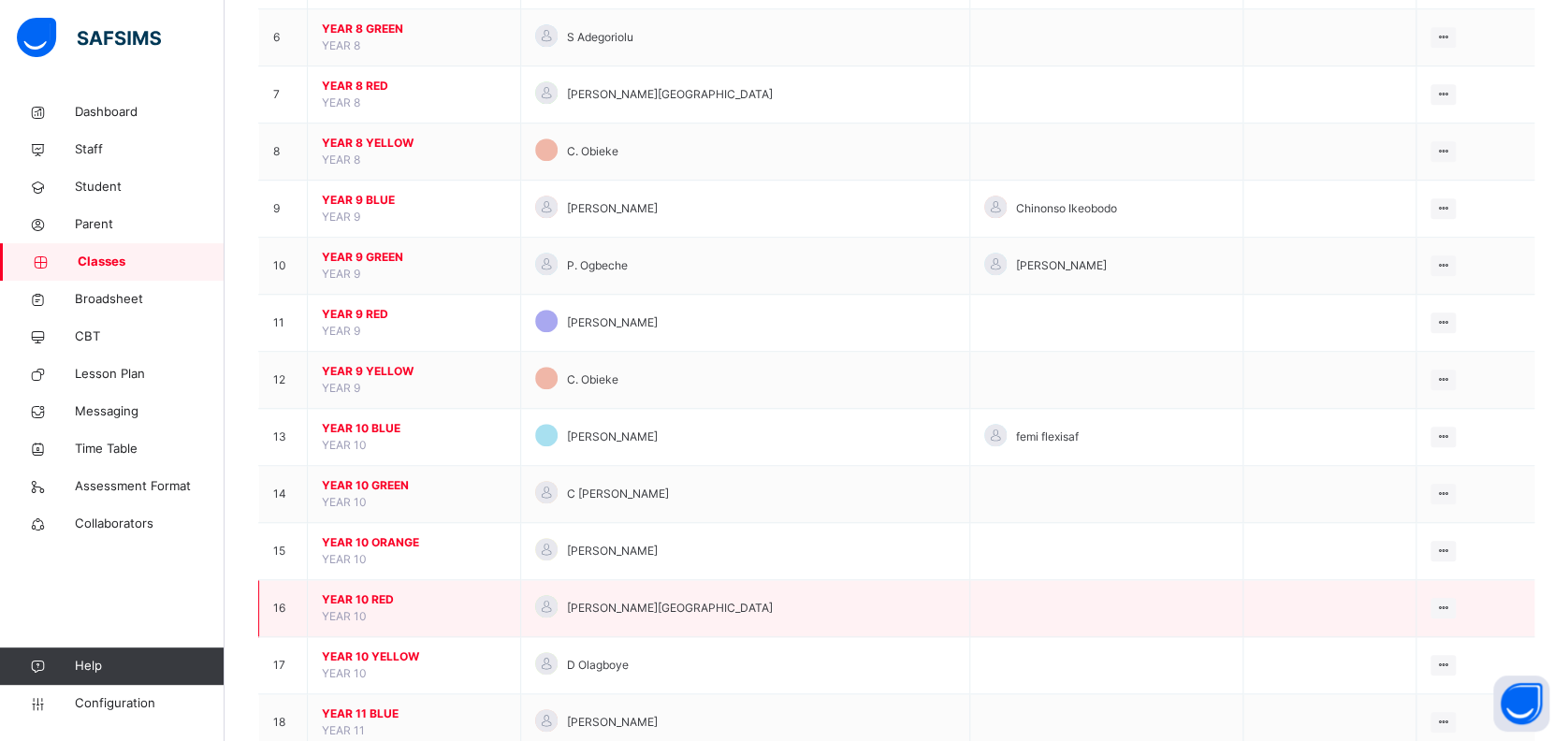
click at [351, 600] on span "YEAR 10 RED" at bounding box center [413, 599] width 185 height 17
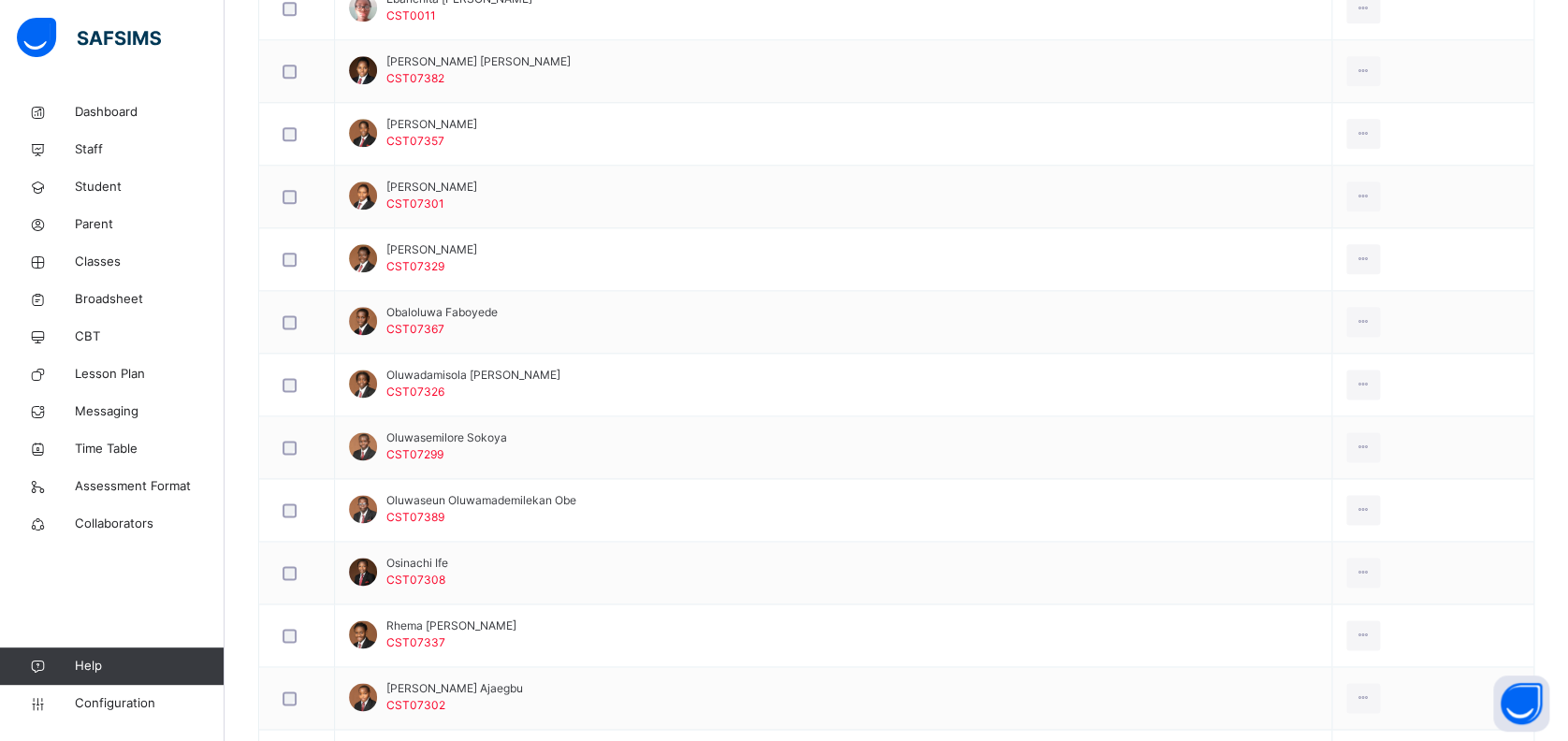
scroll to position [1122, 0]
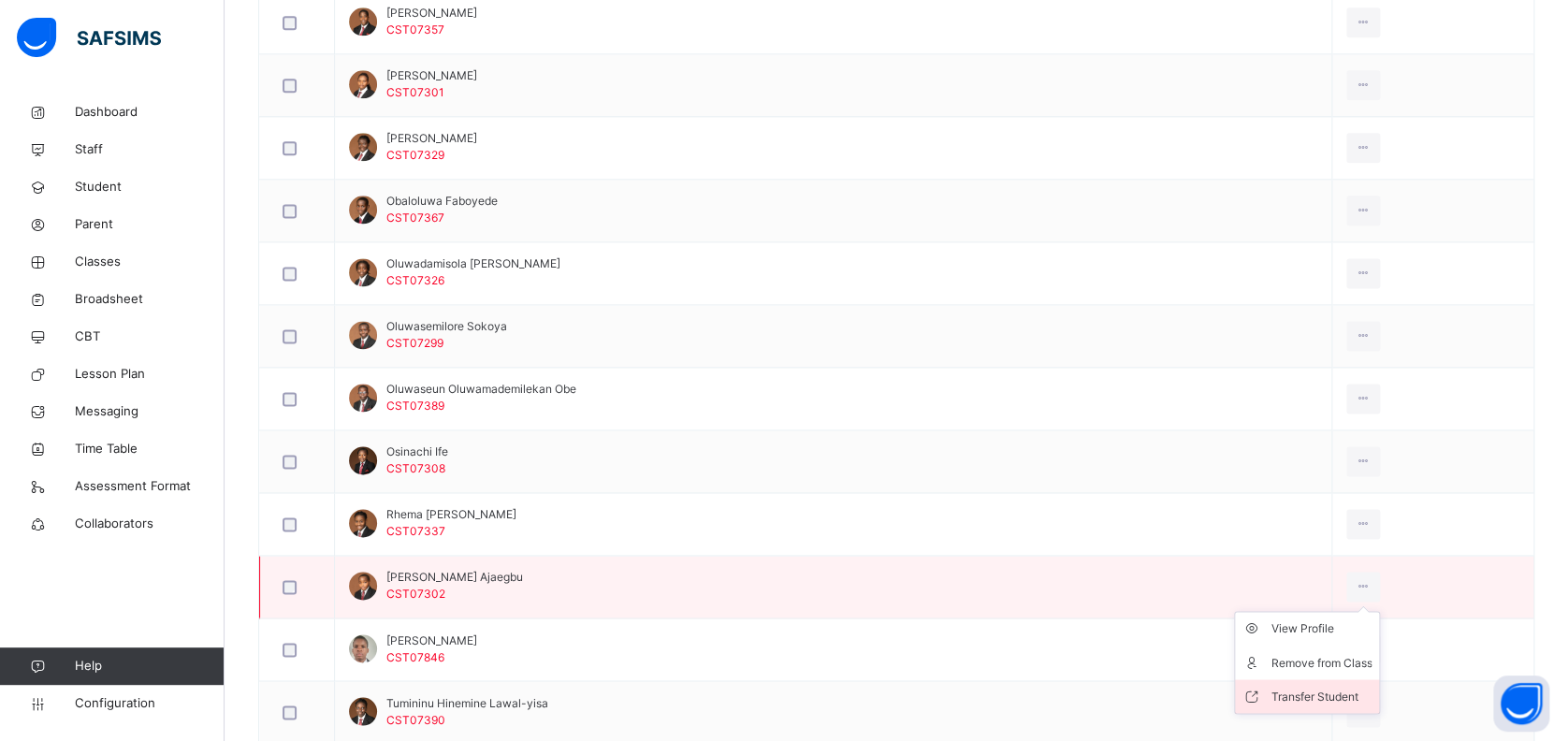
click at [1345, 692] on div "Transfer Student" at bounding box center [1320, 695] width 101 height 19
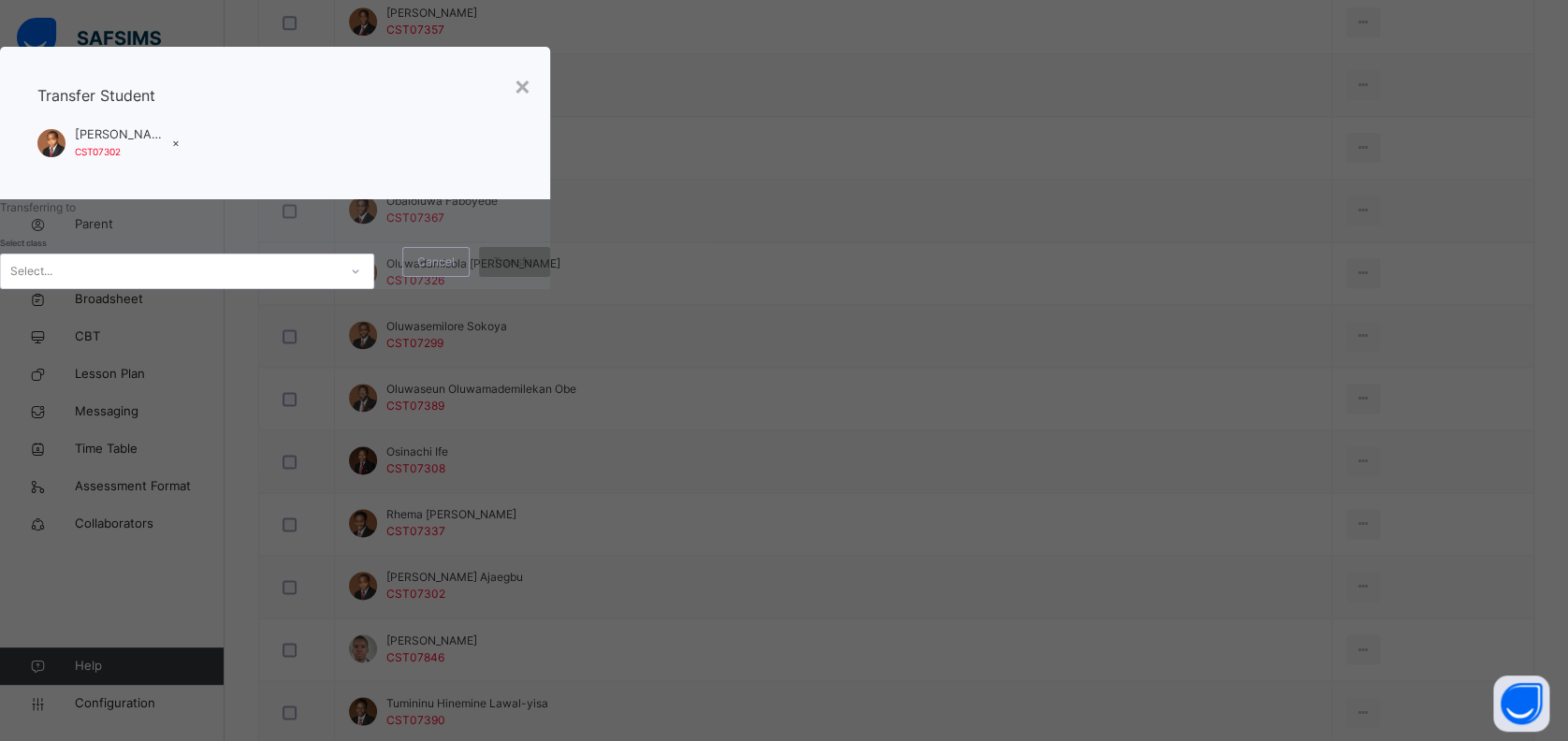
click at [338, 286] on div "Select..." at bounding box center [169, 271] width 337 height 29
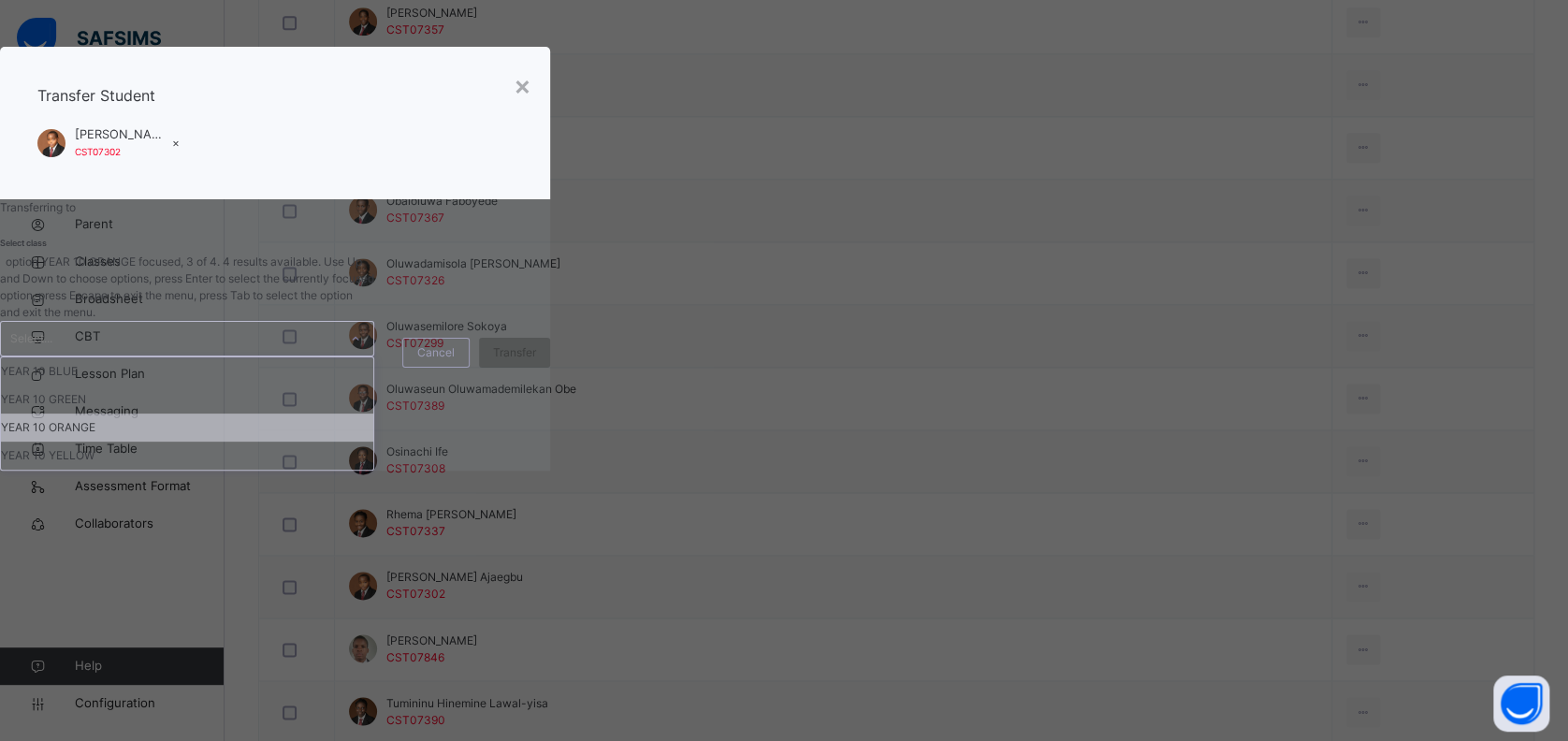
click at [374, 441] on div "YEAR 10 ORANGE" at bounding box center [187, 427] width 373 height 28
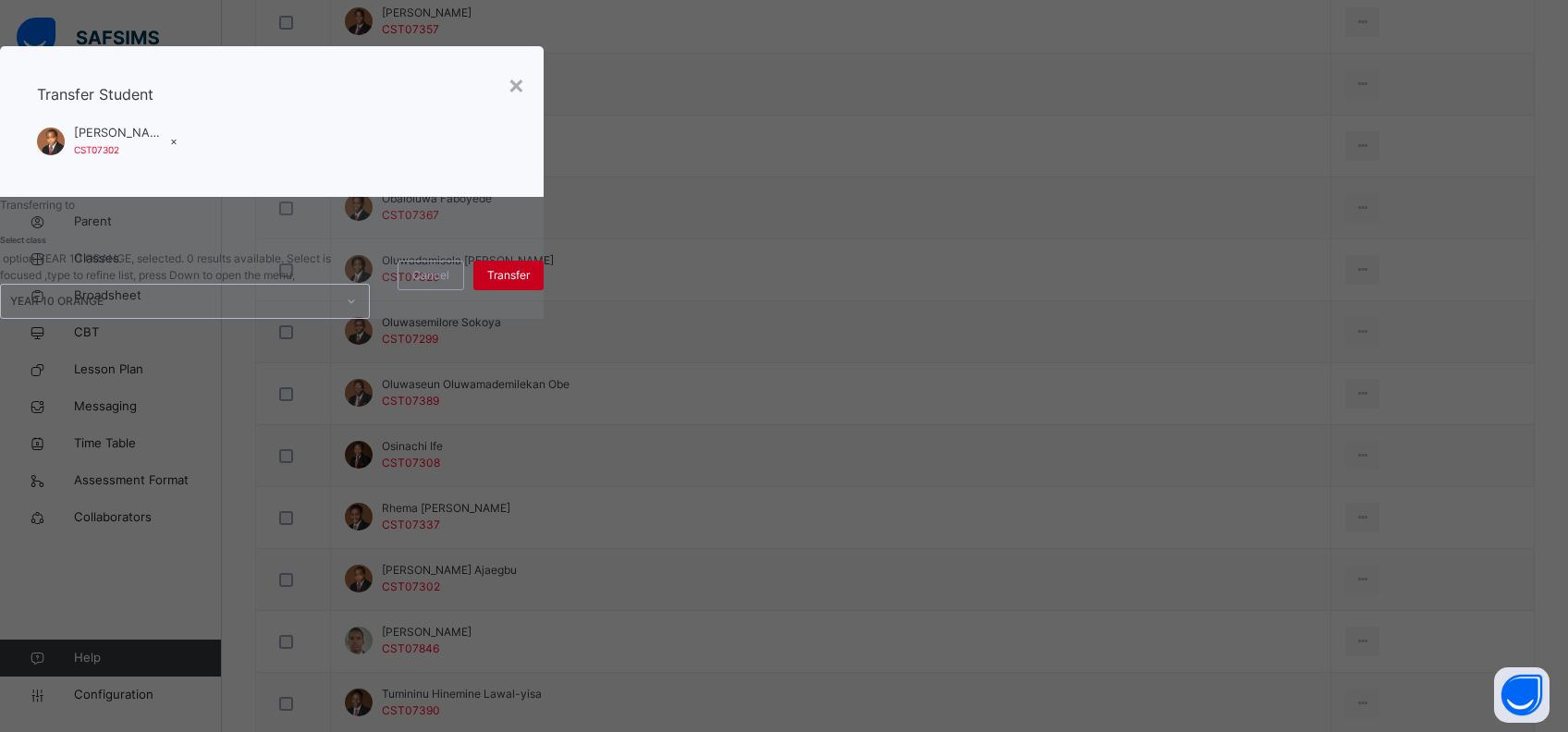
click at [544, 290] on div "Transfer" at bounding box center [508, 275] width 70 height 30
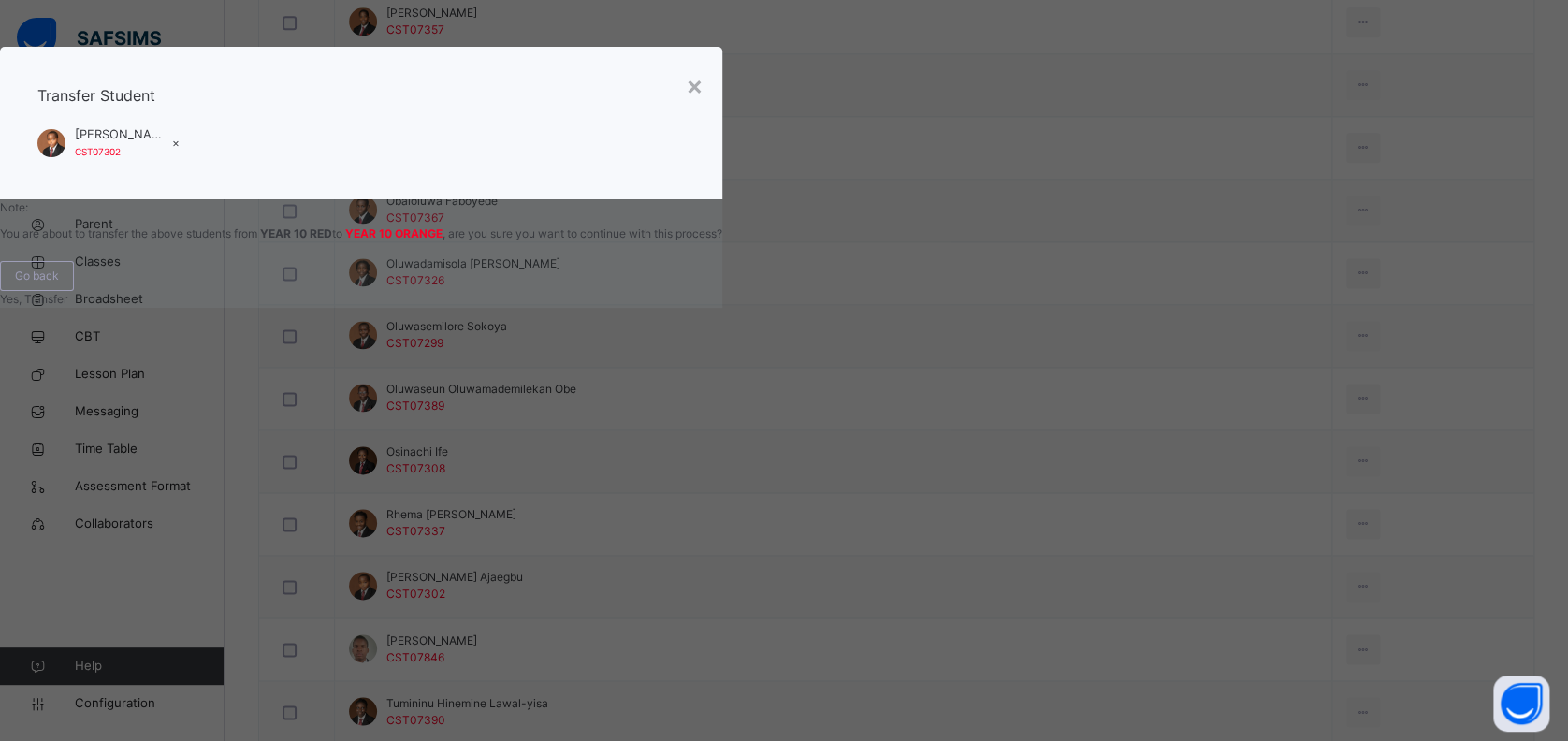
click at [67, 306] on span "Yes, Transfer" at bounding box center [33, 299] width 67 height 14
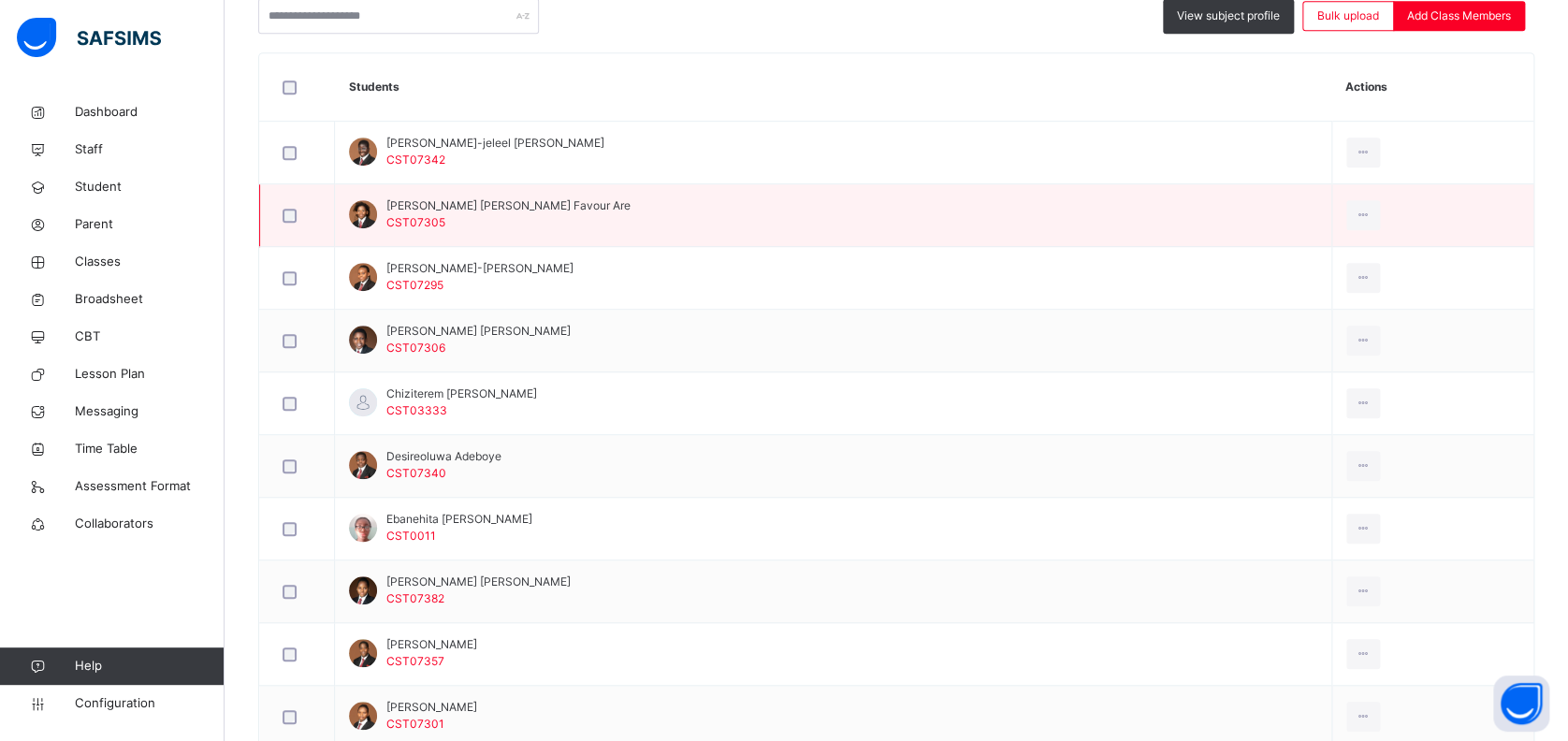
scroll to position [0, 0]
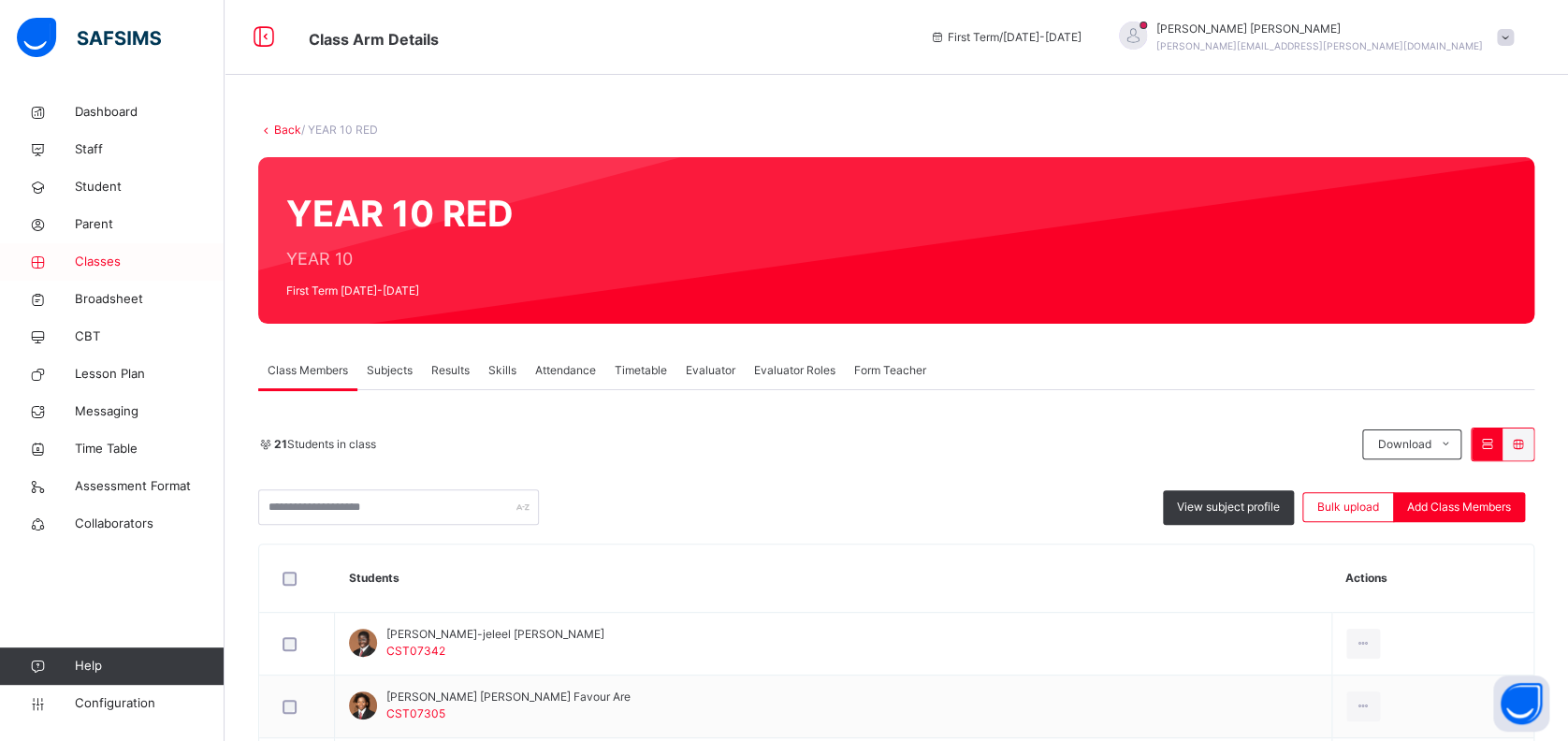
click at [111, 262] on span "Classes" at bounding box center [150, 262] width 150 height 19
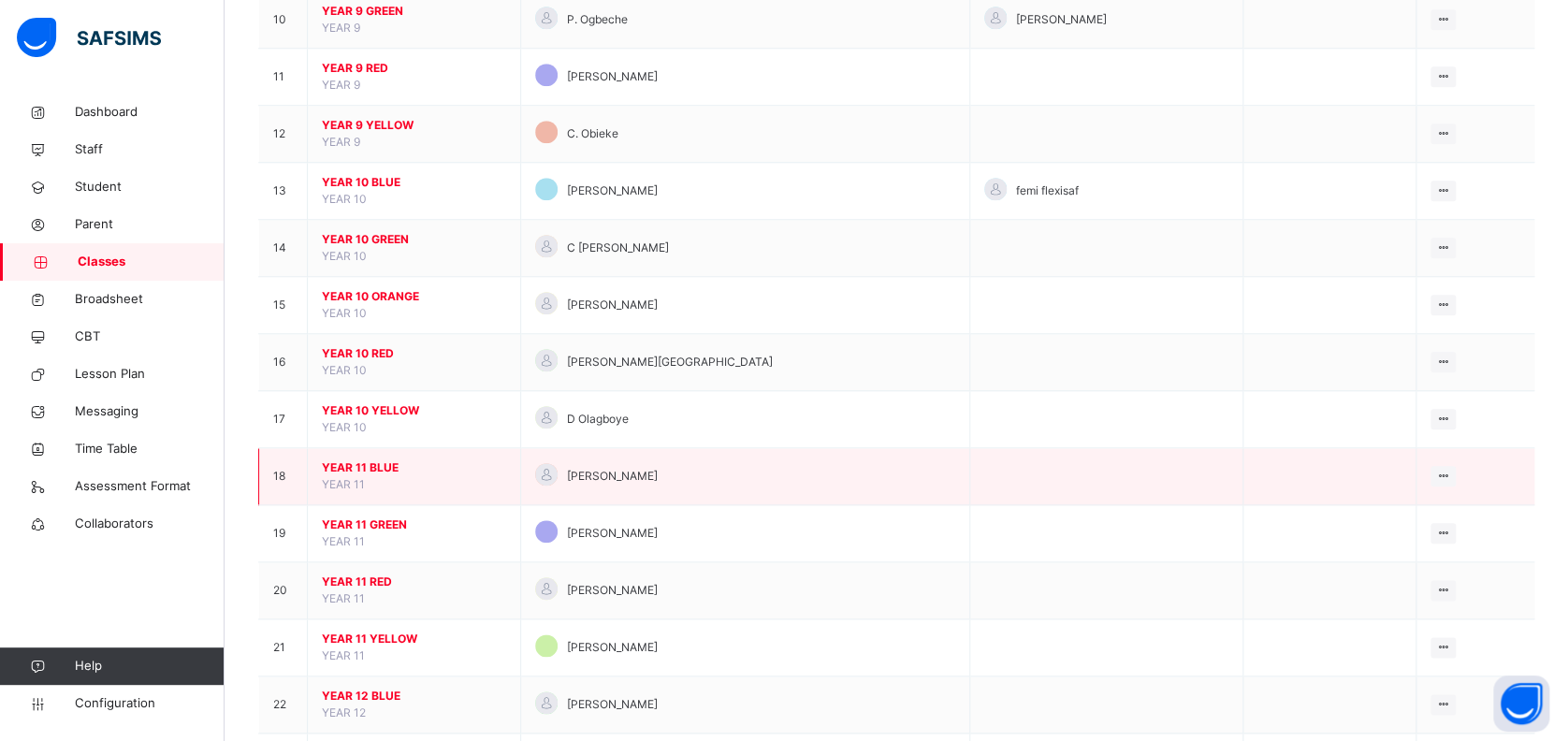
scroll to position [748, 0]
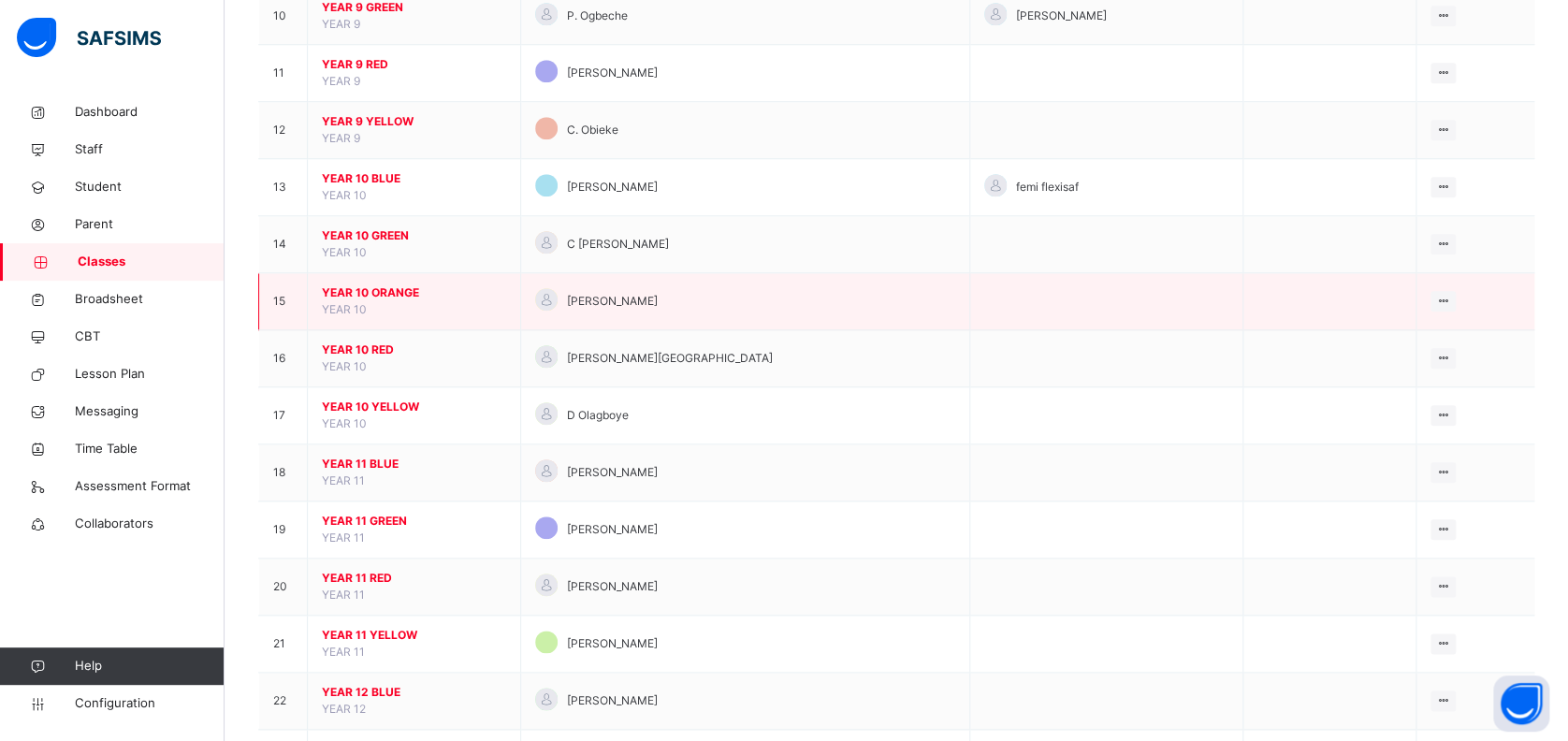
click at [380, 297] on span "YEAR 10 ORANGE" at bounding box center [413, 293] width 185 height 17
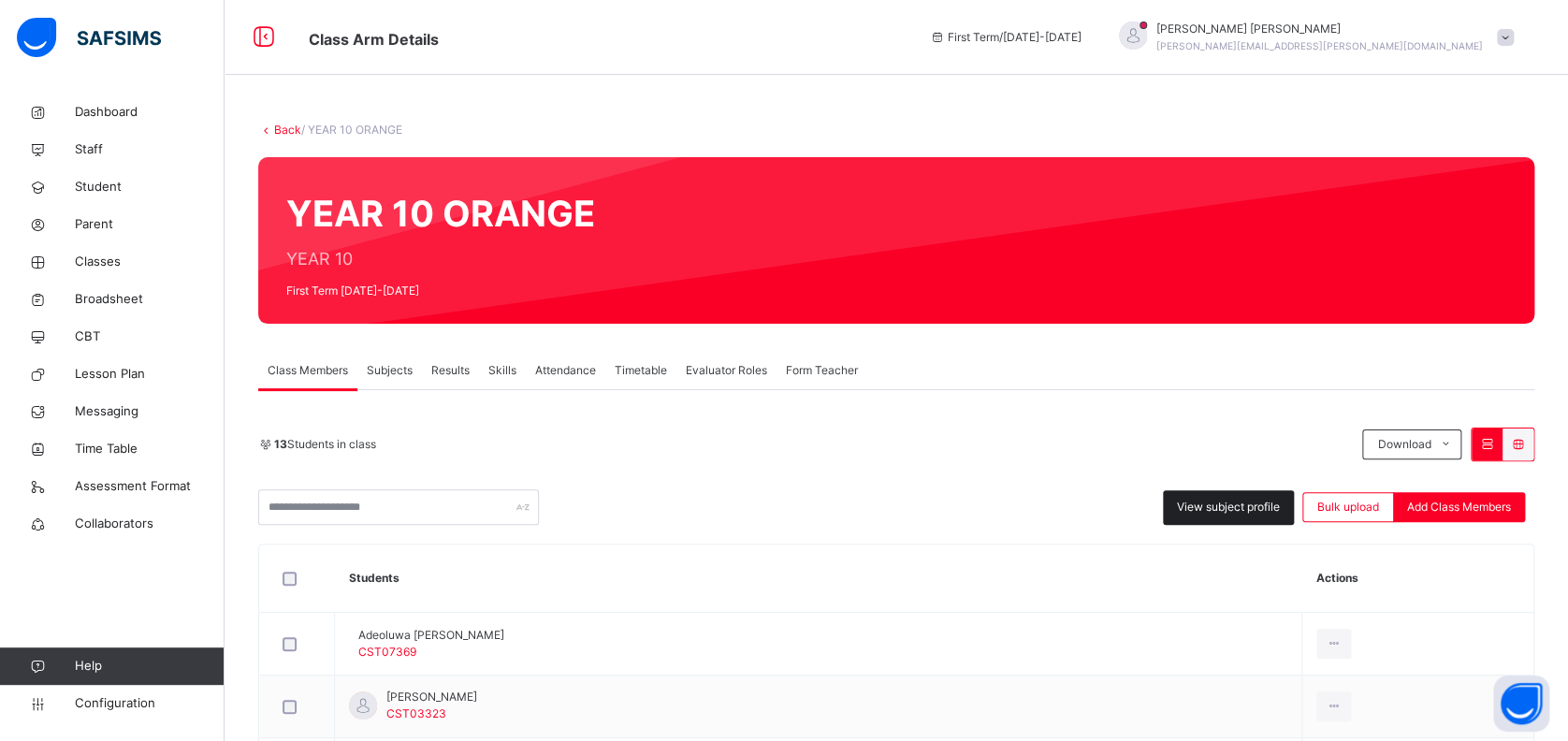
click at [1225, 504] on span "View subject profile" at bounding box center [1227, 506] width 103 height 17
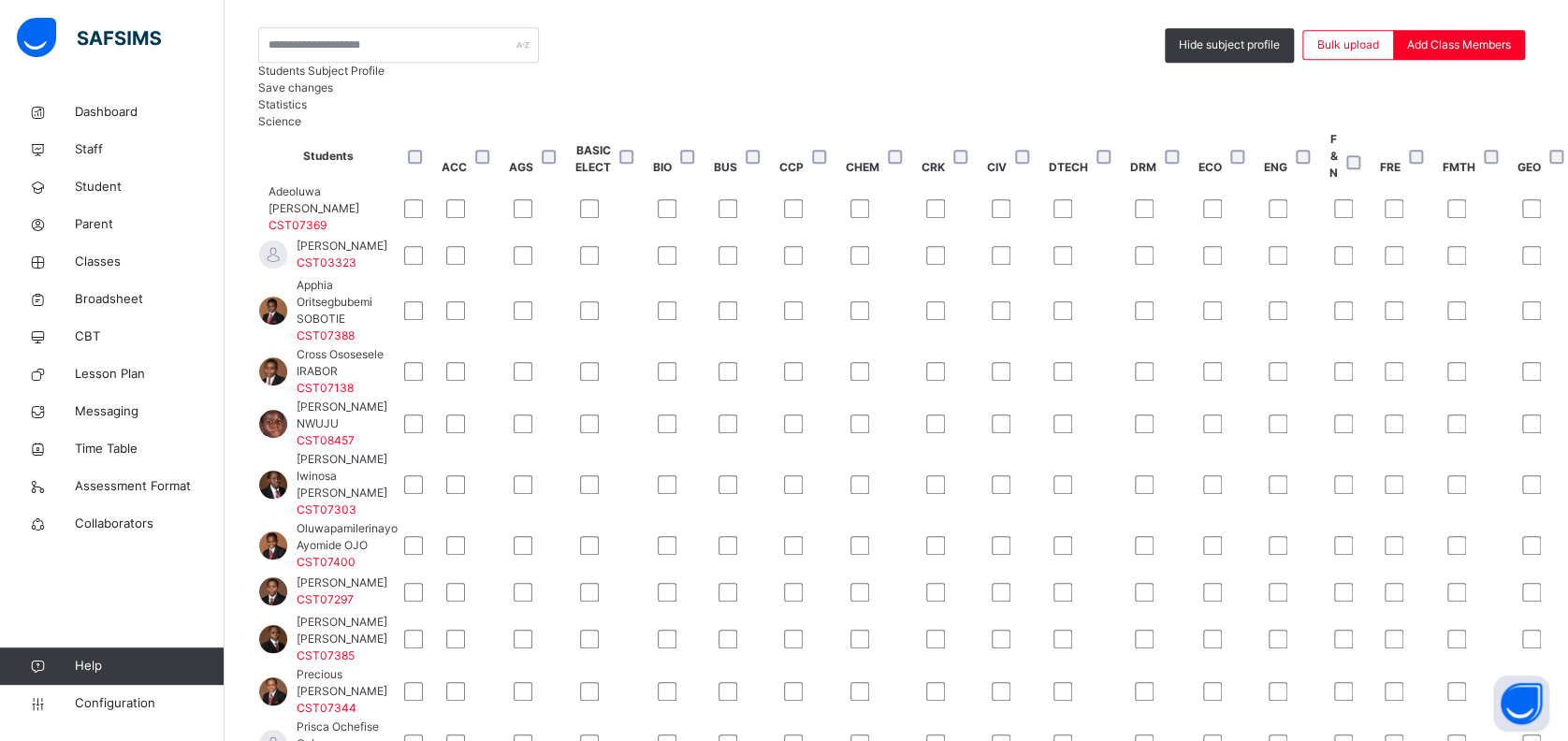
scroll to position [494, 727]
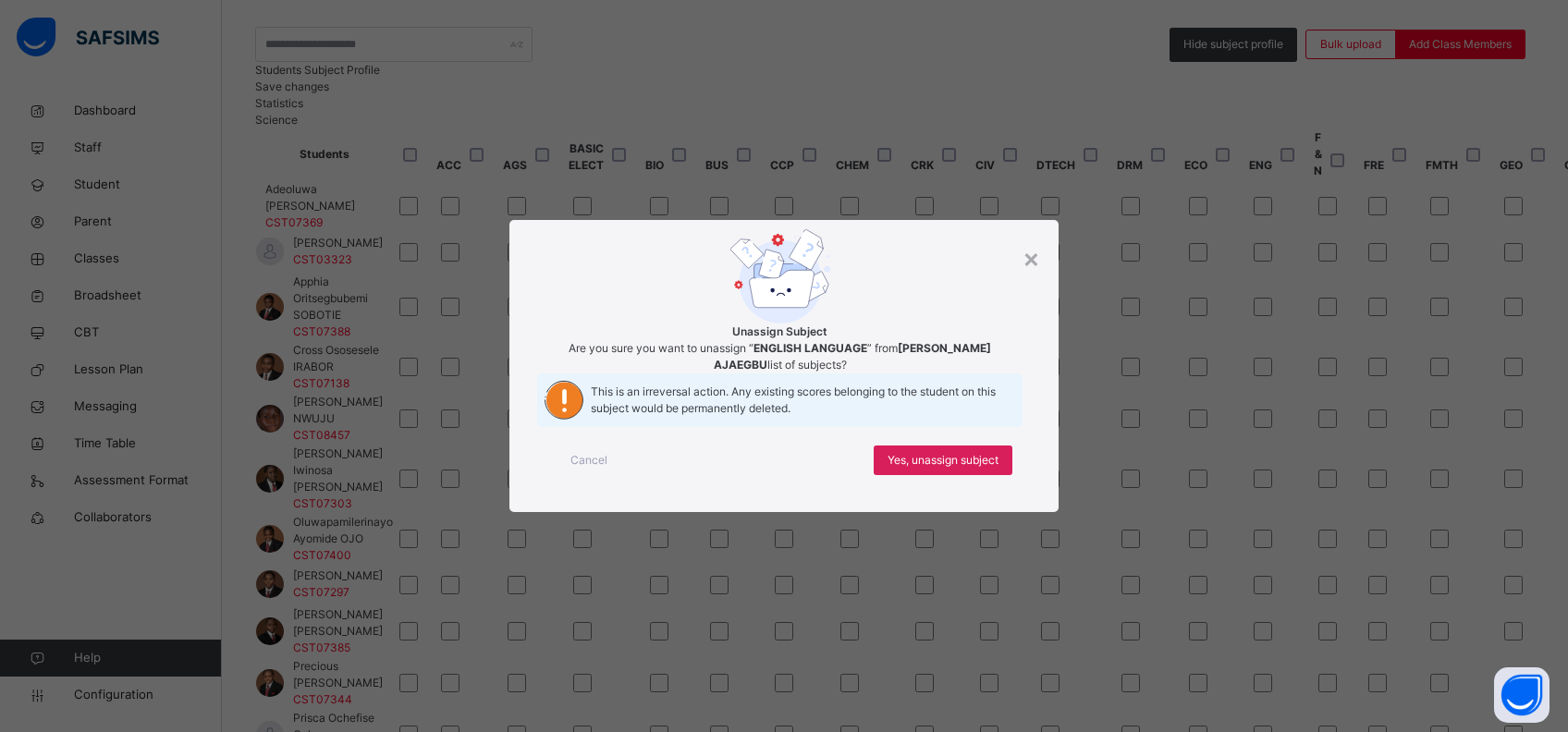
click at [1105, 638] on div "× Unassign Subject Are you sure you want to unassign “ ENGLISH LANGUAGE ” from …" at bounding box center [784, 366] width 1568 height 732
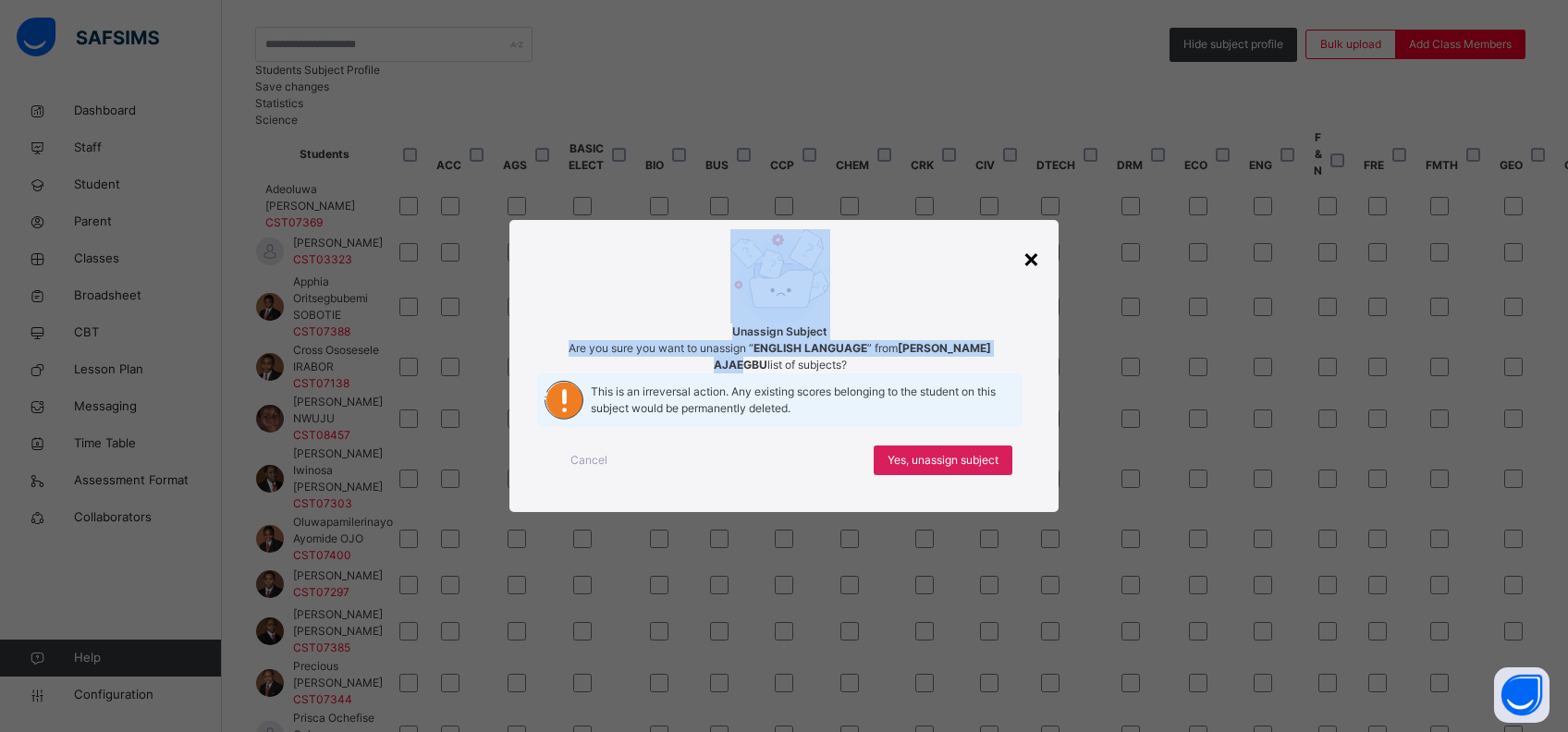
click at [1034, 229] on div "× Unassign Subject Are you sure you want to unassign “ ENGLISH LANGUAGE ” from …" at bounding box center [784, 366] width 549 height 292
click at [1034, 239] on div "×" at bounding box center [1031, 257] width 18 height 38
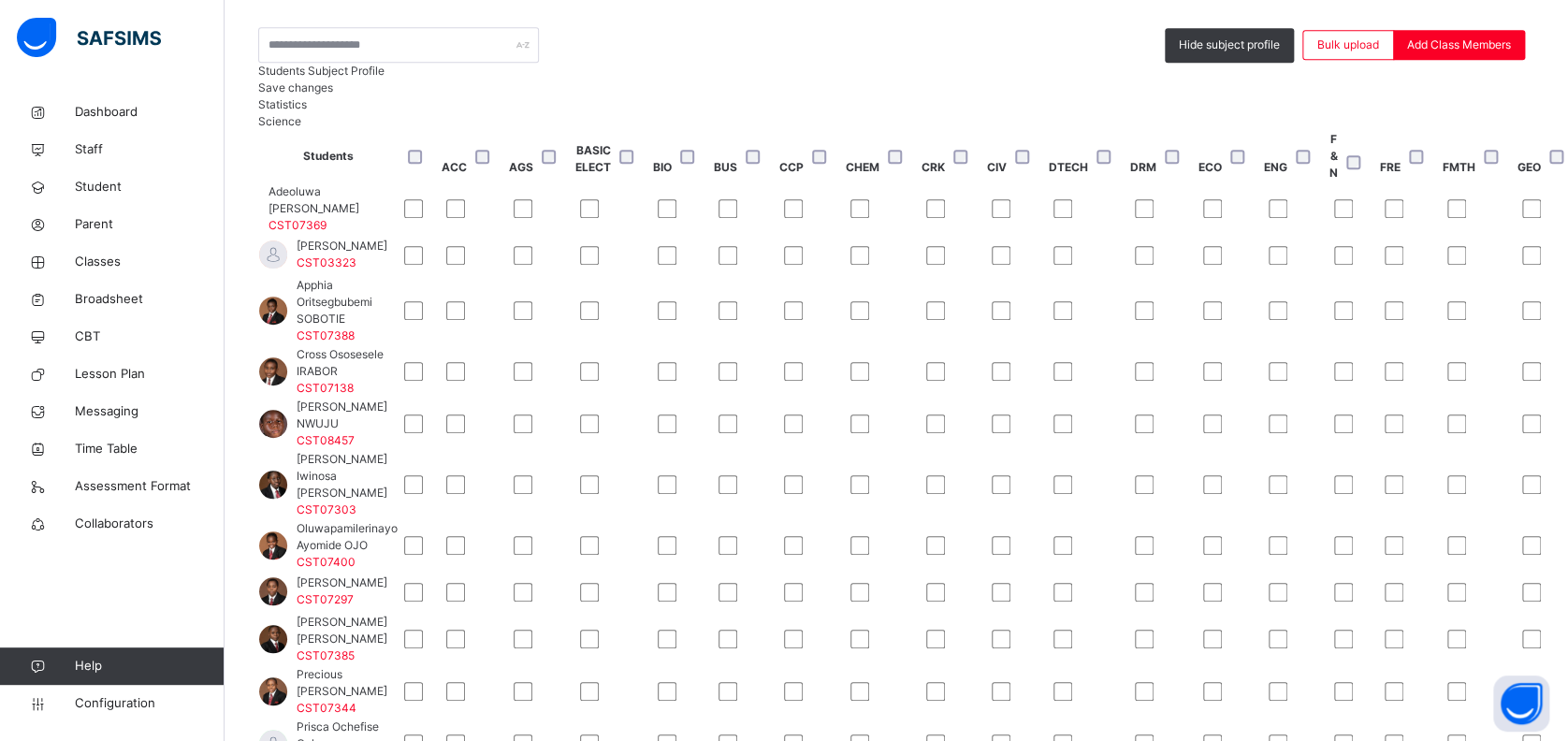
scroll to position [494, 2010]
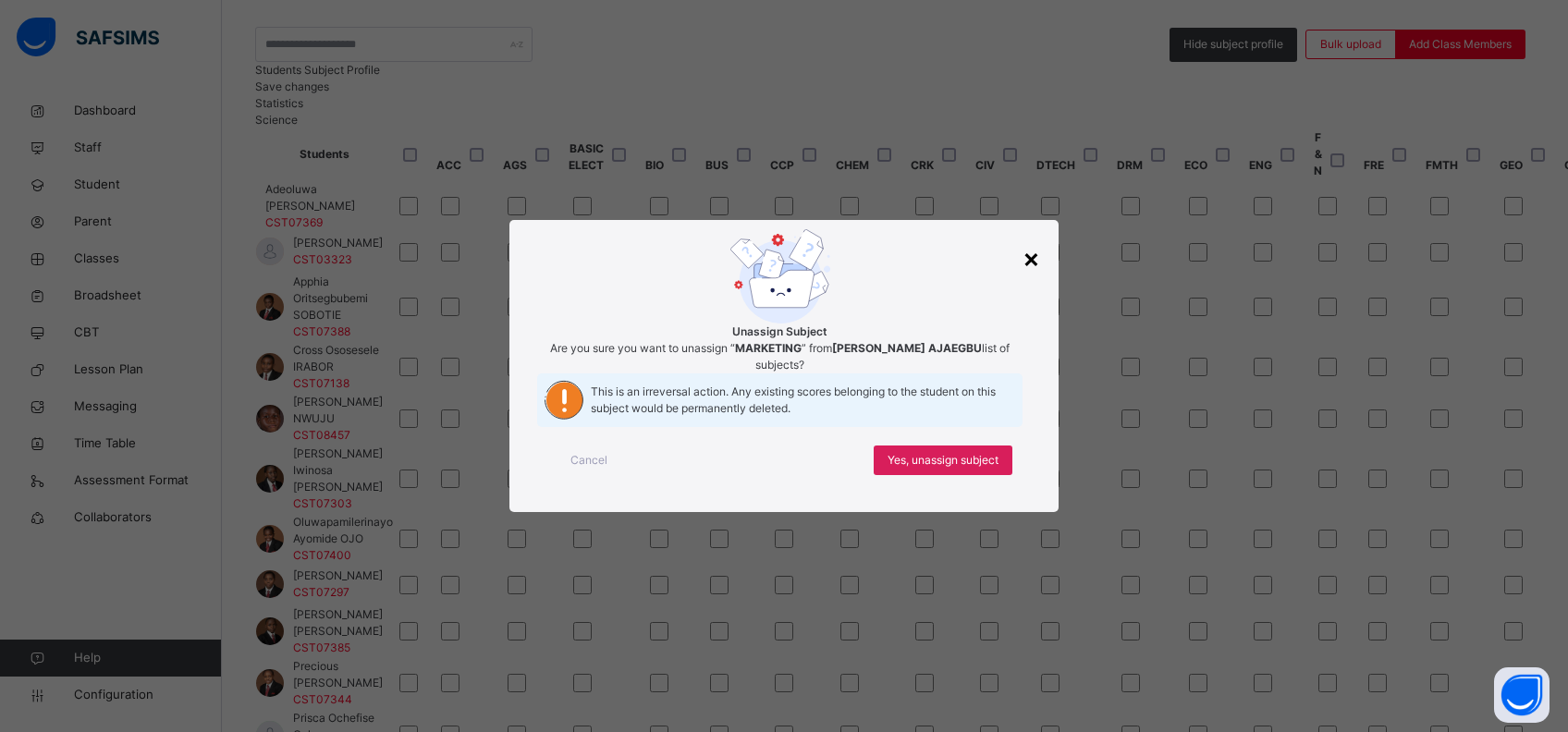
click at [1035, 239] on div "×" at bounding box center [1031, 257] width 18 height 38
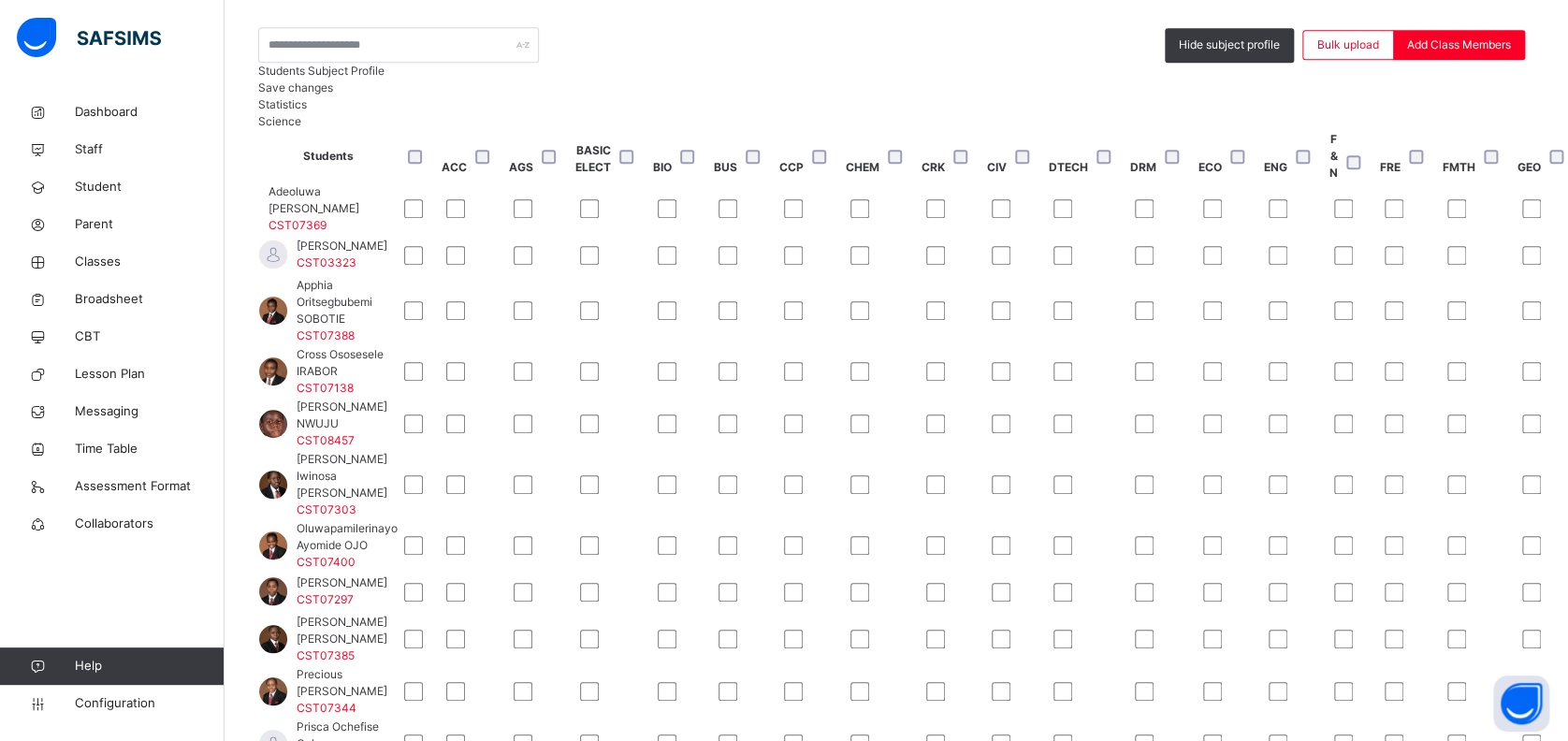
scroll to position [456, 2837]
click at [333, 95] on span "Save changes" at bounding box center [296, 88] width 75 height 14
click at [468, 70] on div "13 Students in class Download Pdf Report Excel Report Hide subject profile Bulk…" at bounding box center [897, 421] width 1276 height 906
